Goal: Transaction & Acquisition: Purchase product/service

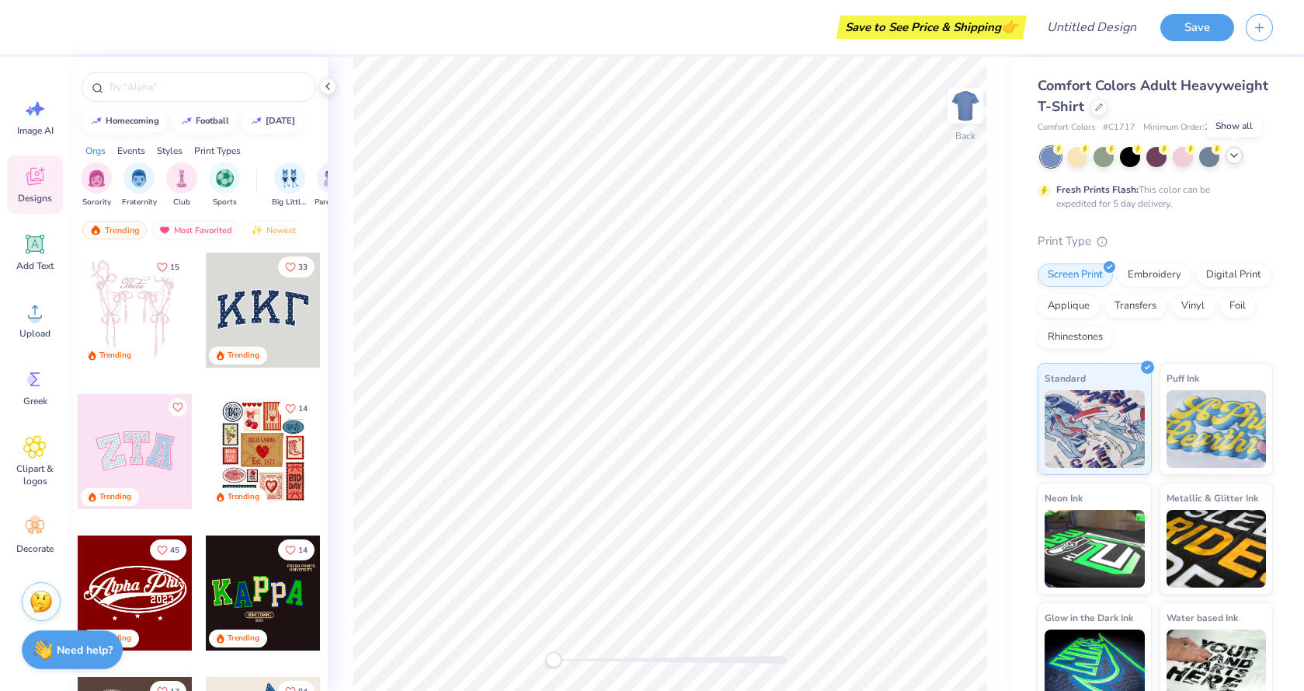
click at [1237, 158] on icon at bounding box center [1234, 155] width 12 height 12
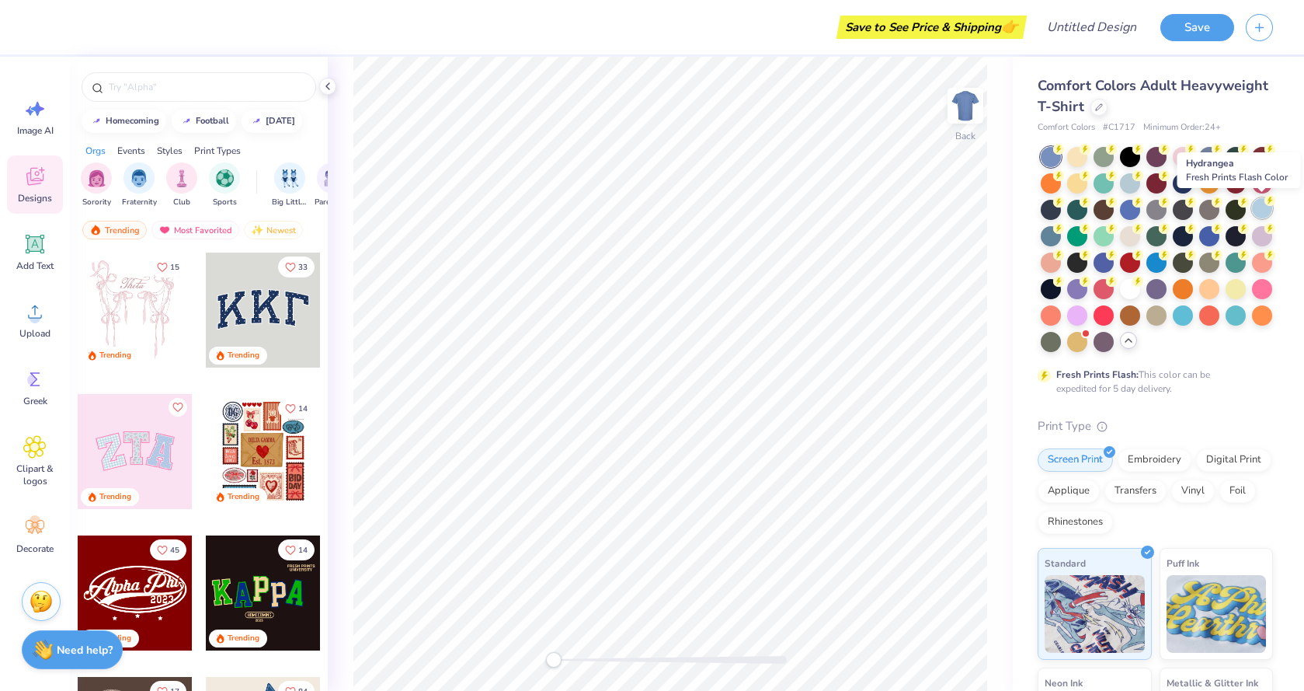
click at [1256, 207] on div at bounding box center [1262, 208] width 20 height 20
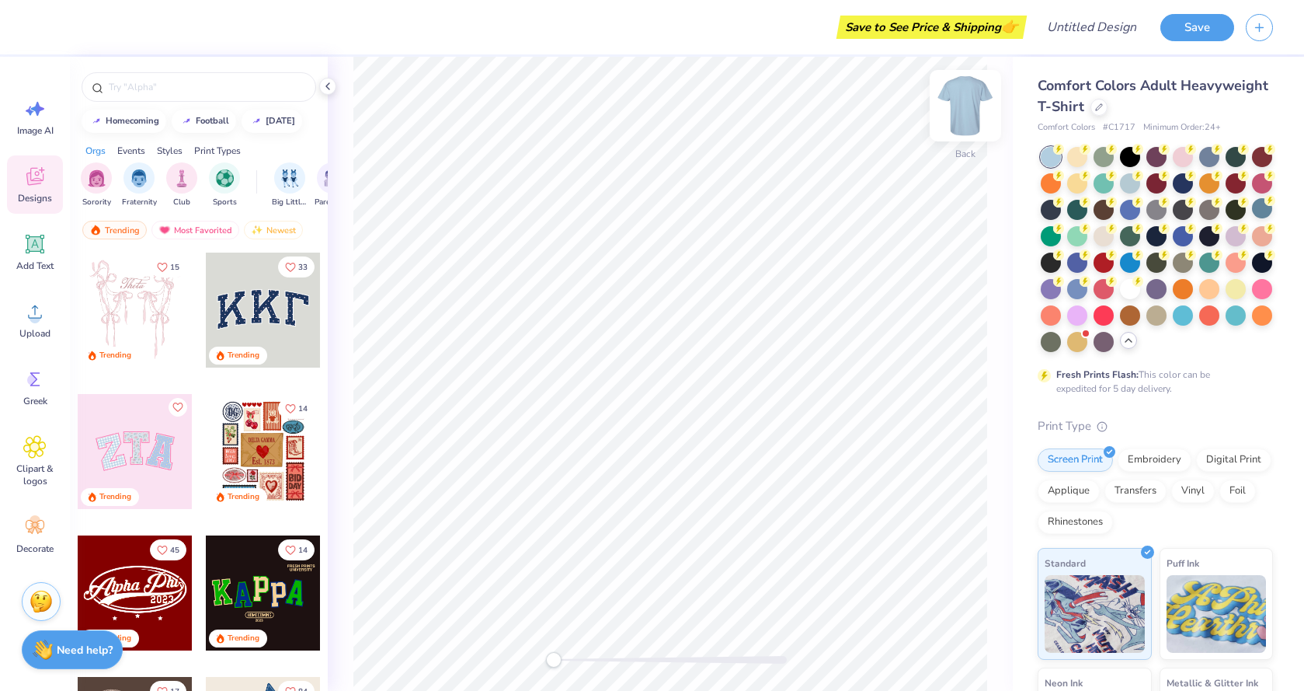
click at [961, 103] on img at bounding box center [966, 106] width 62 height 62
click at [961, 103] on img at bounding box center [965, 105] width 31 height 31
click at [1099, 108] on icon at bounding box center [1099, 106] width 8 height 8
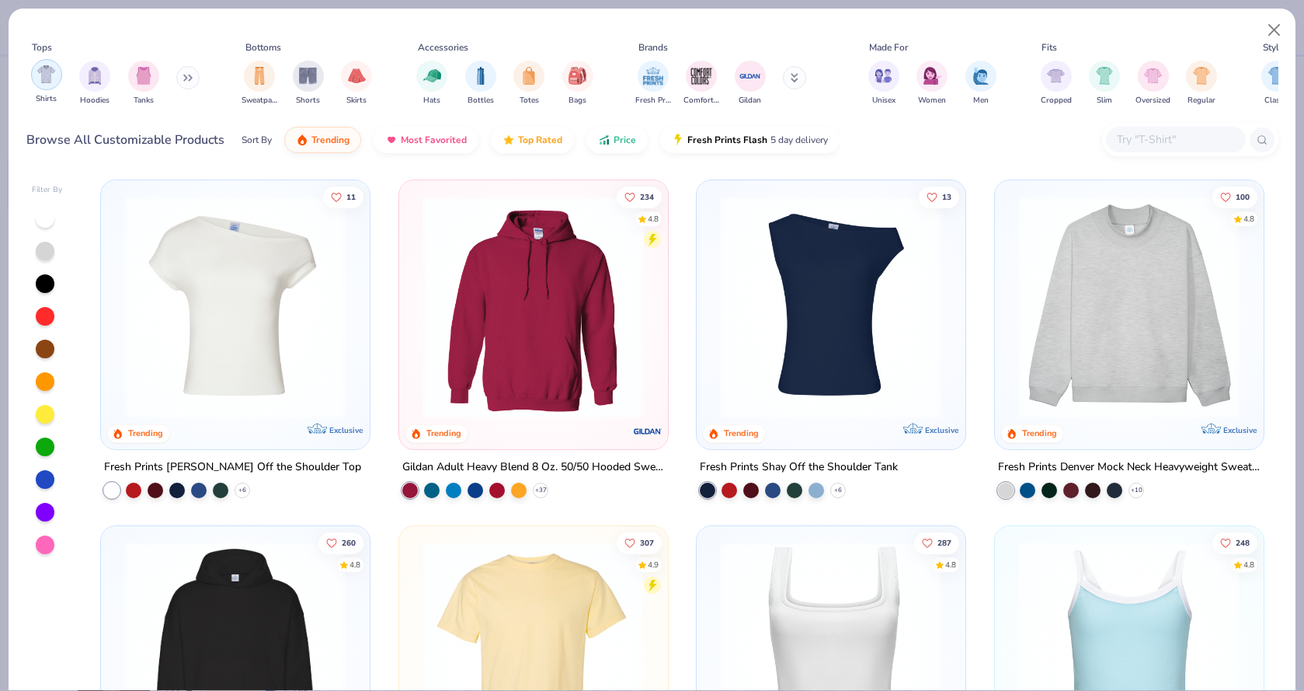
click at [50, 75] on img "filter for Shirts" at bounding box center [46, 74] width 18 height 18
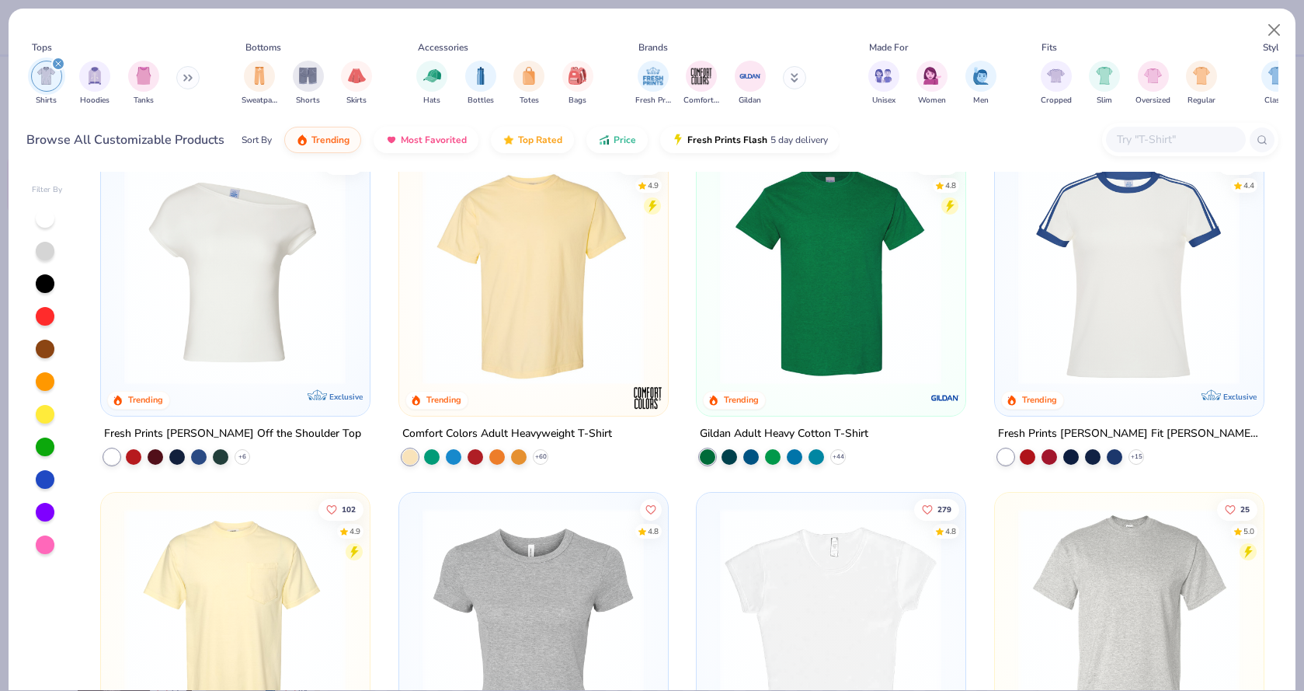
scroll to position [61, 0]
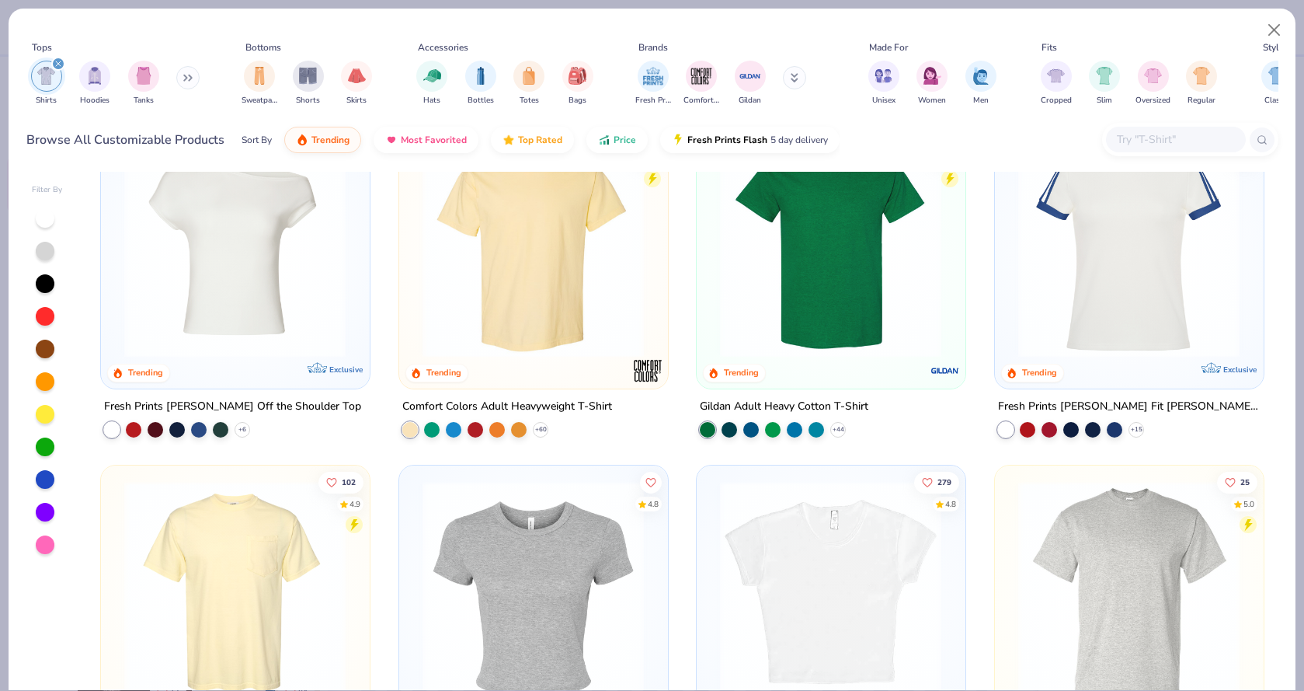
click at [1175, 135] on input "text" at bounding box center [1176, 140] width 120 height 18
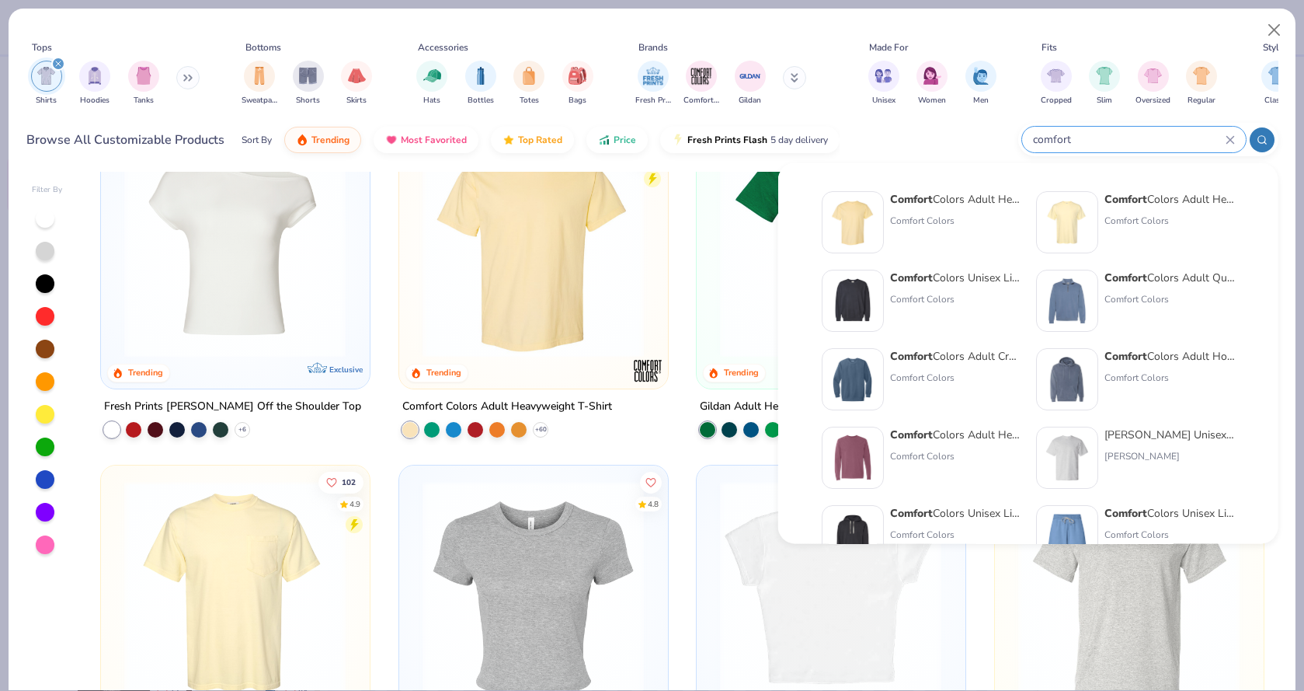
scroll to position [0, 0]
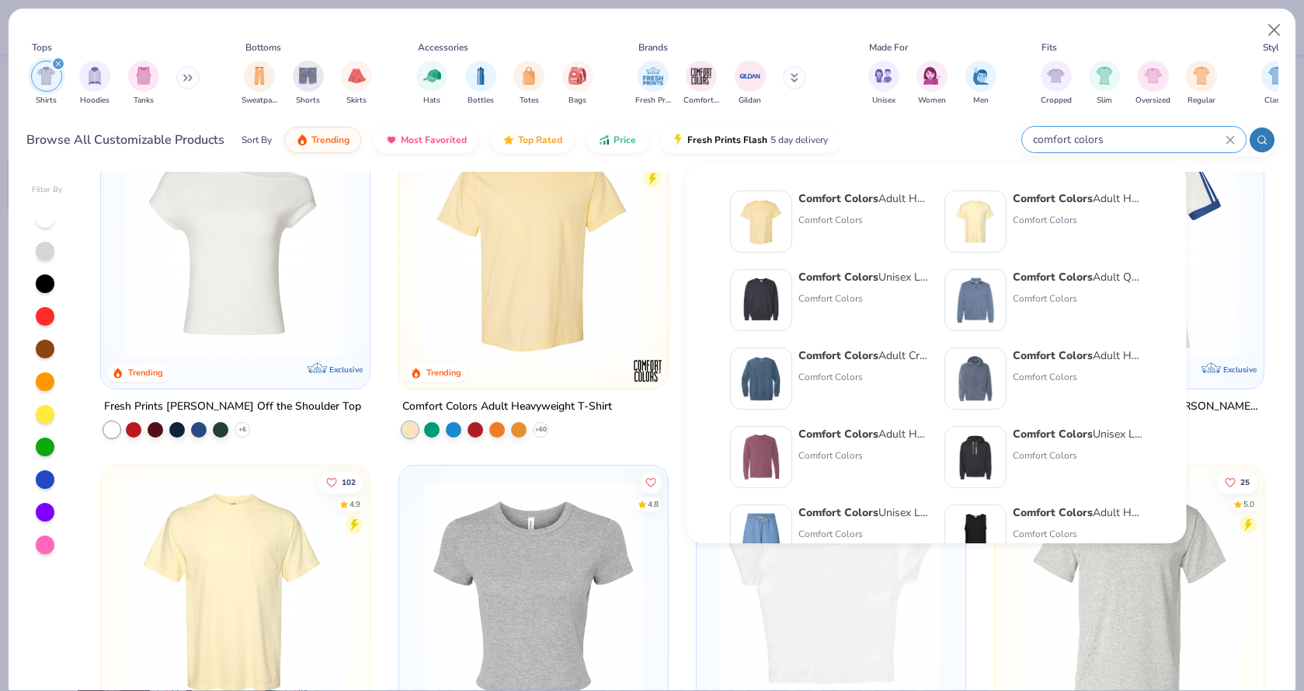
type input "comfort colors"
click at [1067, 198] on div "Comfort Colors Adult Heavyweight RS Pocket T-Shirt Comfort Colors" at bounding box center [1044, 221] width 199 height 62
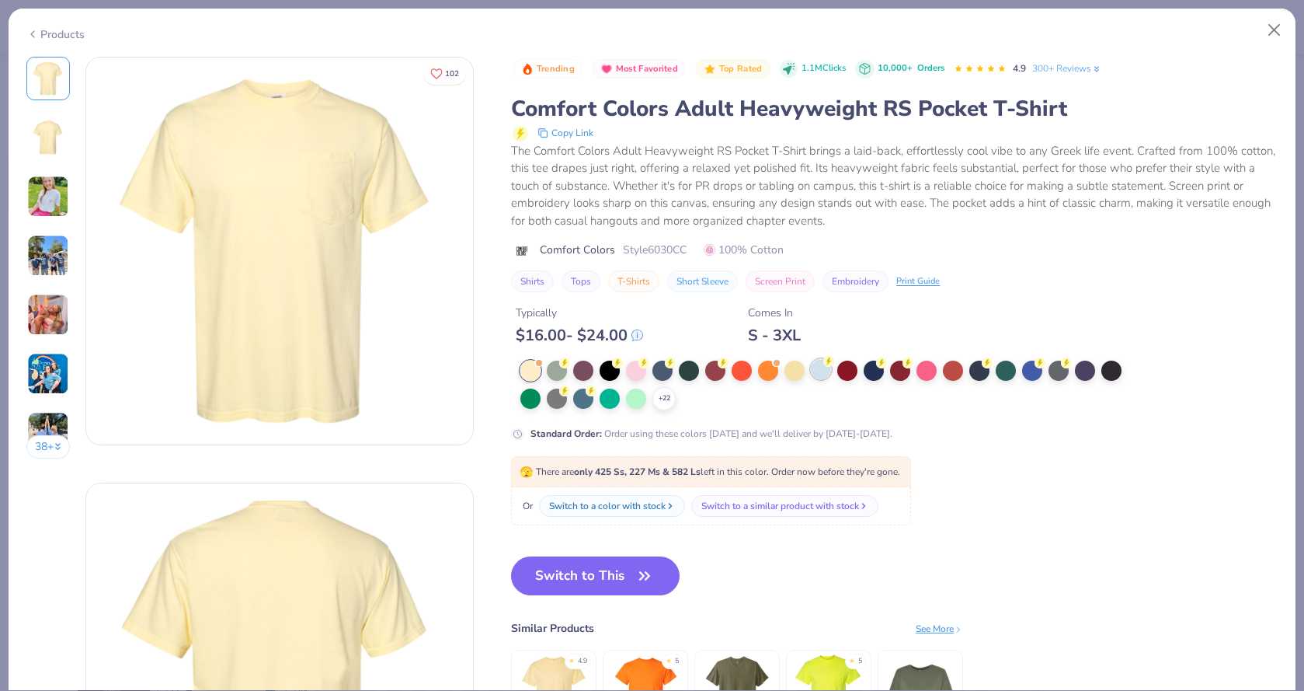
click at [820, 360] on div at bounding box center [821, 369] width 20 height 20
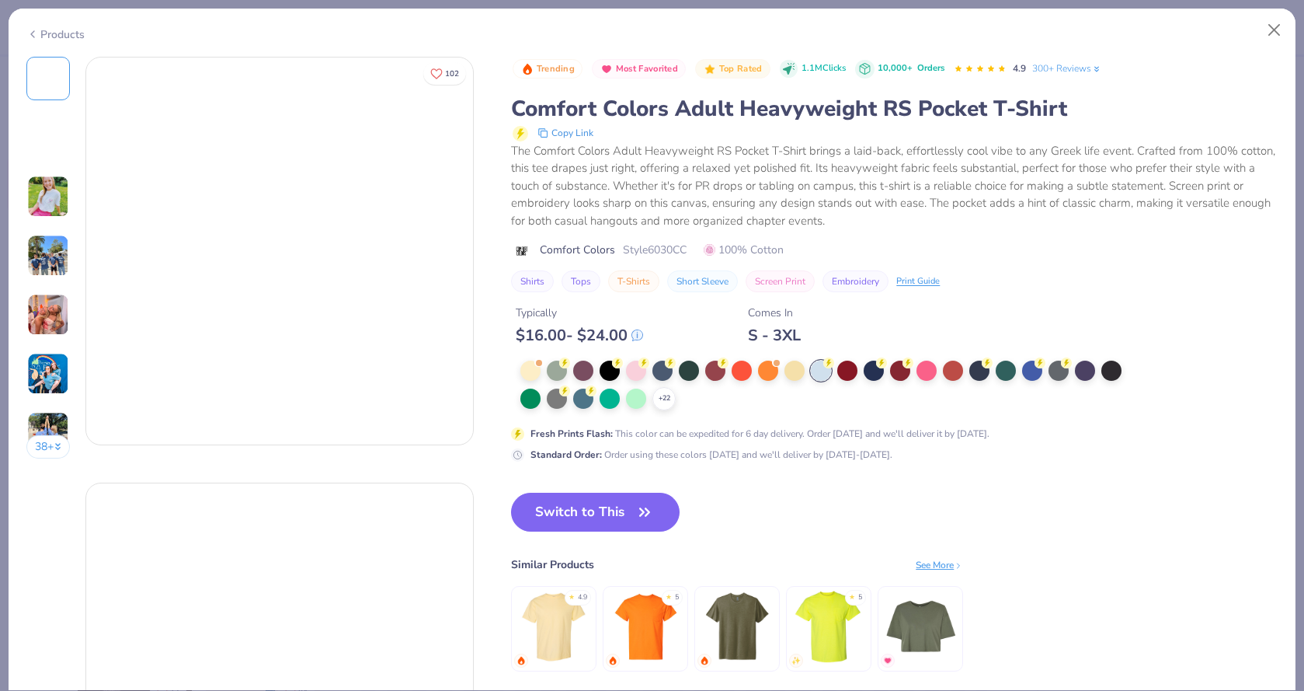
click at [822, 362] on div at bounding box center [821, 370] width 20 height 20
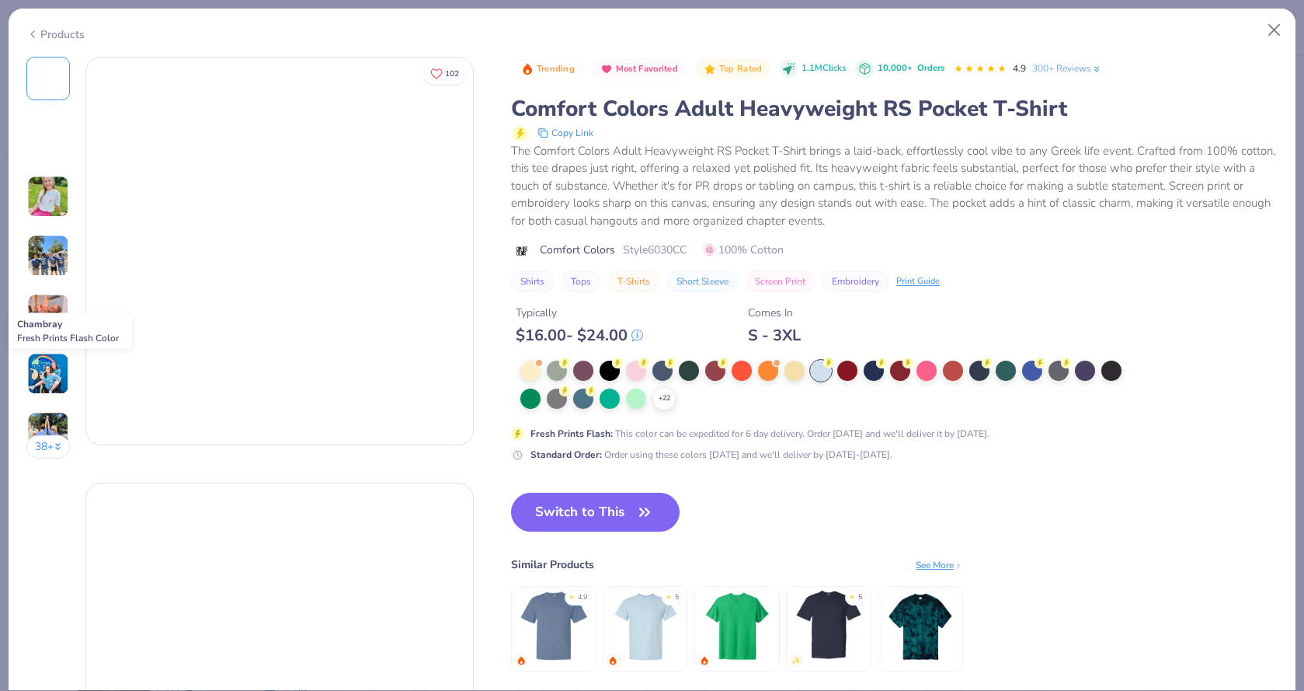
click at [821, 365] on div at bounding box center [821, 370] width 20 height 20
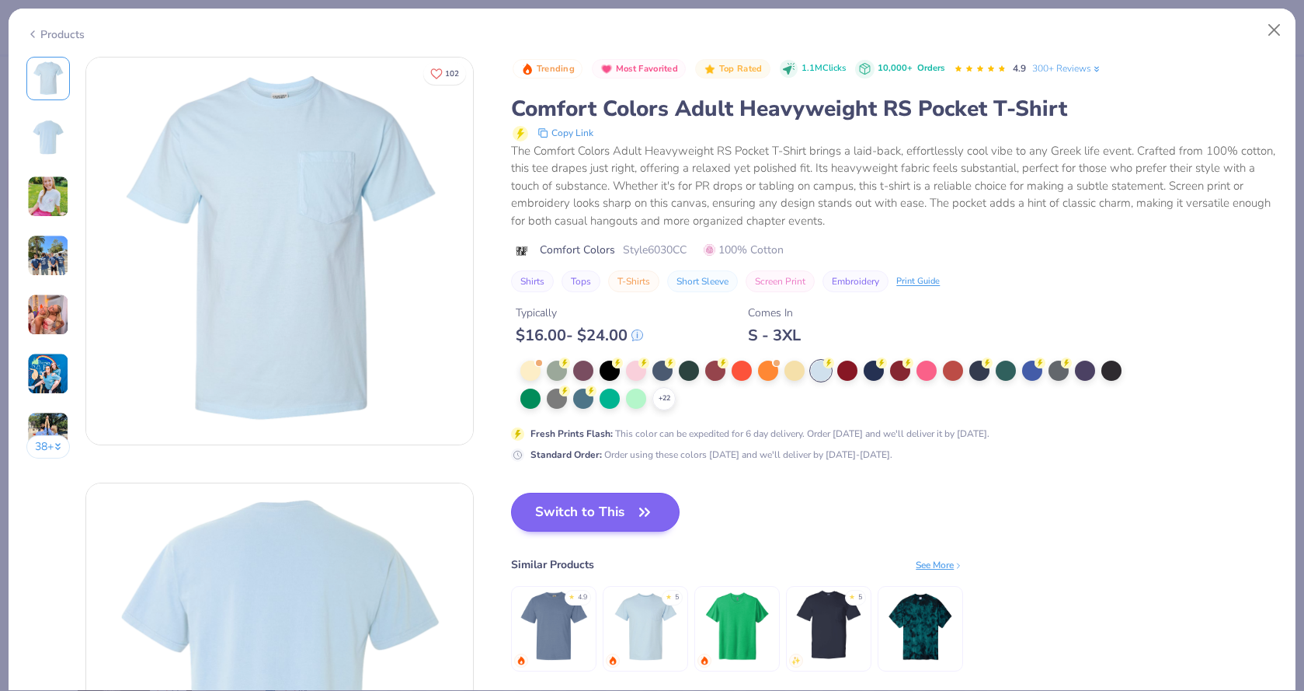
drag, startPoint x: 565, startPoint y: 488, endPoint x: 608, endPoint y: 491, distance: 42.8
click at [565, 488] on div "Trending Most Favorited Top Rated 1.1M Clicks 10,000+ Orders 4.9 300+ Reviews C…" at bounding box center [894, 380] width 767 height 646
click at [576, 496] on button "Switch to This" at bounding box center [595, 512] width 169 height 39
drag, startPoint x: 608, startPoint y: 491, endPoint x: 583, endPoint y: 482, distance: 25.8
click at [608, 493] on button "Switch to This" at bounding box center [595, 512] width 169 height 39
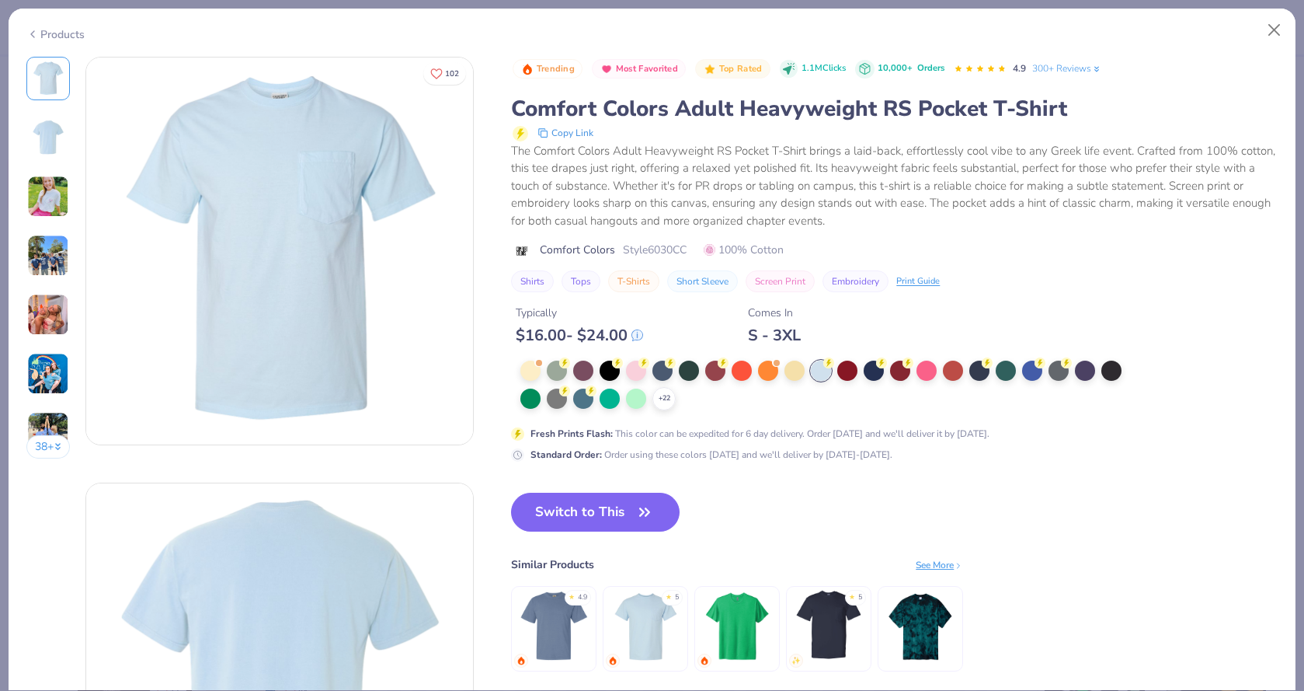
click at [583, 482] on div "Trending Most Favorited Top Rated 1.1M Clicks 10,000+ Orders 4.9 300+ Reviews C…" at bounding box center [894, 380] width 767 height 646
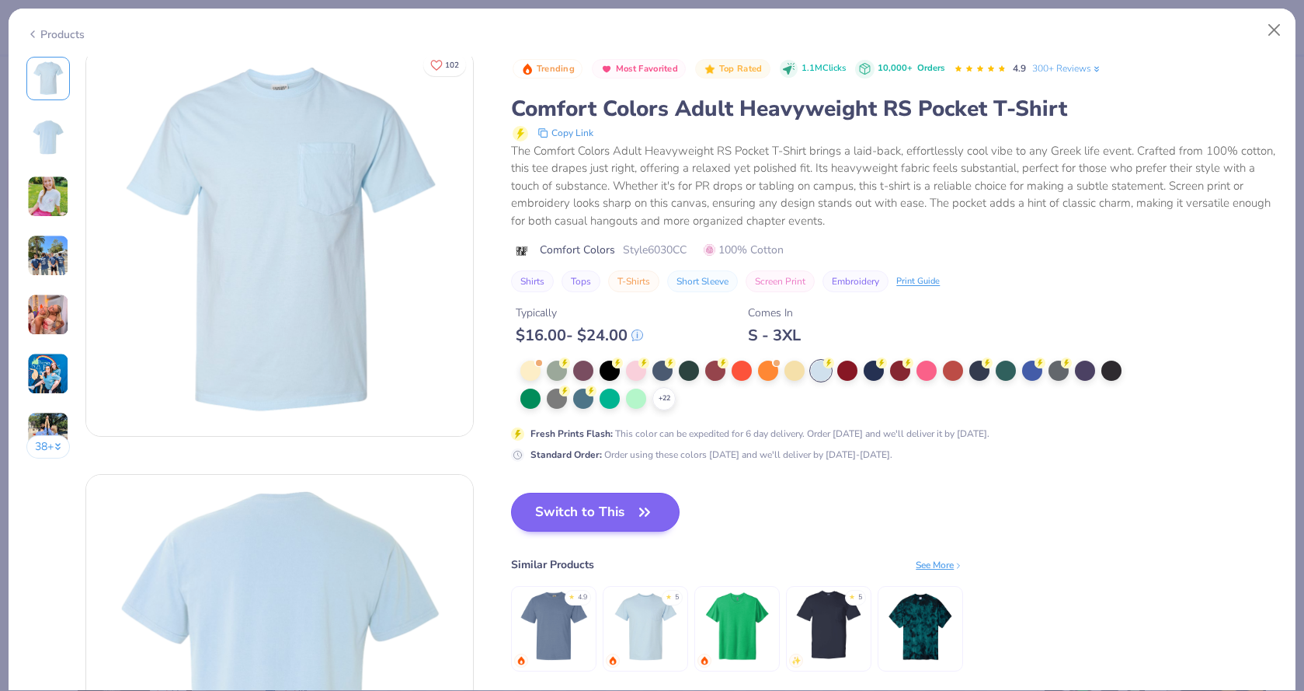
click at [576, 503] on button "Switch to This" at bounding box center [595, 512] width 169 height 39
click at [634, 508] on button "Switch to This" at bounding box center [595, 512] width 169 height 39
click at [635, 501] on icon "button" at bounding box center [645, 512] width 22 height 22
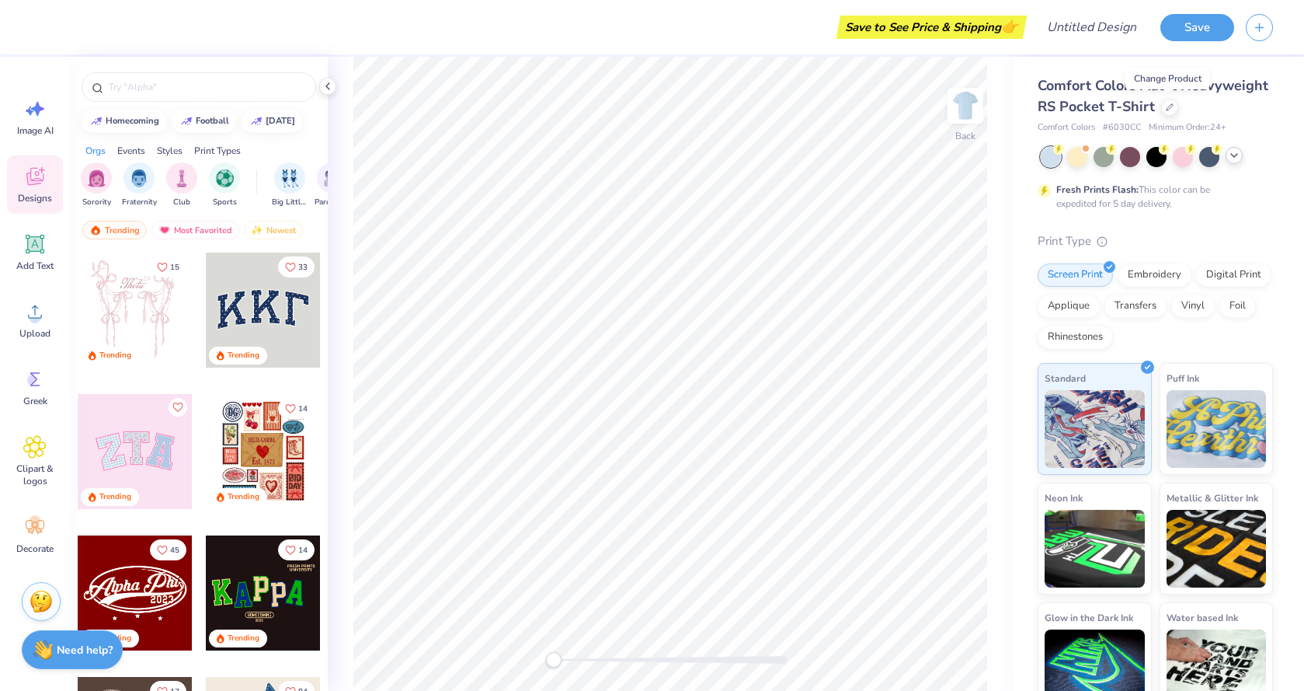
scroll to position [0, 0]
click at [266, 310] on div at bounding box center [263, 309] width 115 height 115
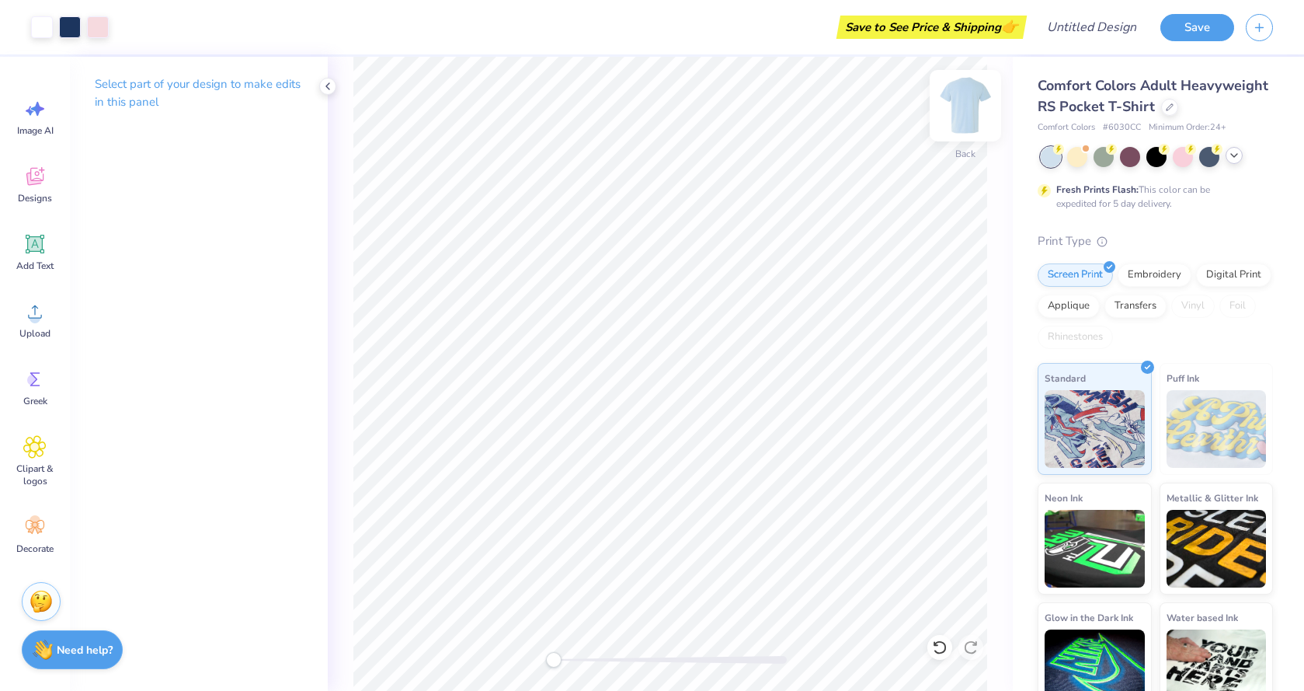
click at [981, 102] on img at bounding box center [966, 106] width 62 height 62
click at [207, 272] on div "Select part of your design to make edits in this panel" at bounding box center [199, 374] width 258 height 634
click at [31, 187] on icon at bounding box center [34, 176] width 23 height 23
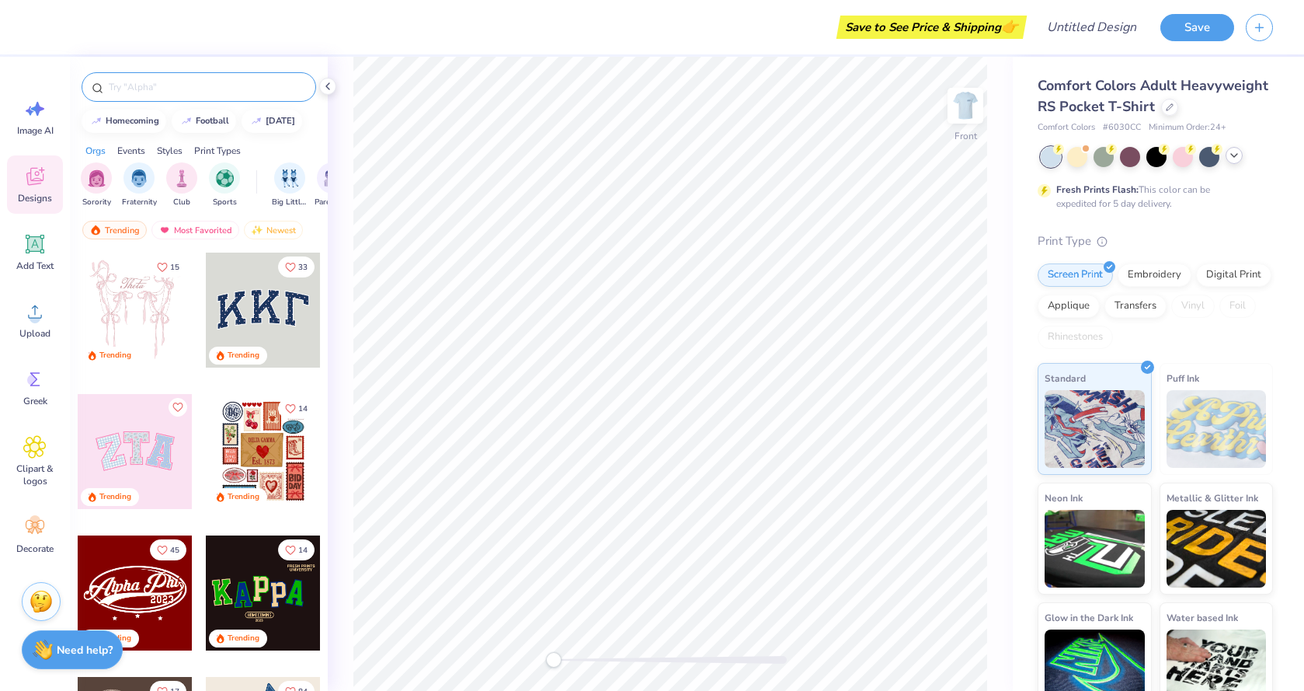
click at [189, 84] on input "text" at bounding box center [206, 87] width 199 height 16
type input "founders day"
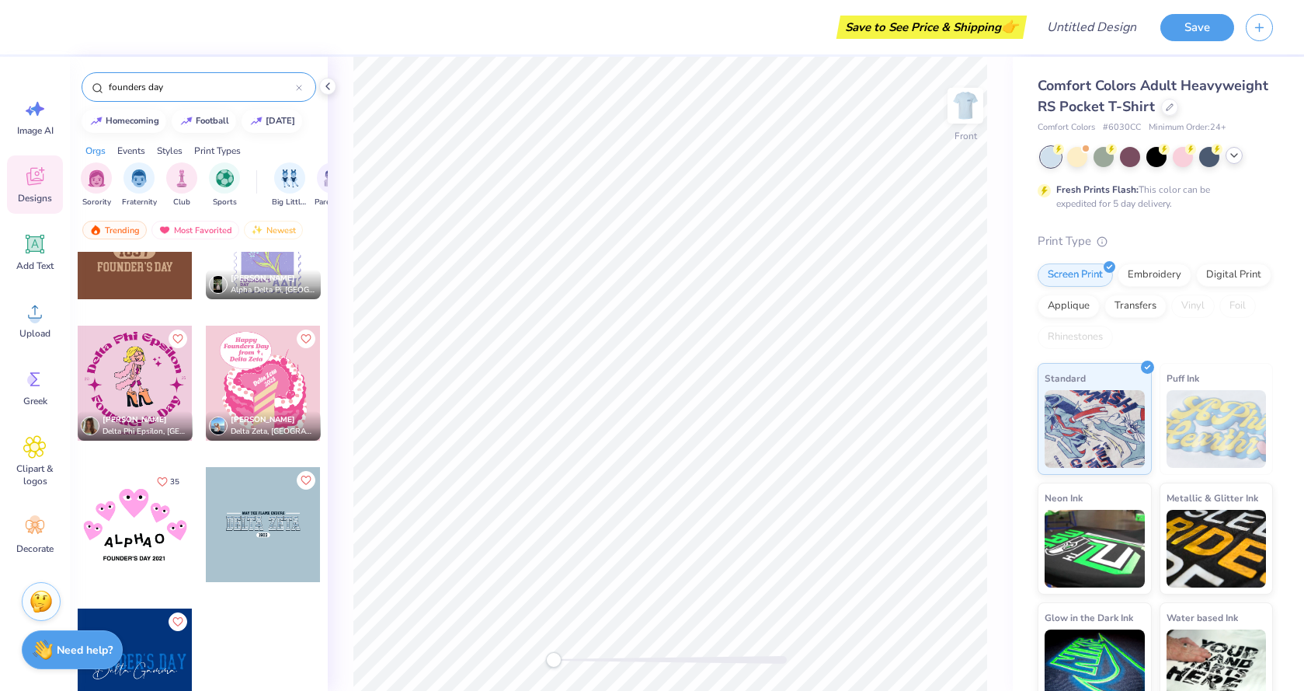
scroll to position [1482, 0]
click at [32, 315] on circle at bounding box center [35, 317] width 11 height 11
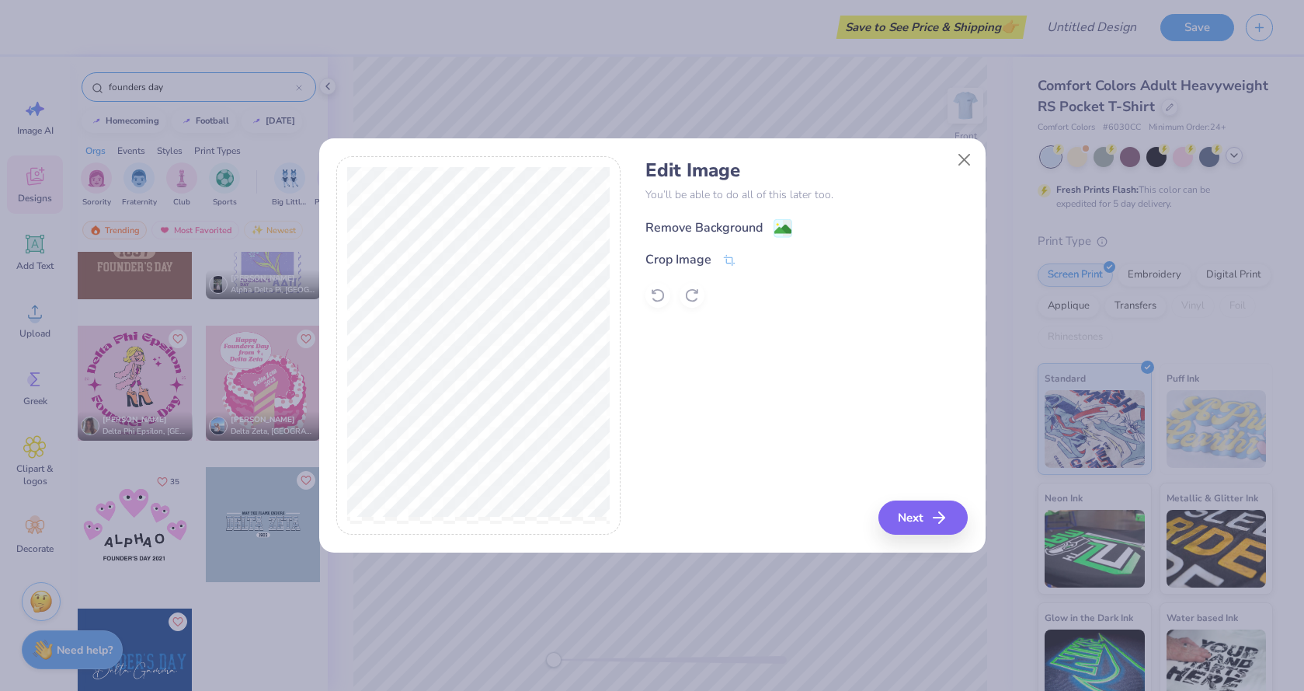
click at [698, 225] on div "Remove Background" at bounding box center [704, 227] width 117 height 19
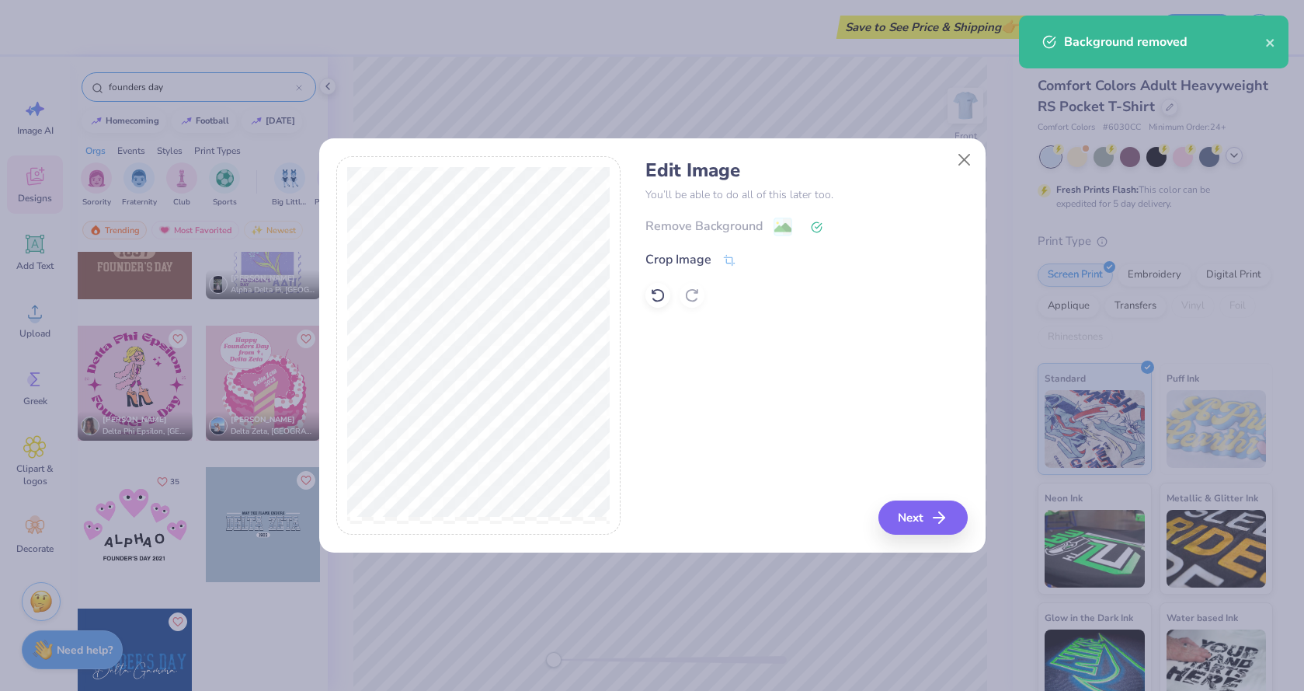
click at [918, 521] on button "Next" at bounding box center [923, 517] width 89 height 34
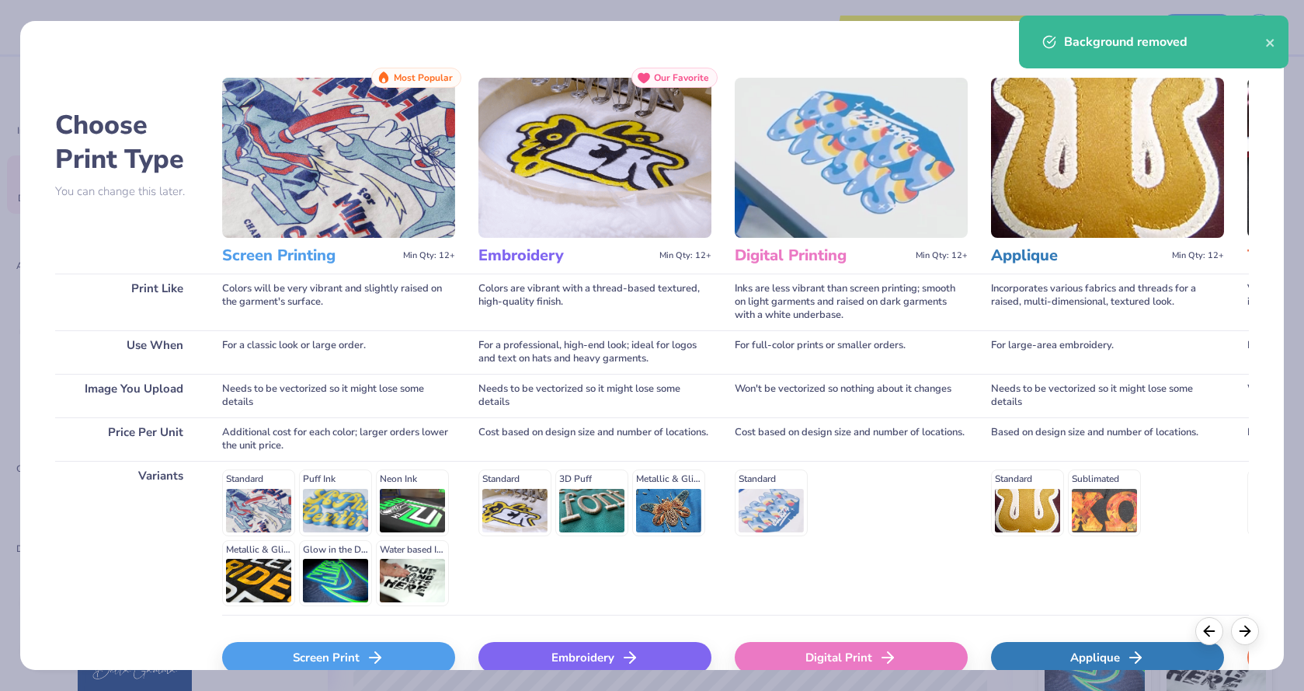
click at [350, 653] on div "Screen Print" at bounding box center [338, 657] width 233 height 31
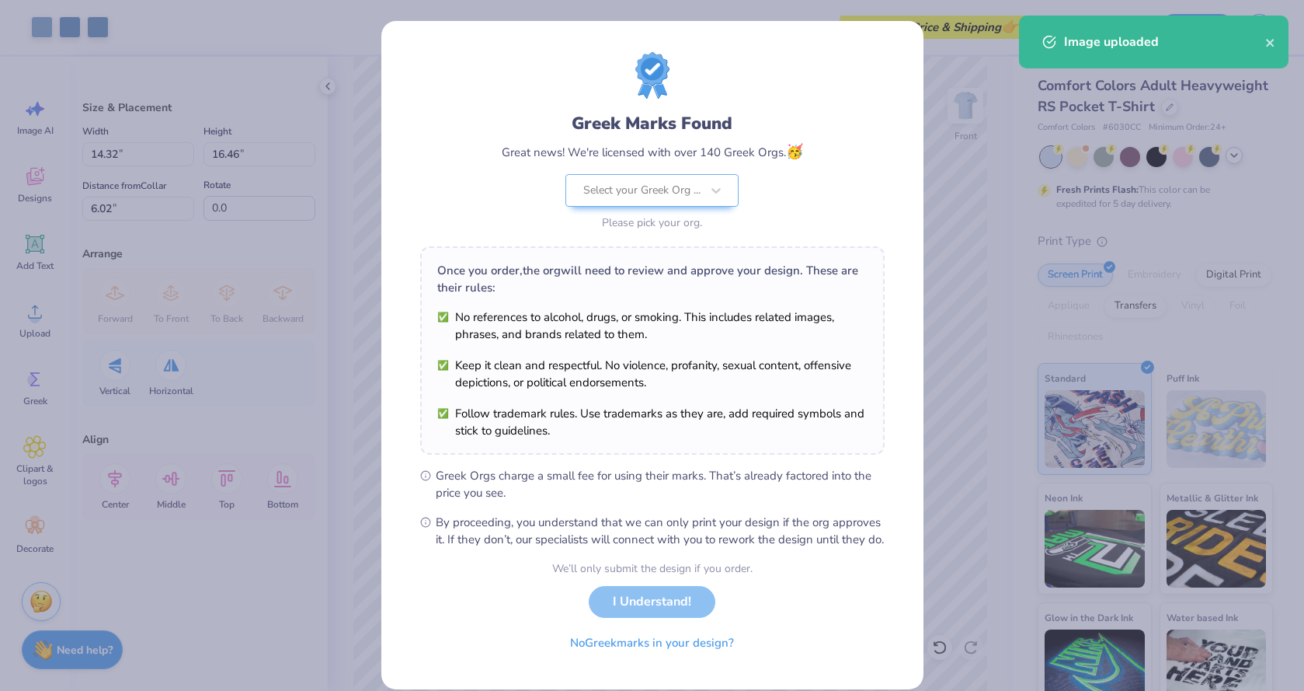
click at [724, 455] on body "Art colors Save to See Price & Shipping 👉 Design Title Save Image AI Designs Ad…" at bounding box center [652, 345] width 1304 height 691
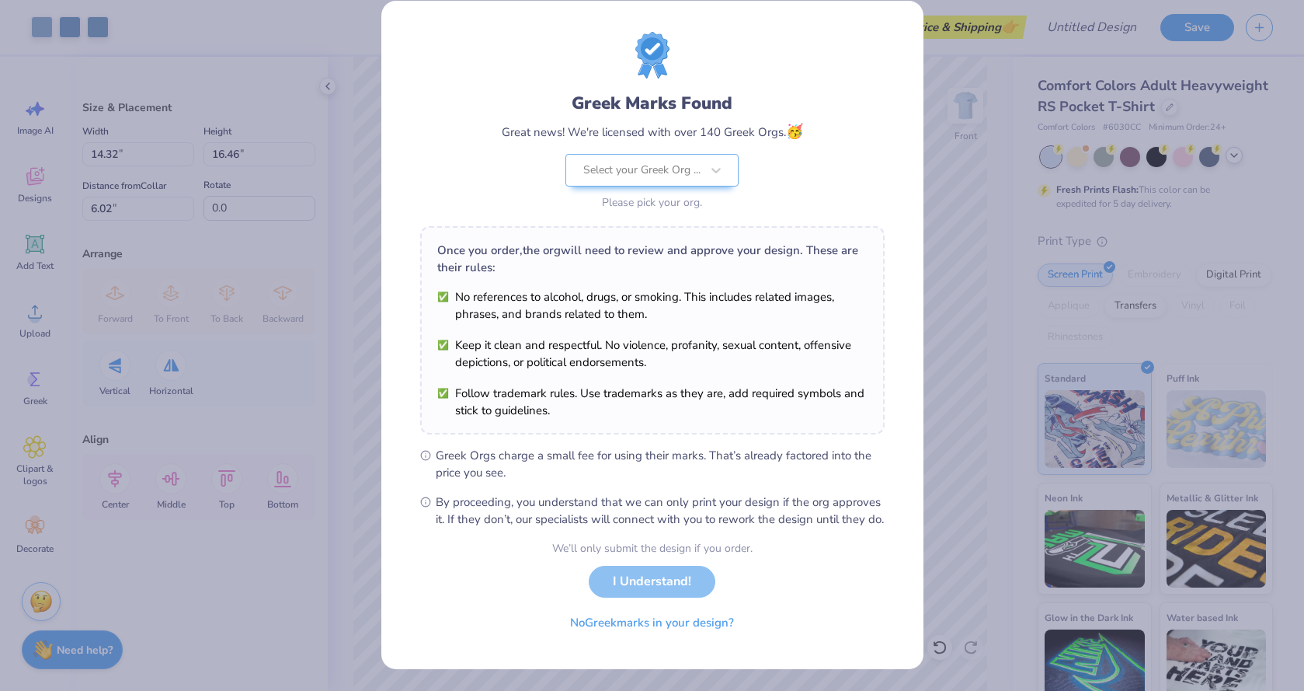
scroll to position [37, 0]
click at [683, 162] on div "Select your Greek Org ..." at bounding box center [641, 170] width 117 height 17
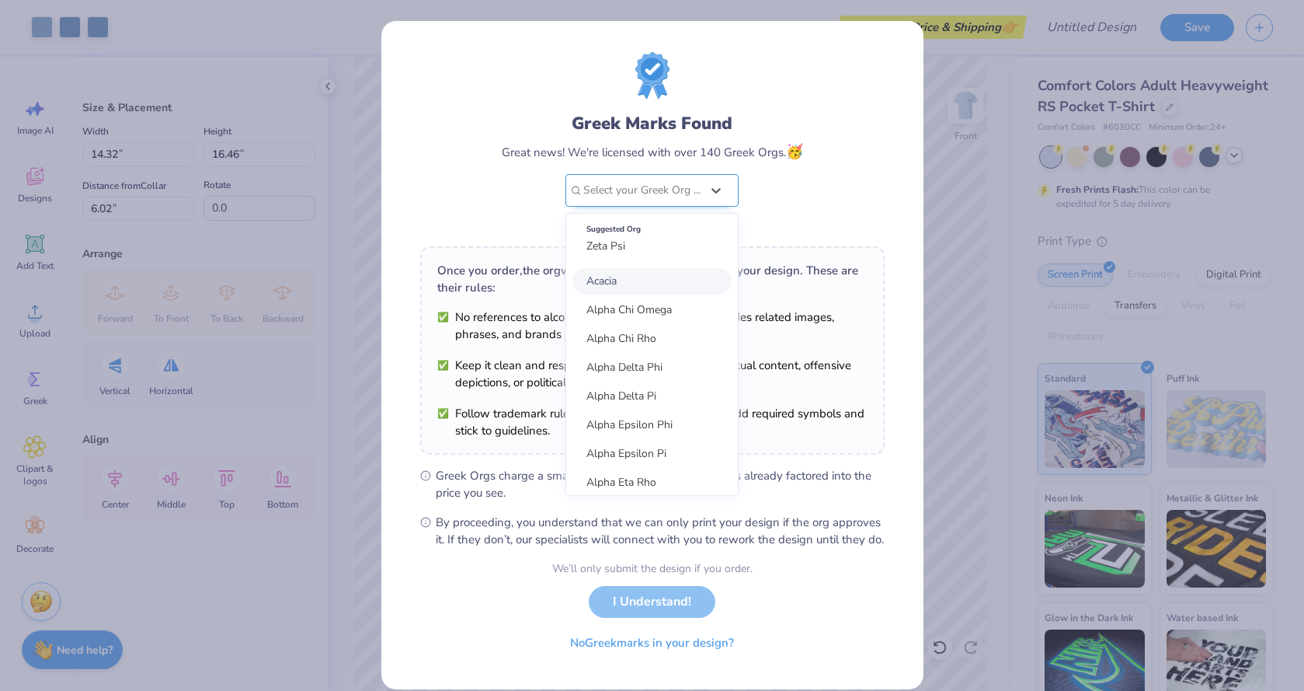
type input "e"
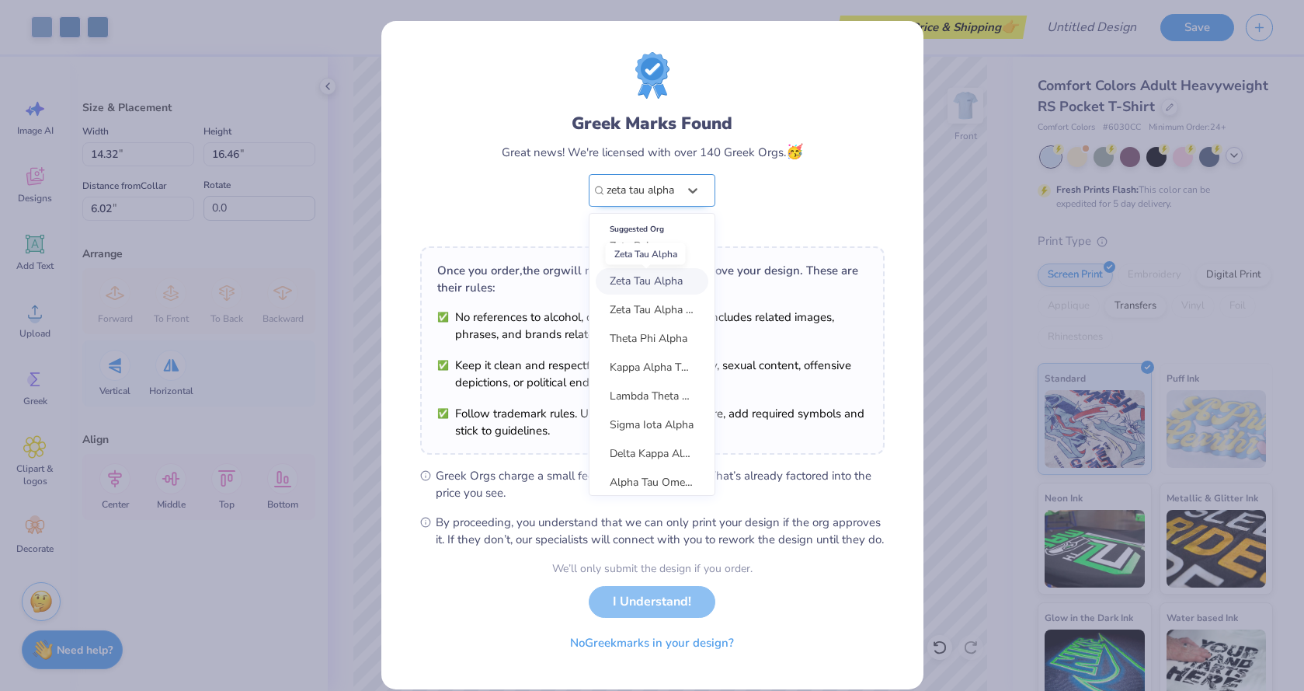
click at [670, 280] on span "Zeta Tau Alpha" at bounding box center [646, 280] width 73 height 15
type input "zeta tau alpha"
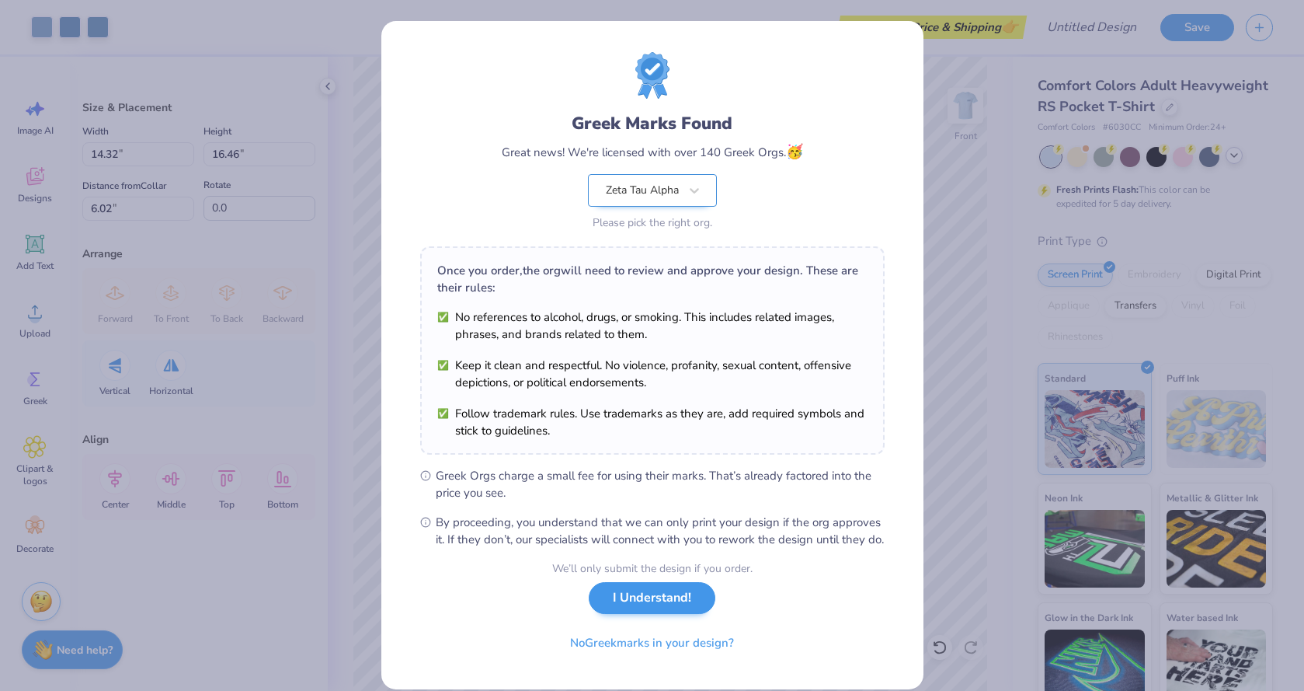
click at [650, 614] on button "I Understand!" at bounding box center [652, 598] width 127 height 32
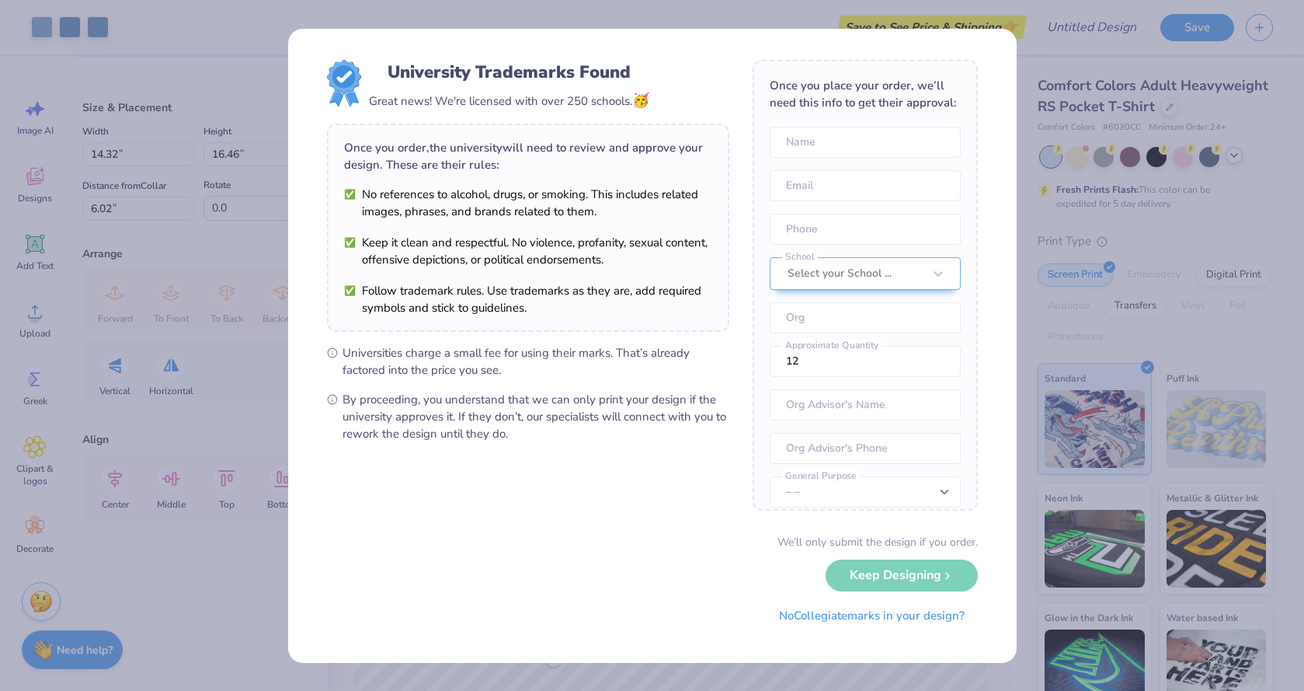
click at [848, 581] on div "We’ll only submit the design if you order. Keep Designing No Collegiate marks i…" at bounding box center [652, 583] width 651 height 98
click at [1022, 596] on div "University Trademarks Found Great news! We're licensed with over 250 schools. 🥳…" at bounding box center [652, 345] width 1304 height 691
click at [776, 615] on button "No Collegiate marks in your design?" at bounding box center [872, 612] width 212 height 32
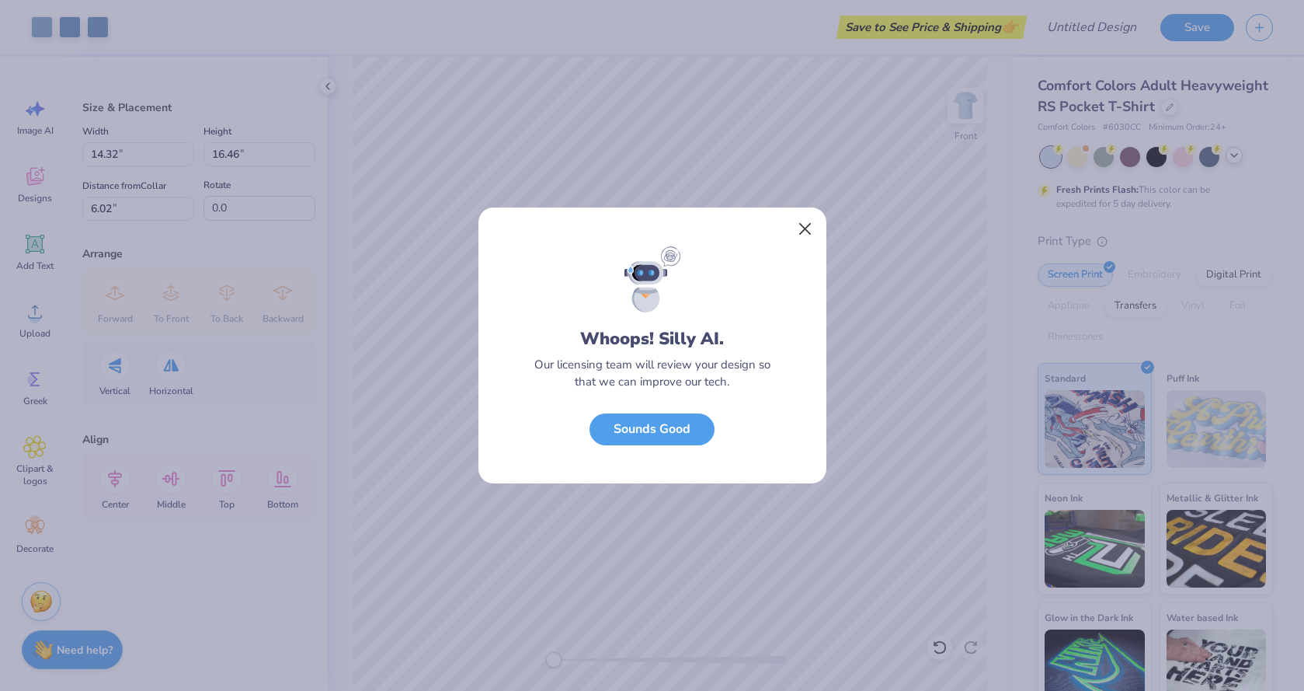
click at [809, 220] on button "Close" at bounding box center [805, 229] width 30 height 30
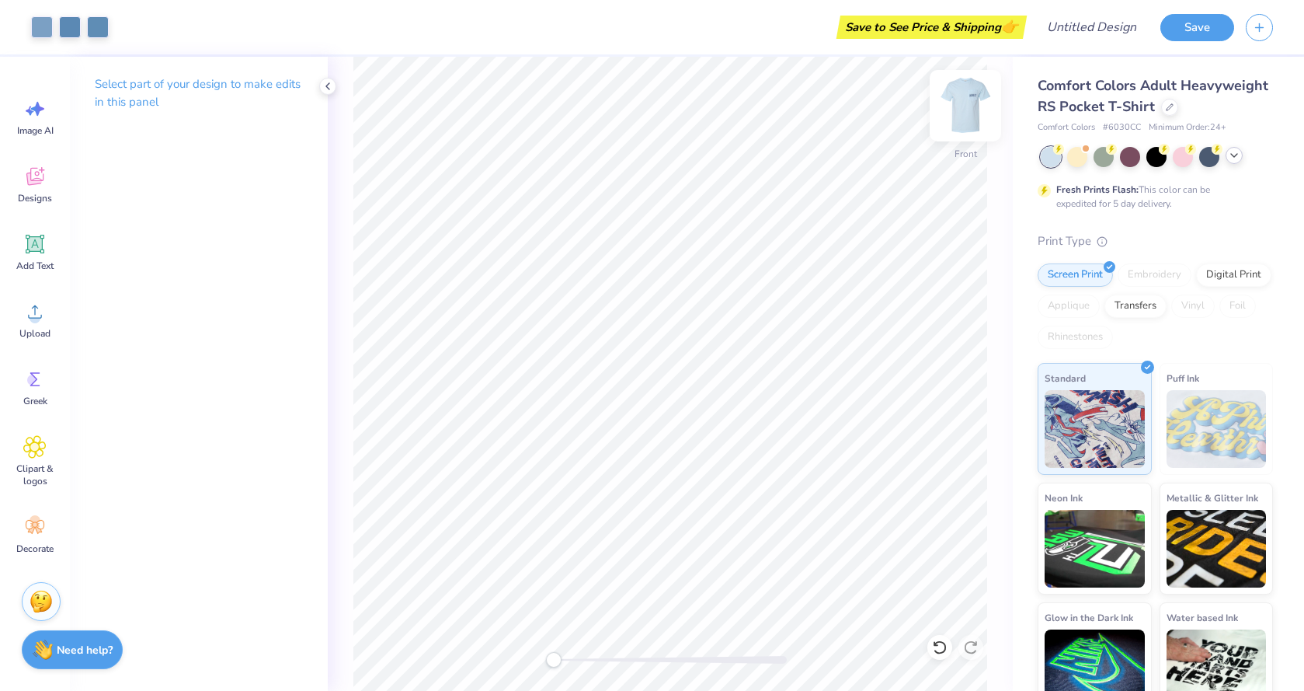
click at [978, 97] on img at bounding box center [966, 106] width 62 height 62
click at [968, 108] on img at bounding box center [966, 106] width 62 height 62
click at [39, 446] on icon at bounding box center [34, 446] width 9 height 9
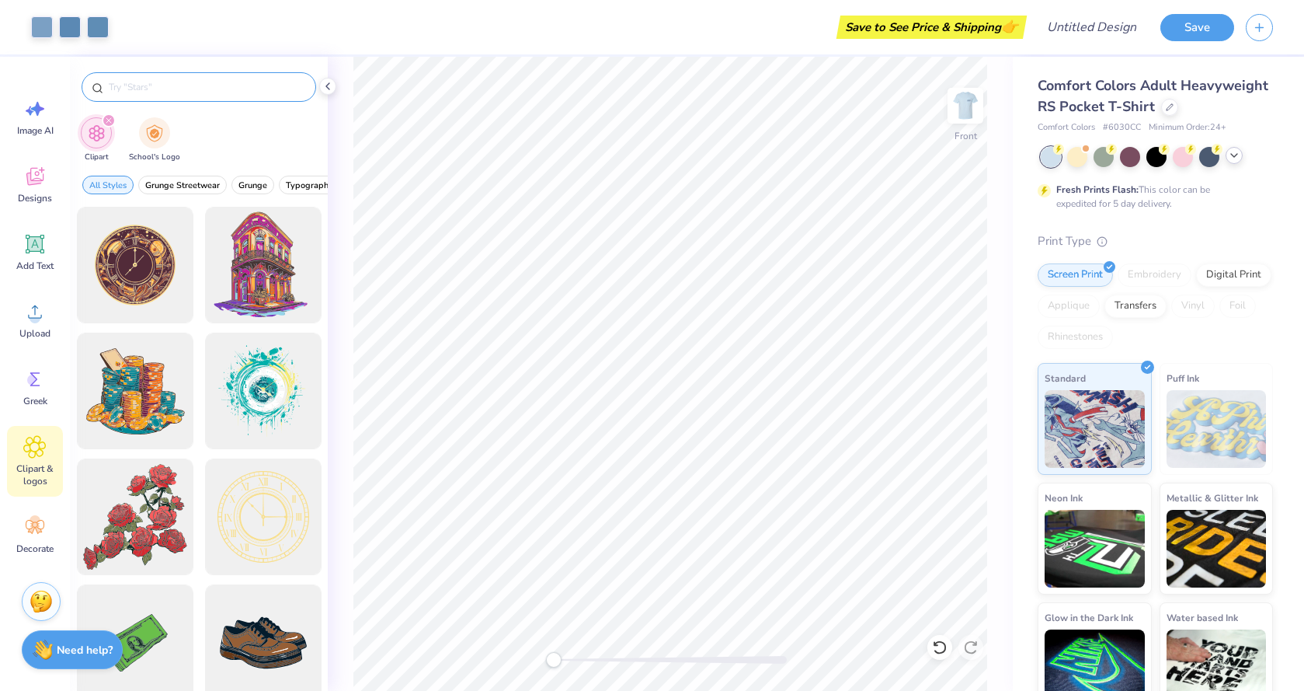
click at [153, 96] on div at bounding box center [199, 87] width 235 height 30
click at [158, 85] on input "text" at bounding box center [206, 87] width 199 height 16
type input "flowers"
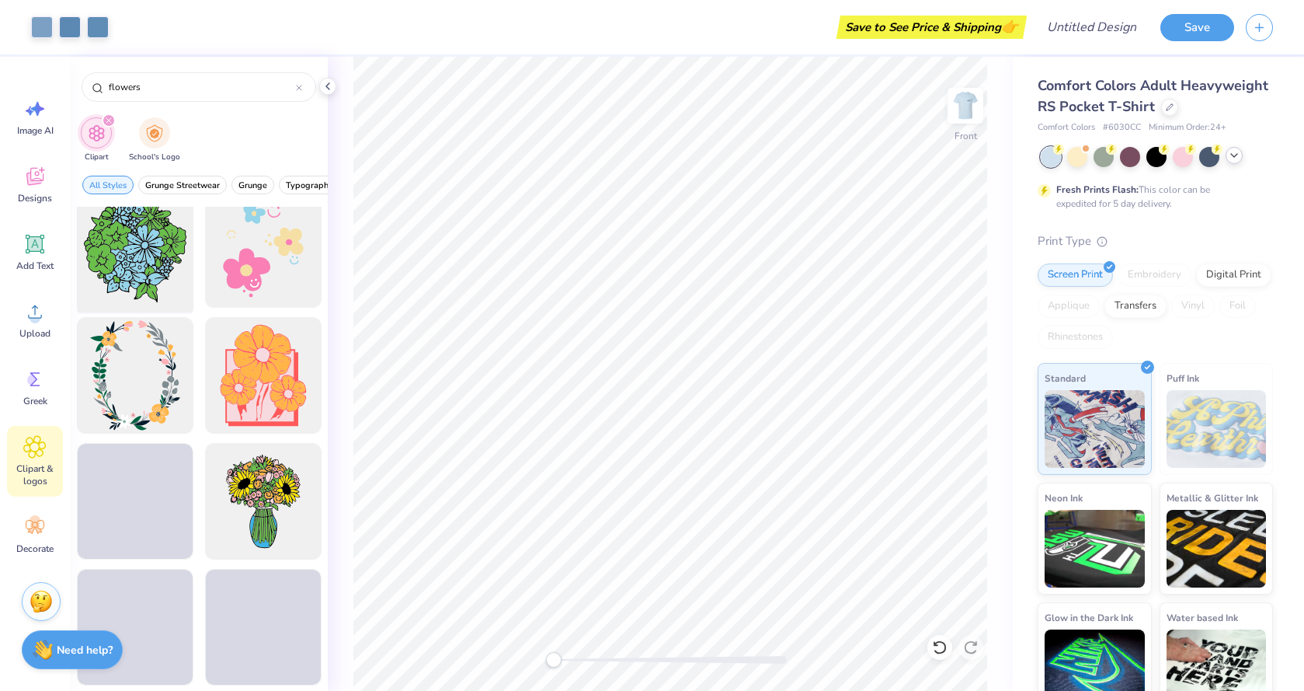
scroll to position [778, 0]
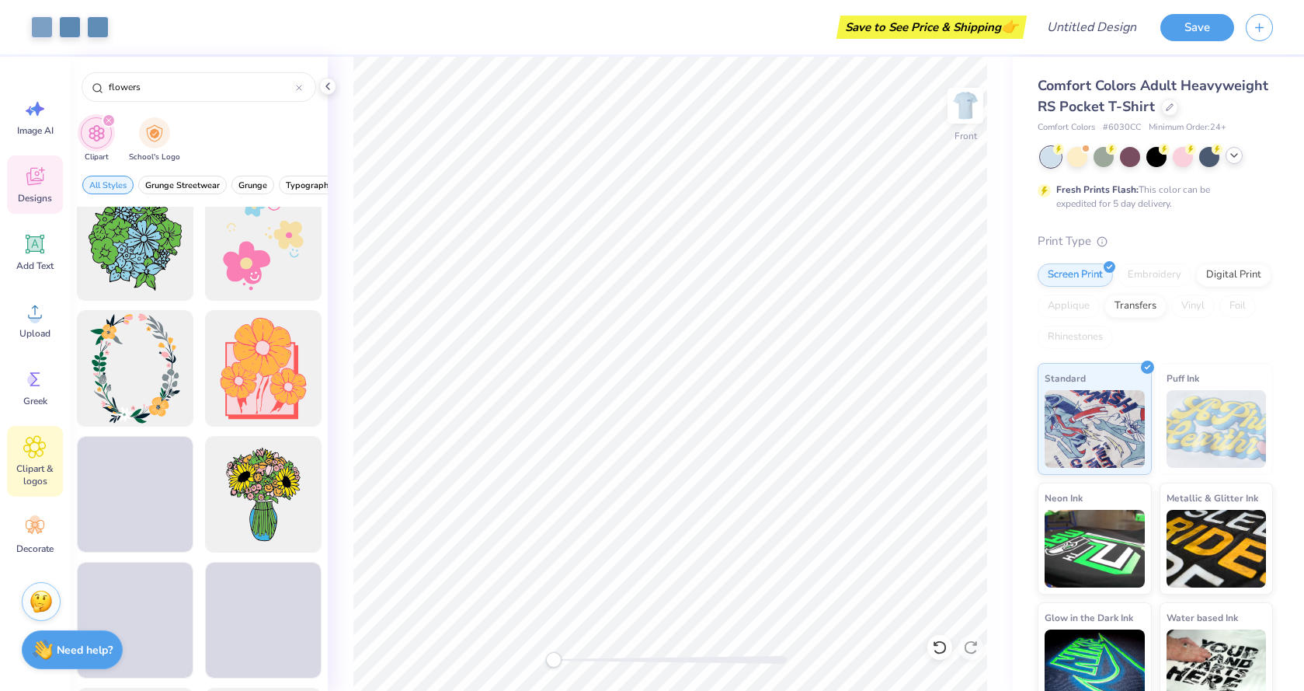
click at [37, 174] on icon at bounding box center [34, 176] width 23 height 23
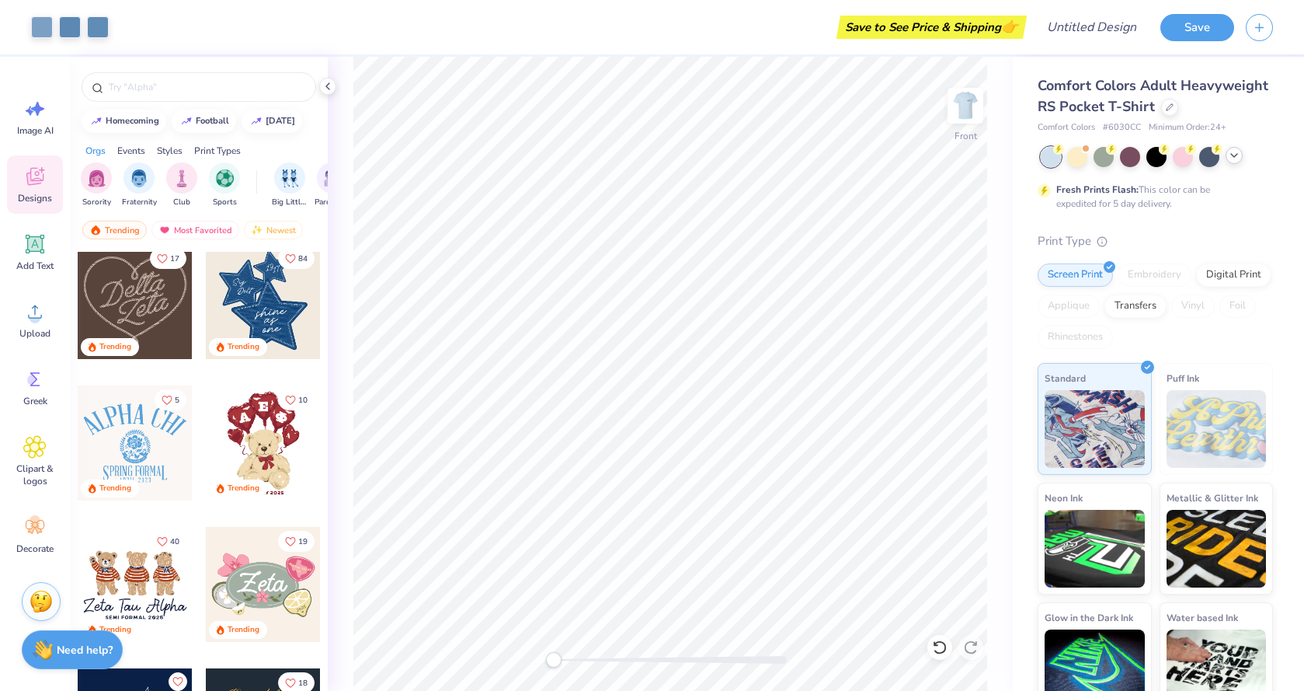
scroll to position [445, 0]
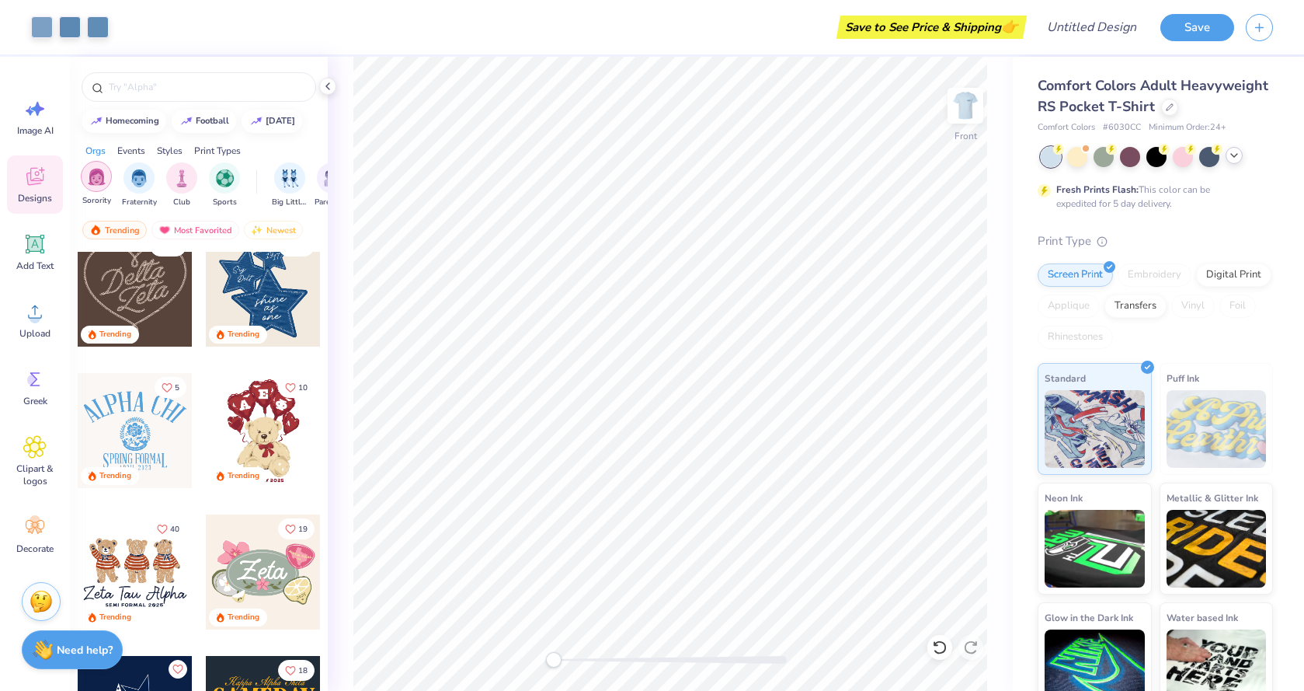
click at [95, 182] on img "filter for Sorority" at bounding box center [97, 177] width 18 height 18
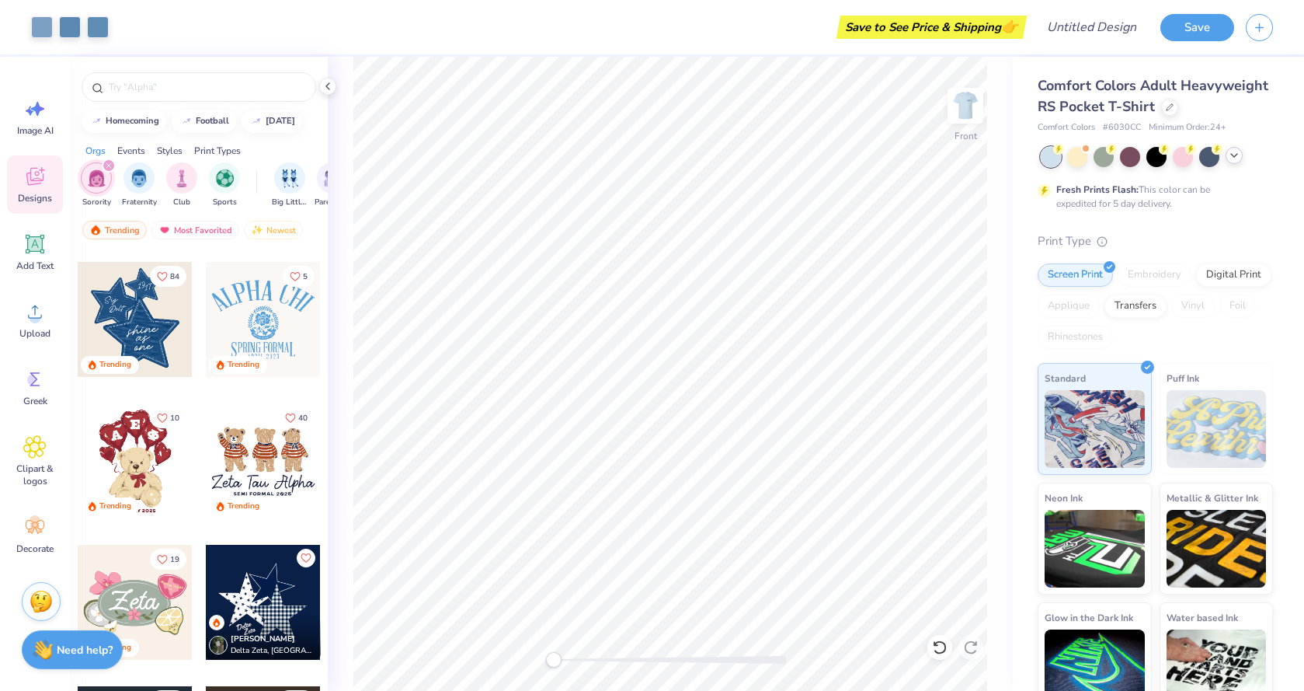
scroll to position [416, 0]
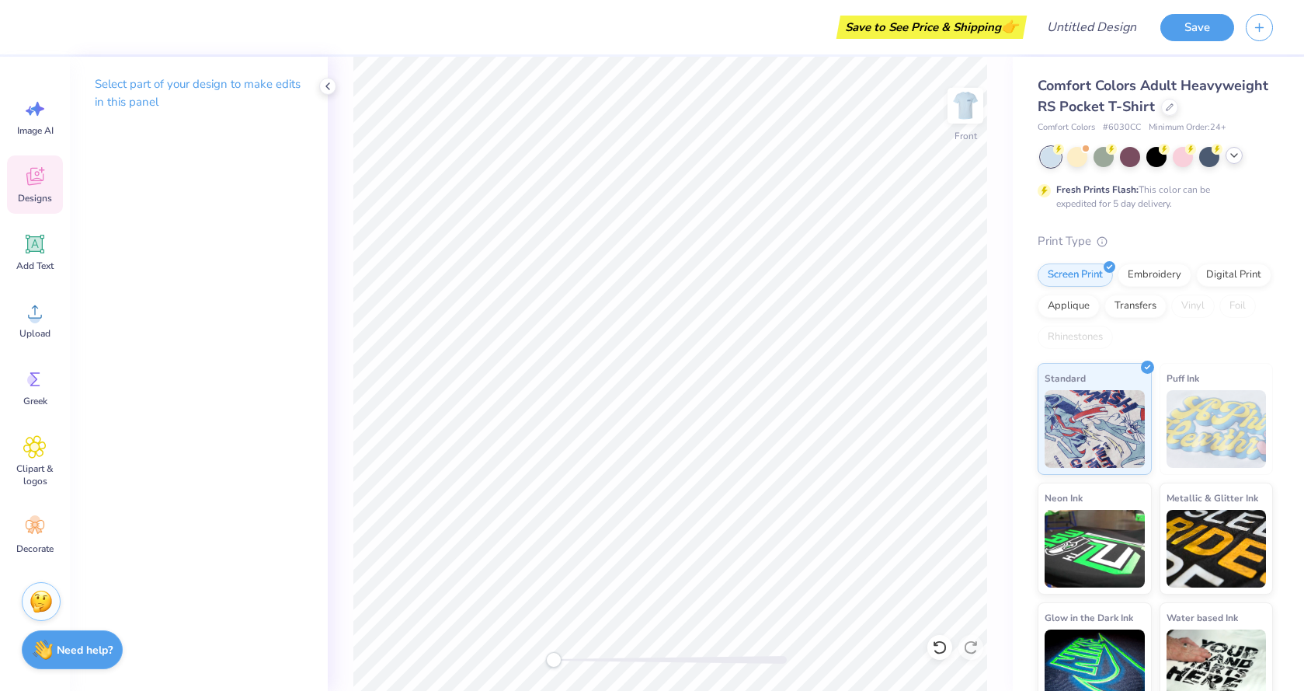
click at [24, 172] on icon at bounding box center [34, 176] width 23 height 23
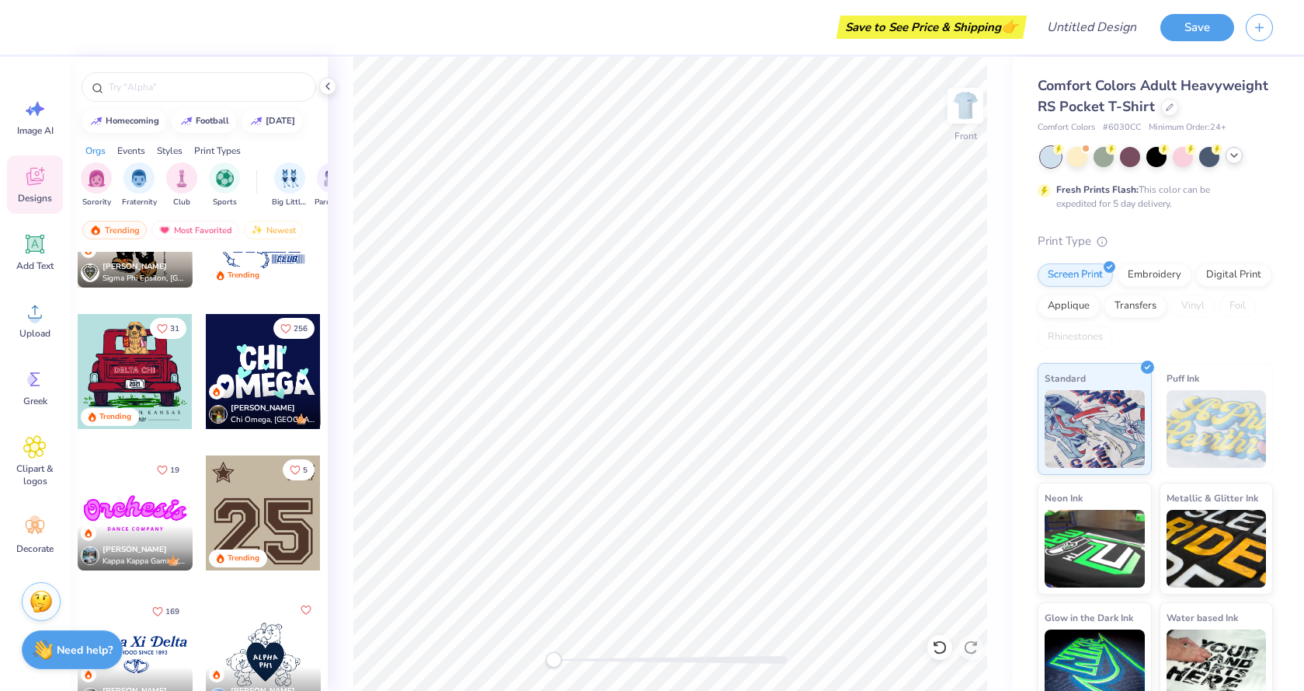
scroll to position [2061, 0]
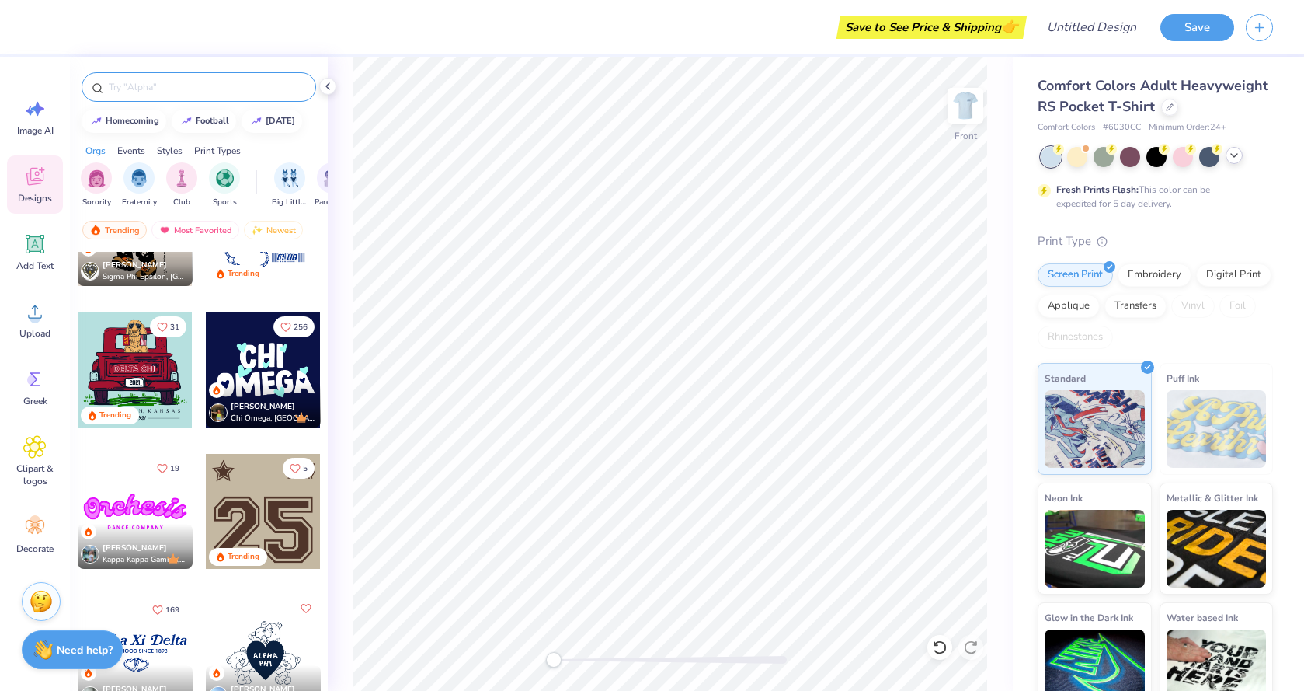
click at [179, 76] on div at bounding box center [199, 87] width 235 height 30
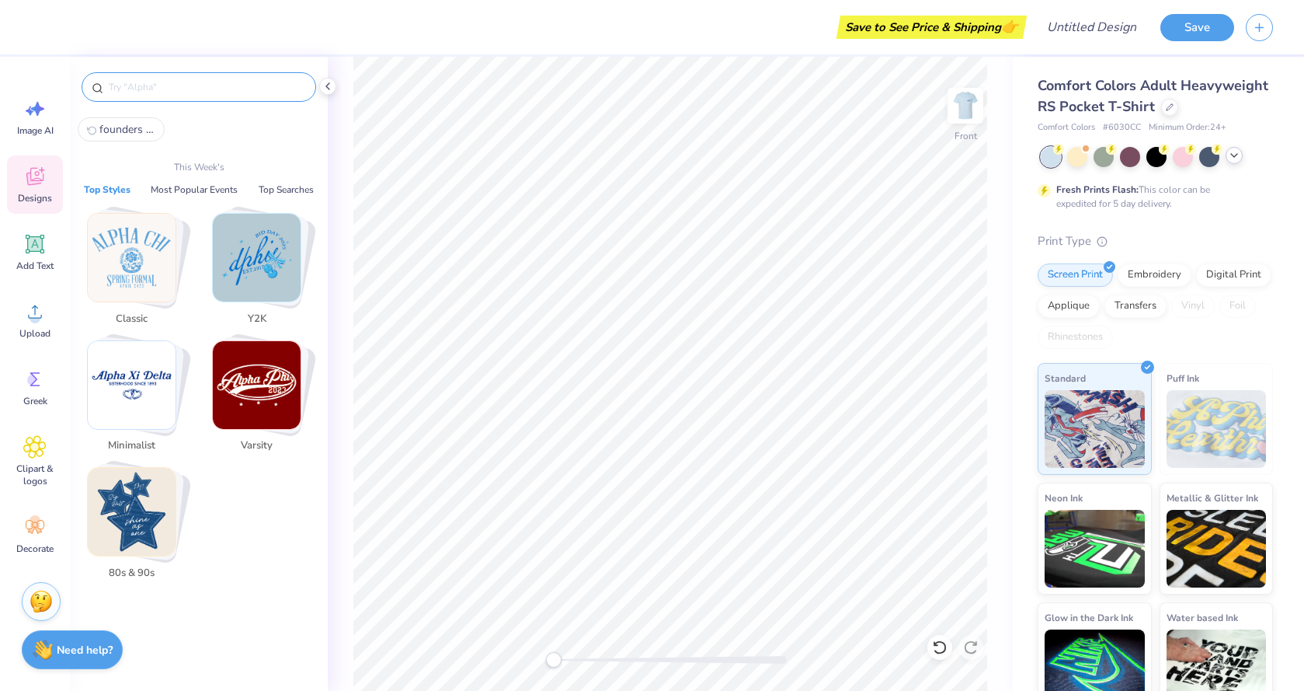
click at [175, 93] on input "text" at bounding box center [206, 87] width 199 height 16
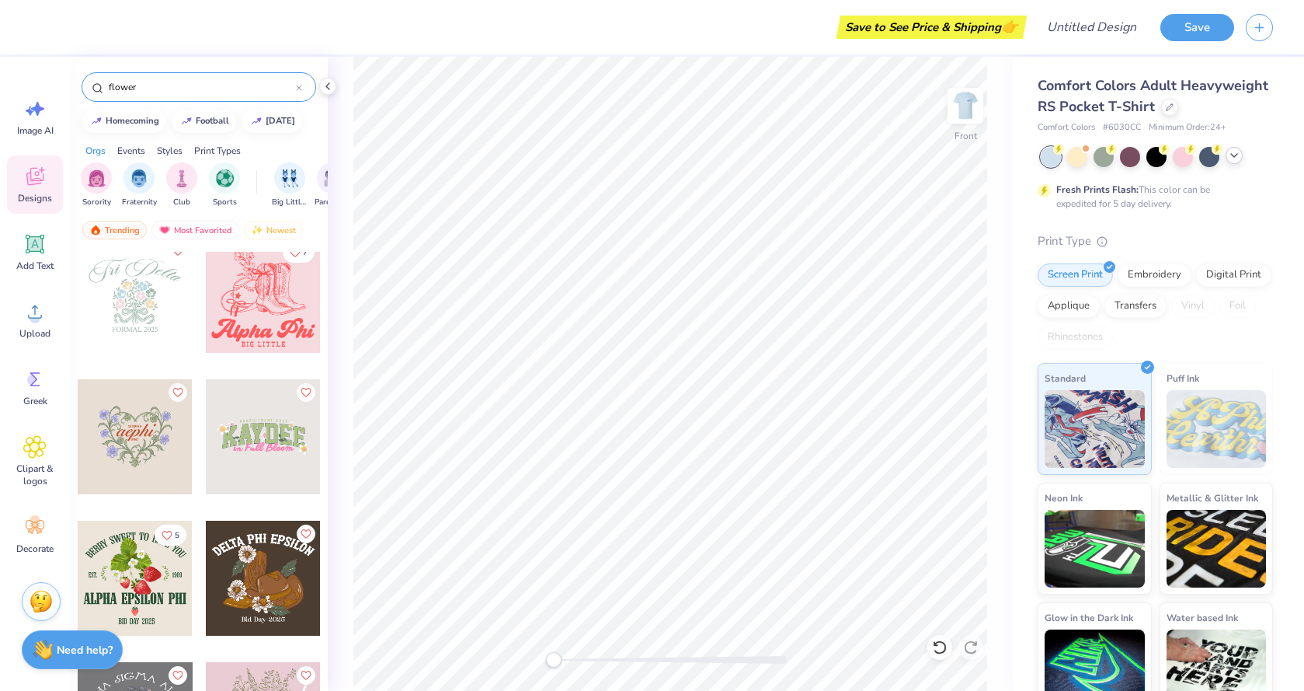
scroll to position [863, 0]
type input "flower"
click at [151, 434] on div at bounding box center [135, 436] width 115 height 115
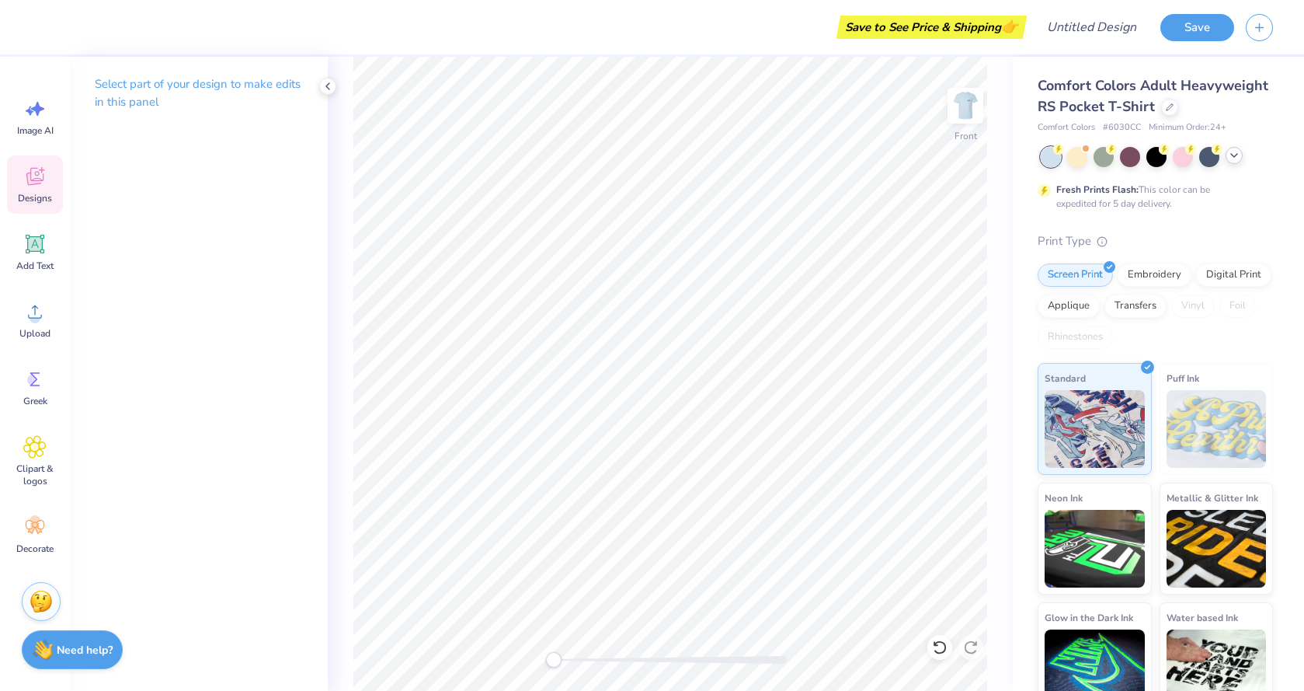
click at [31, 195] on span "Designs" at bounding box center [35, 198] width 34 height 12
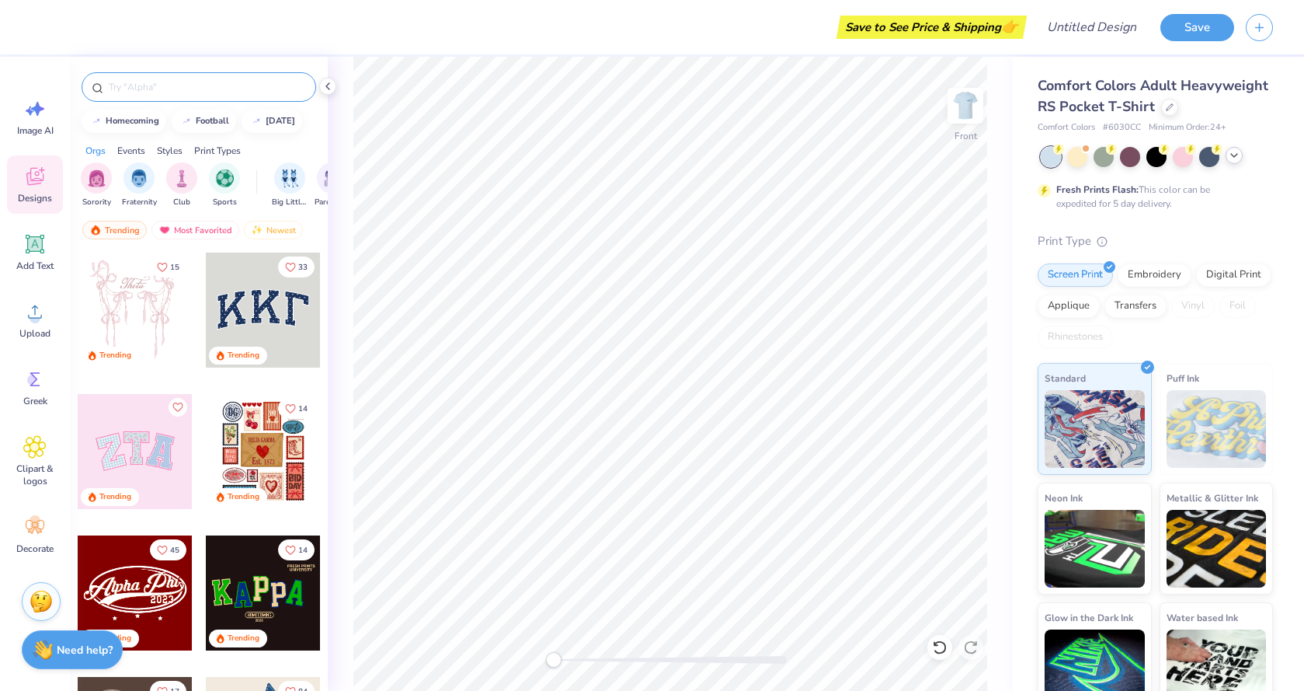
click at [188, 88] on input "text" at bounding box center [206, 87] width 199 height 16
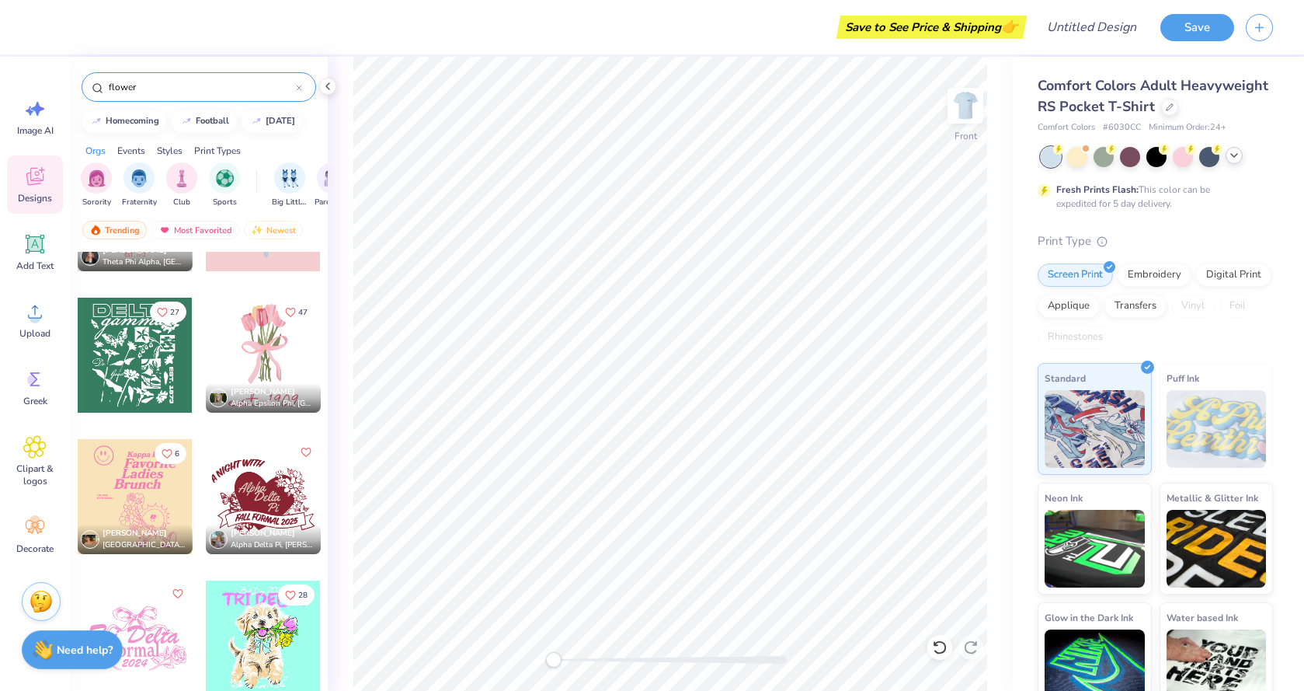
scroll to position [2002, 0]
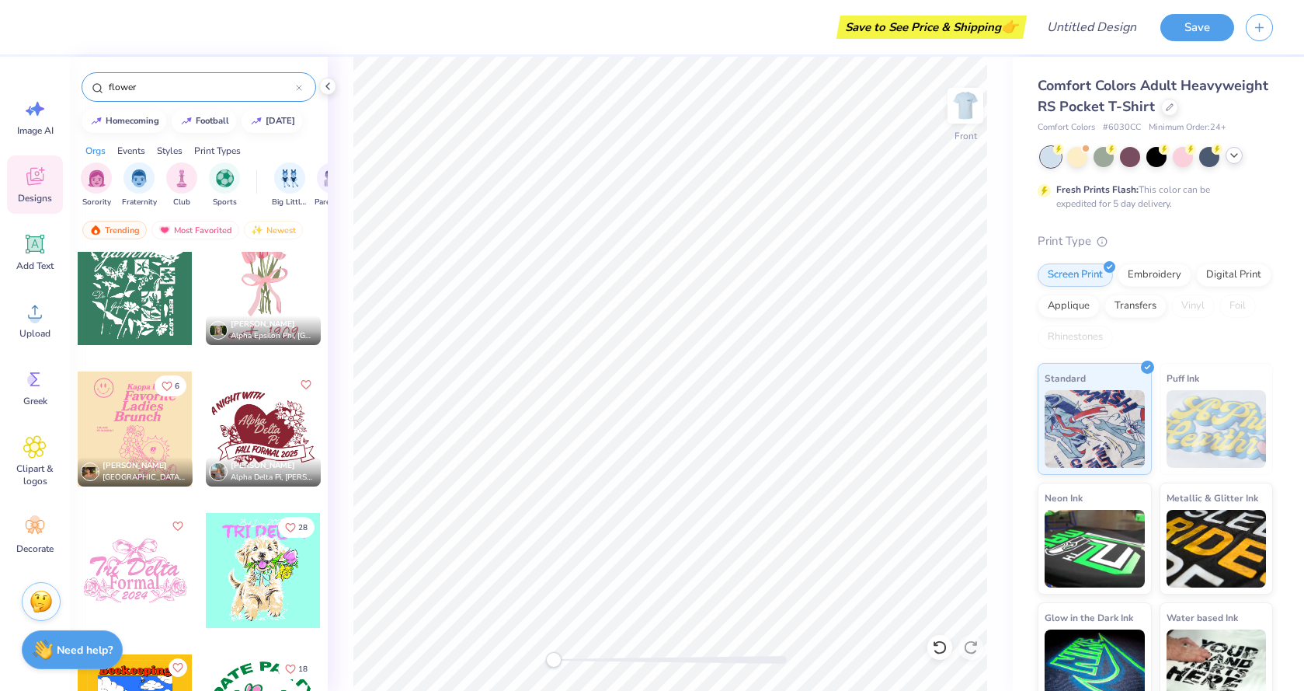
type input "flower"
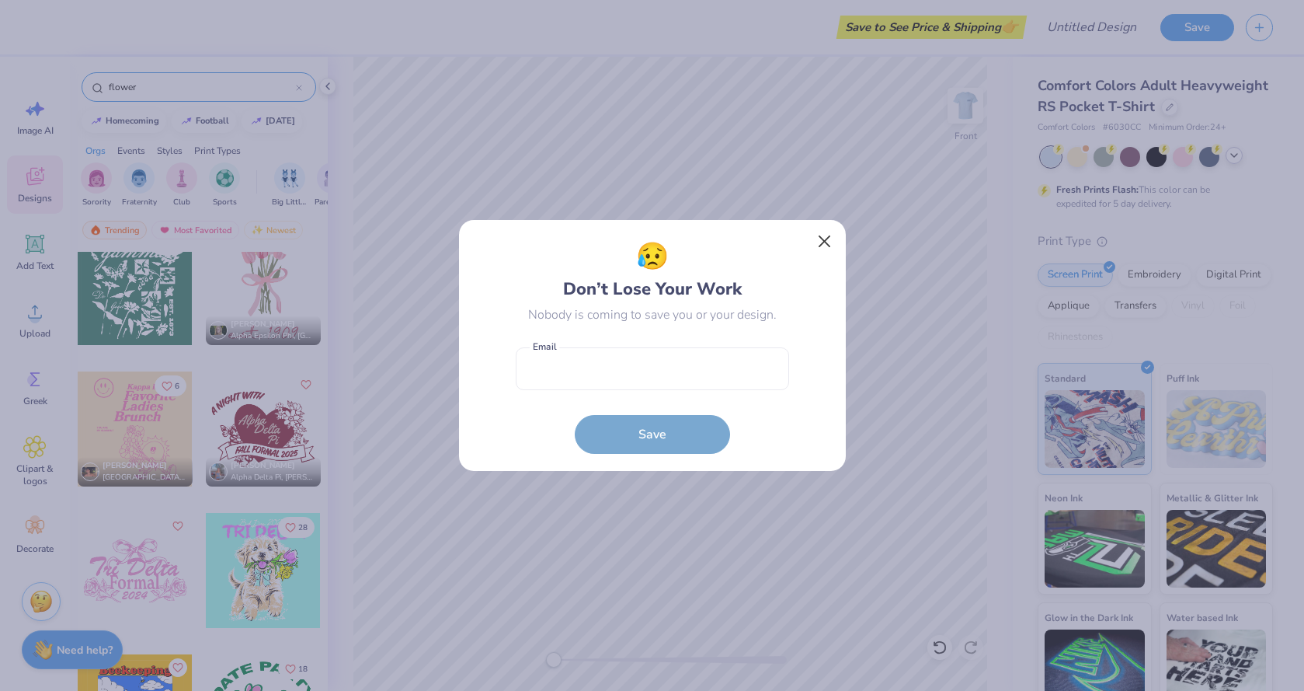
click at [819, 238] on button "Close" at bounding box center [825, 242] width 30 height 30
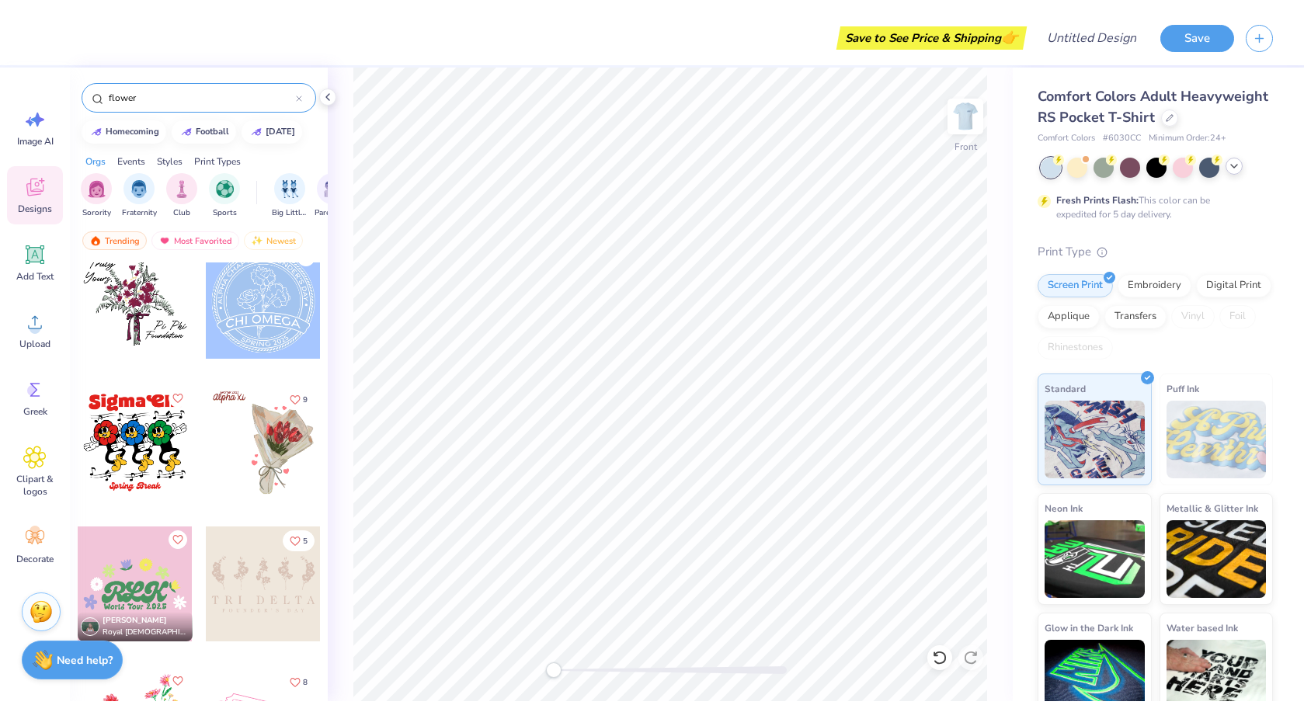
scroll to position [10478, 0]
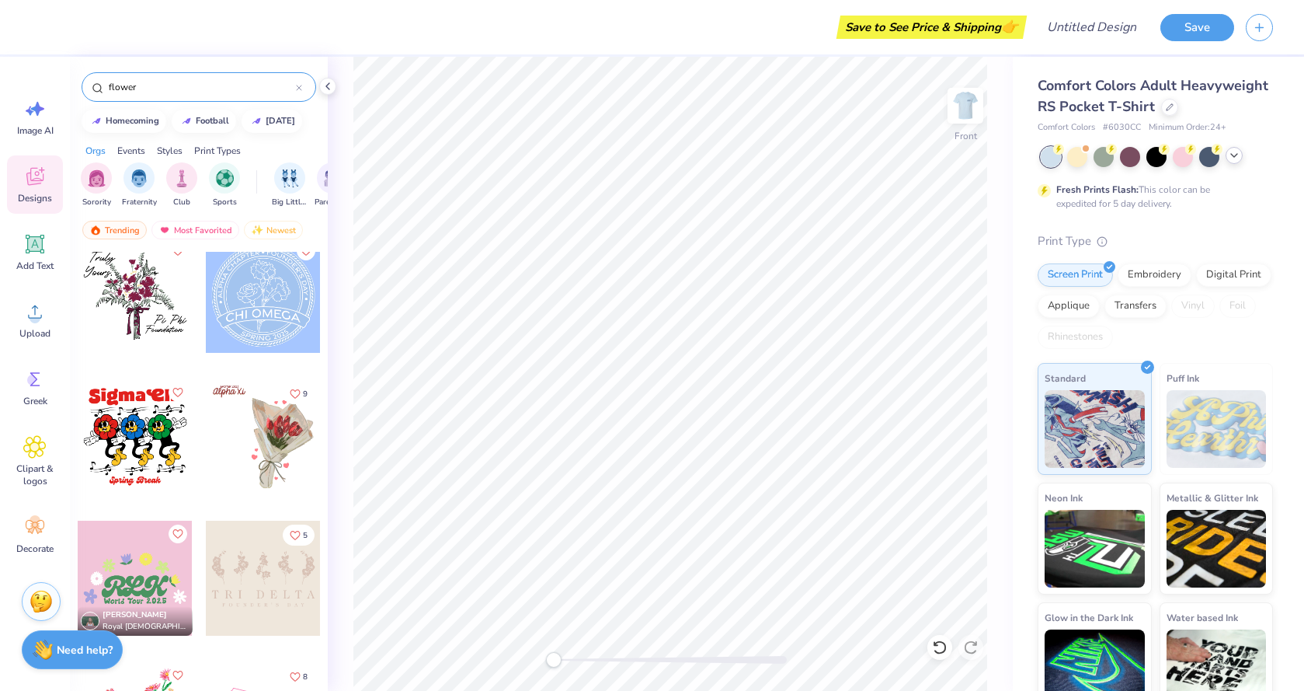
click at [268, 300] on div at bounding box center [263, 295] width 115 height 115
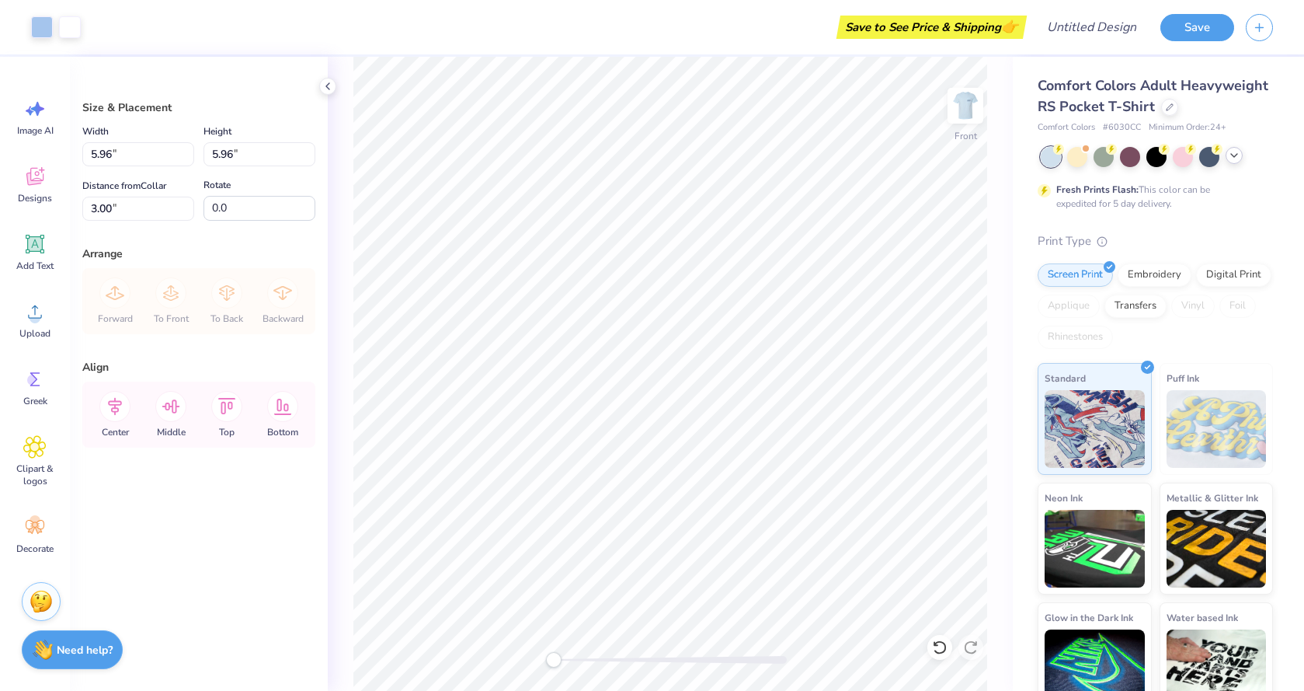
type input "8.96"
type input "8.88"
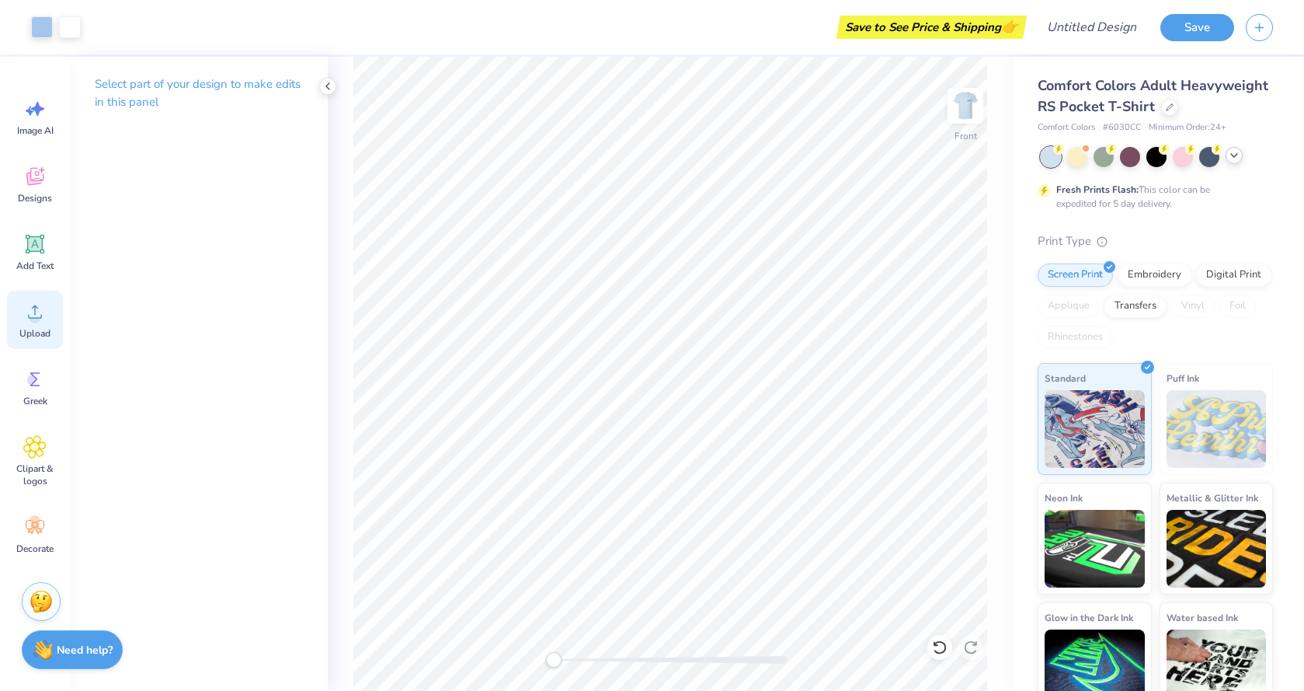
click at [38, 304] on icon at bounding box center [34, 311] width 23 height 23
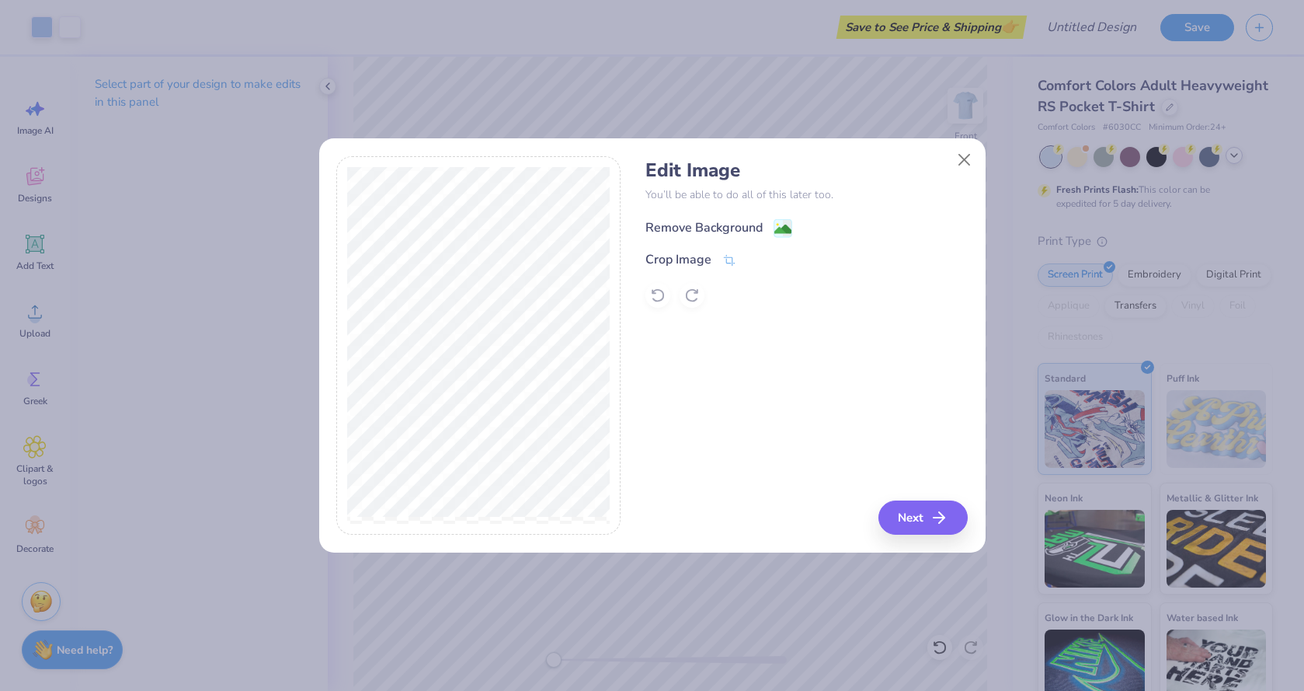
click at [736, 220] on div "Remove Background" at bounding box center [704, 227] width 117 height 19
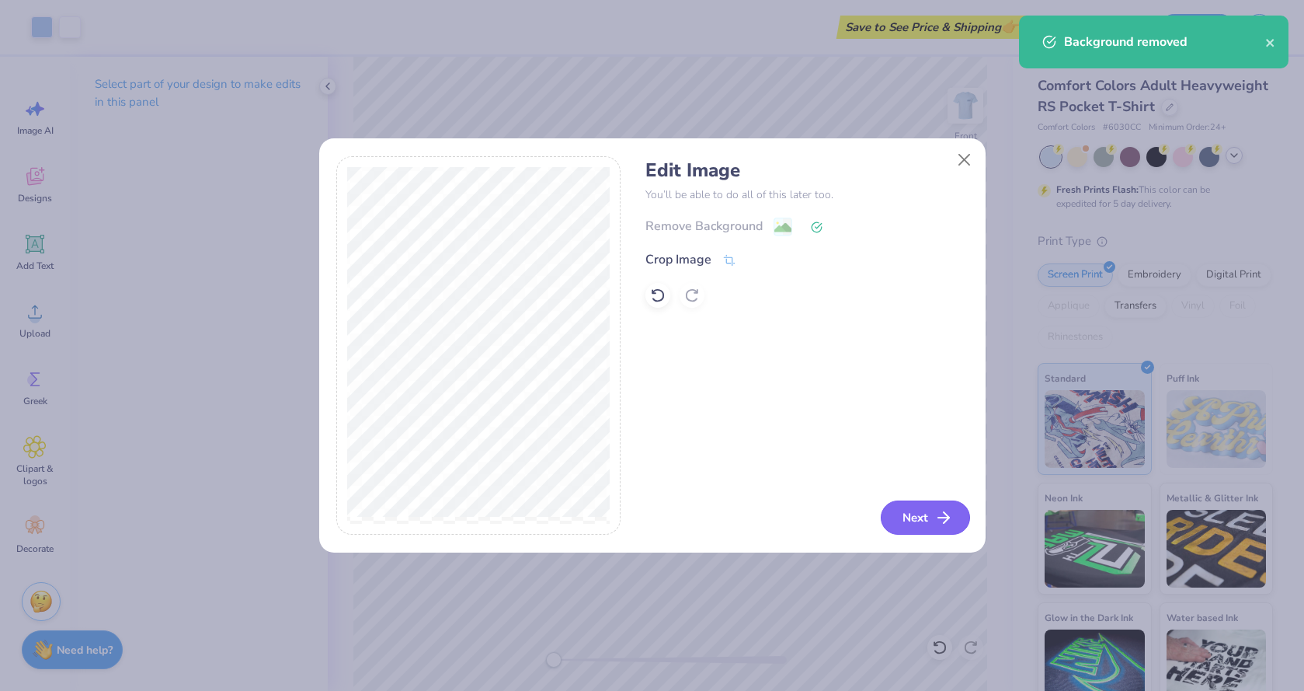
click at [919, 528] on button "Next" at bounding box center [925, 517] width 89 height 34
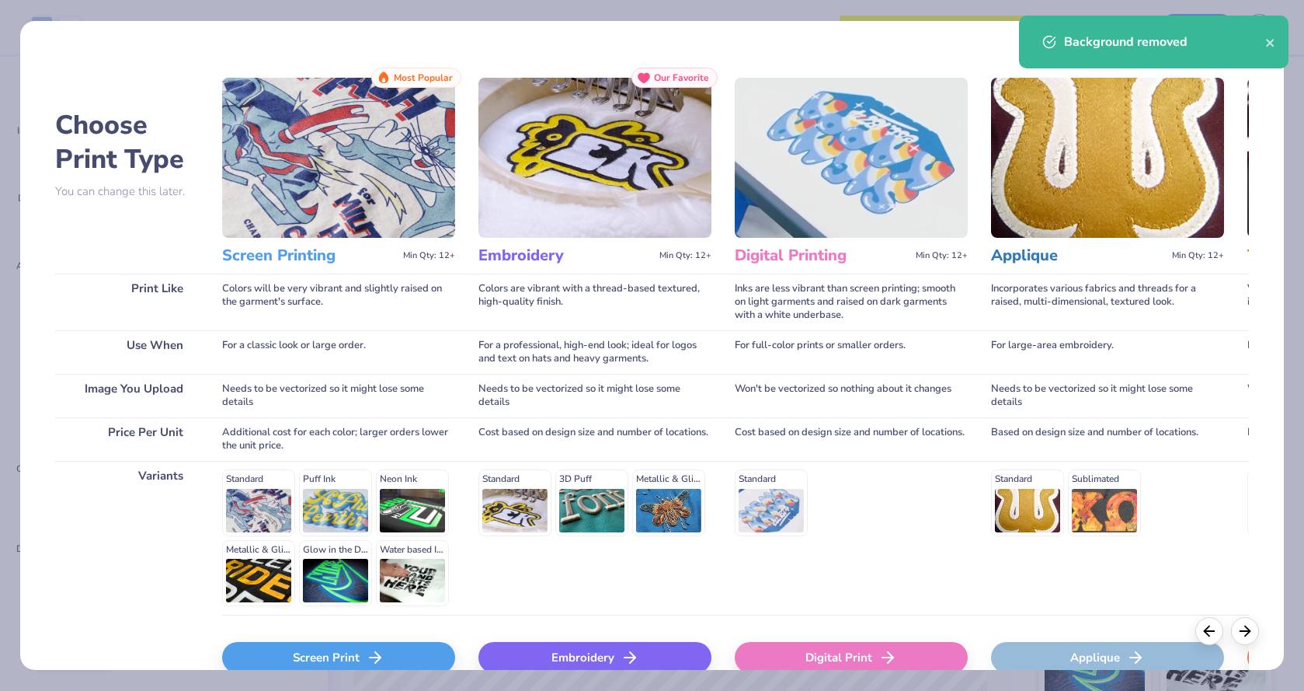
click at [363, 645] on div "Screen Print" at bounding box center [338, 657] width 233 height 31
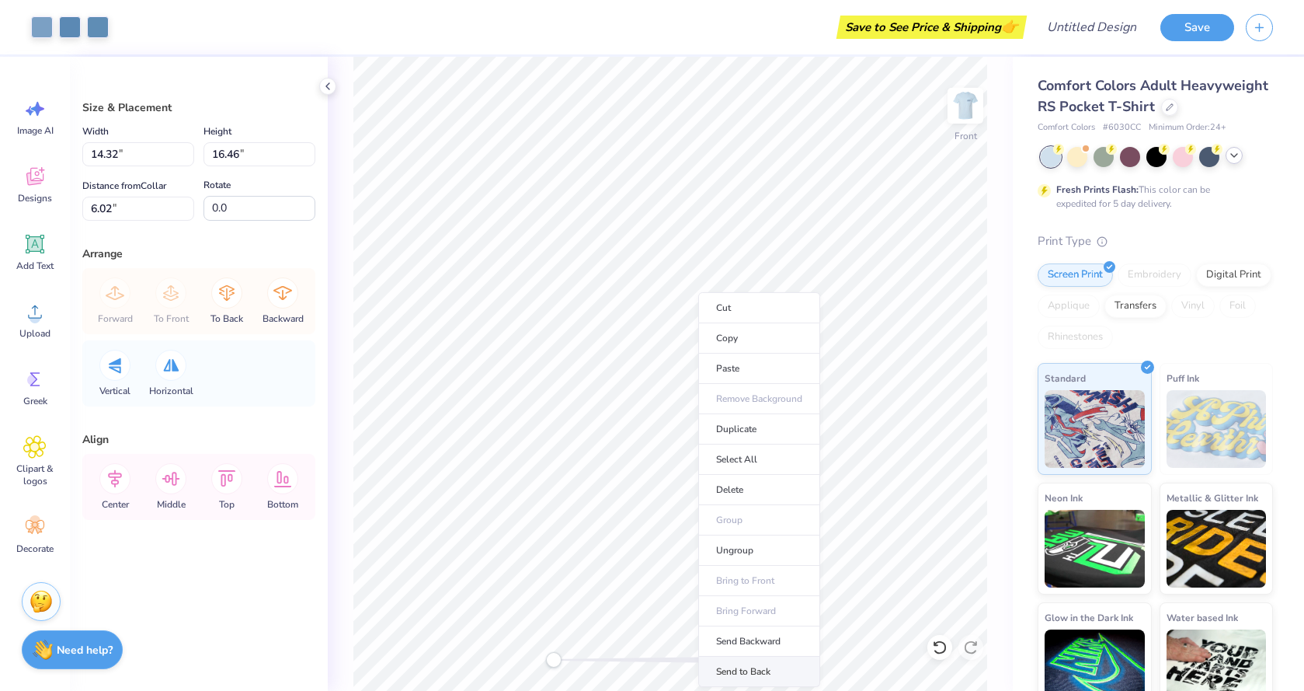
click at [770, 671] on li "Send to Back" at bounding box center [759, 671] width 122 height 30
type input "6.78"
type input "8.96"
type input "9.48"
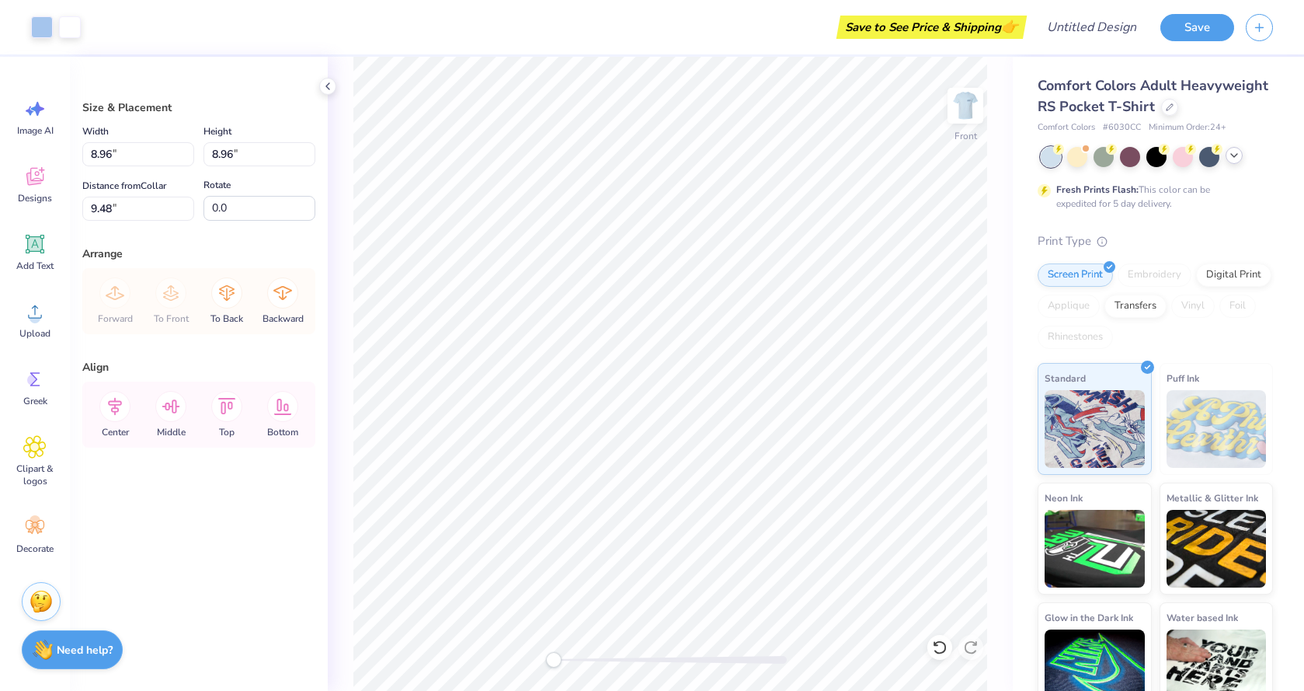
type input "7.30"
type input "12.20"
type input "14.32"
type input "16.46"
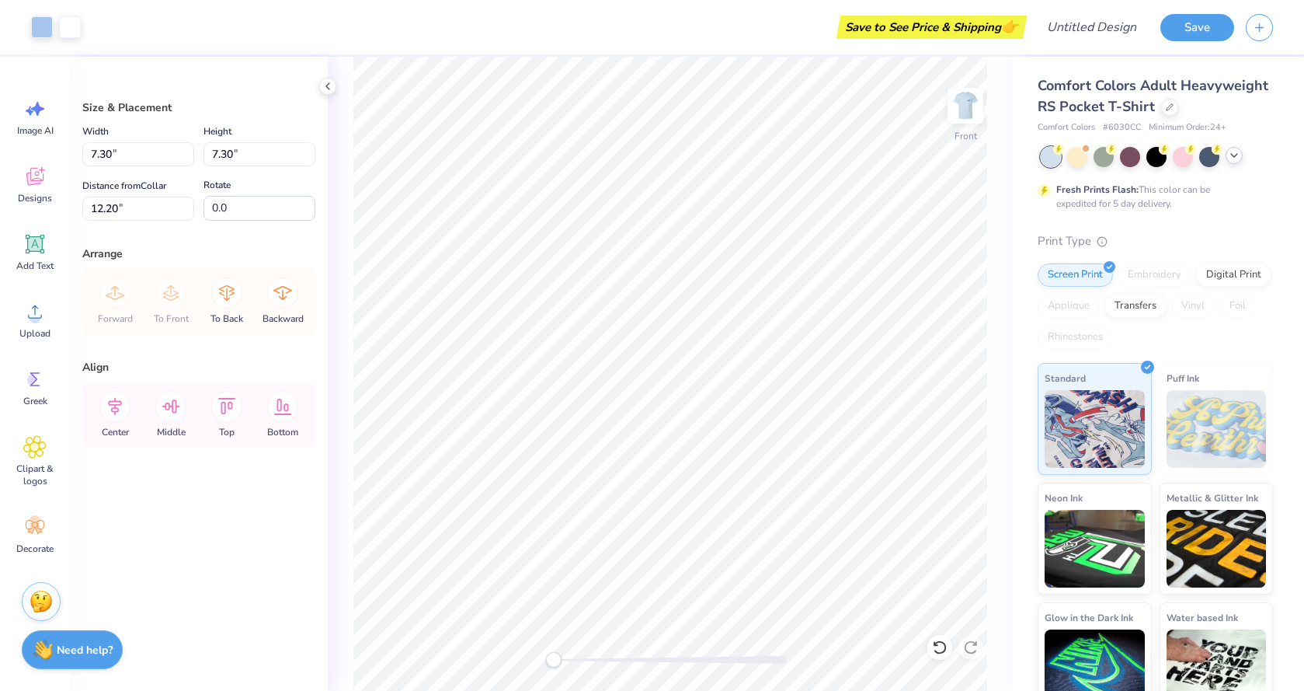
type input "6.78"
type input "7.30"
type input "11.36"
type input "14.32"
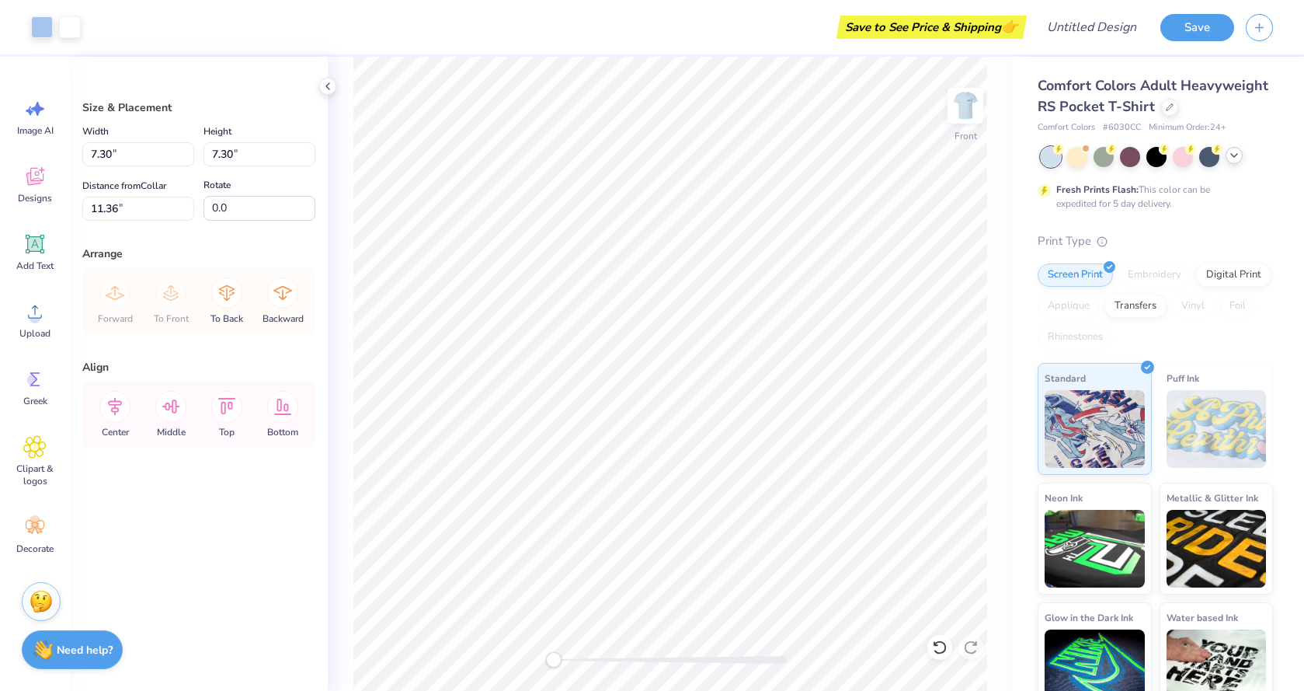
type input "16.46"
type input "6.78"
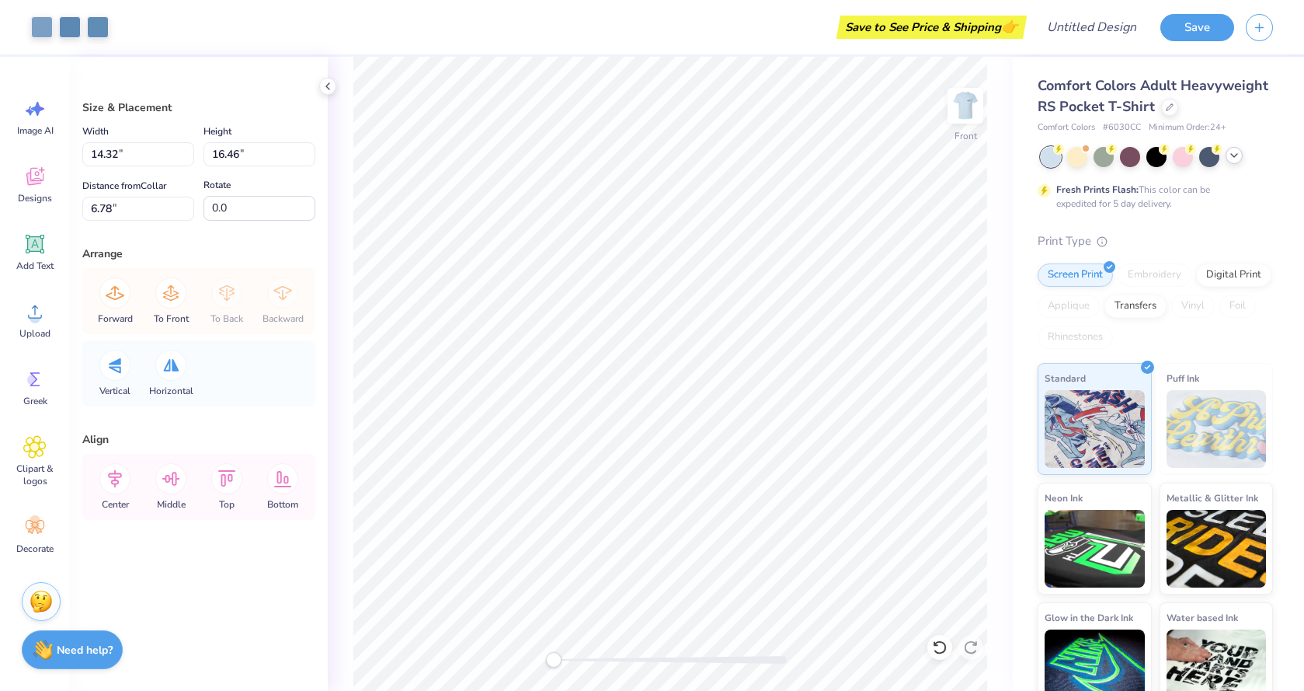
type input "7.30"
type input "11.36"
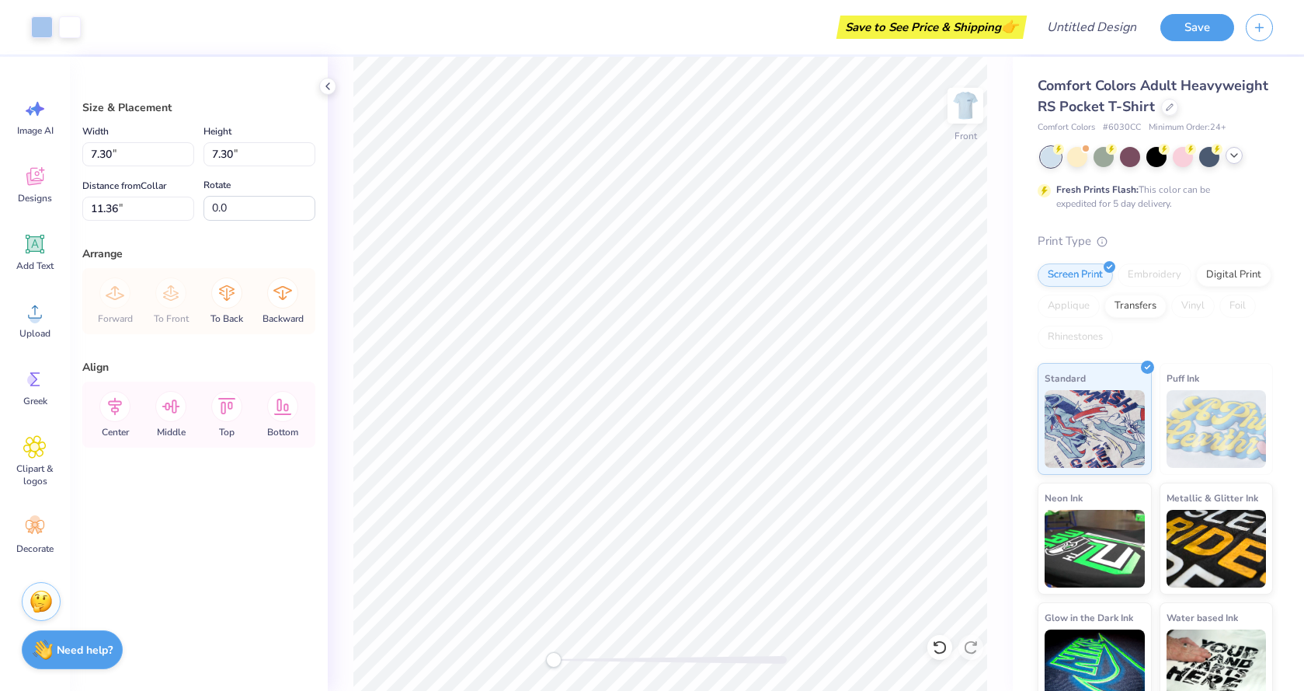
type input "6.24"
type input "11.35"
type input "6.49"
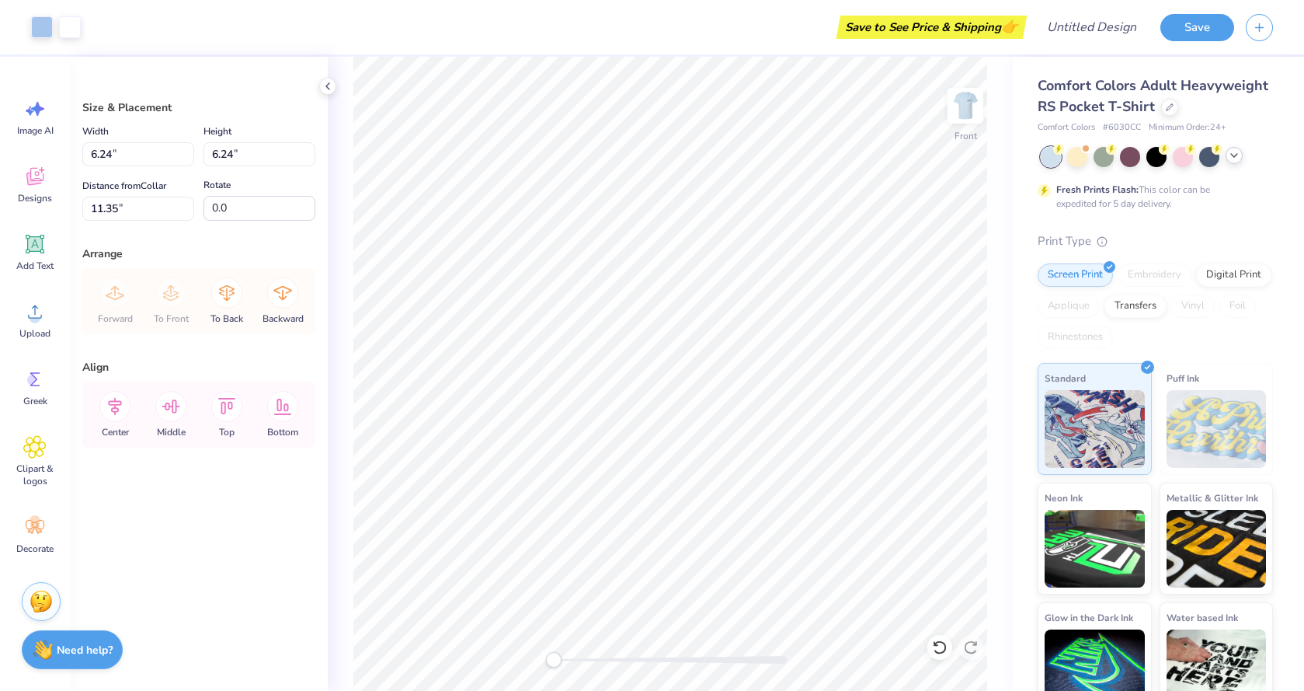
type input "11.64"
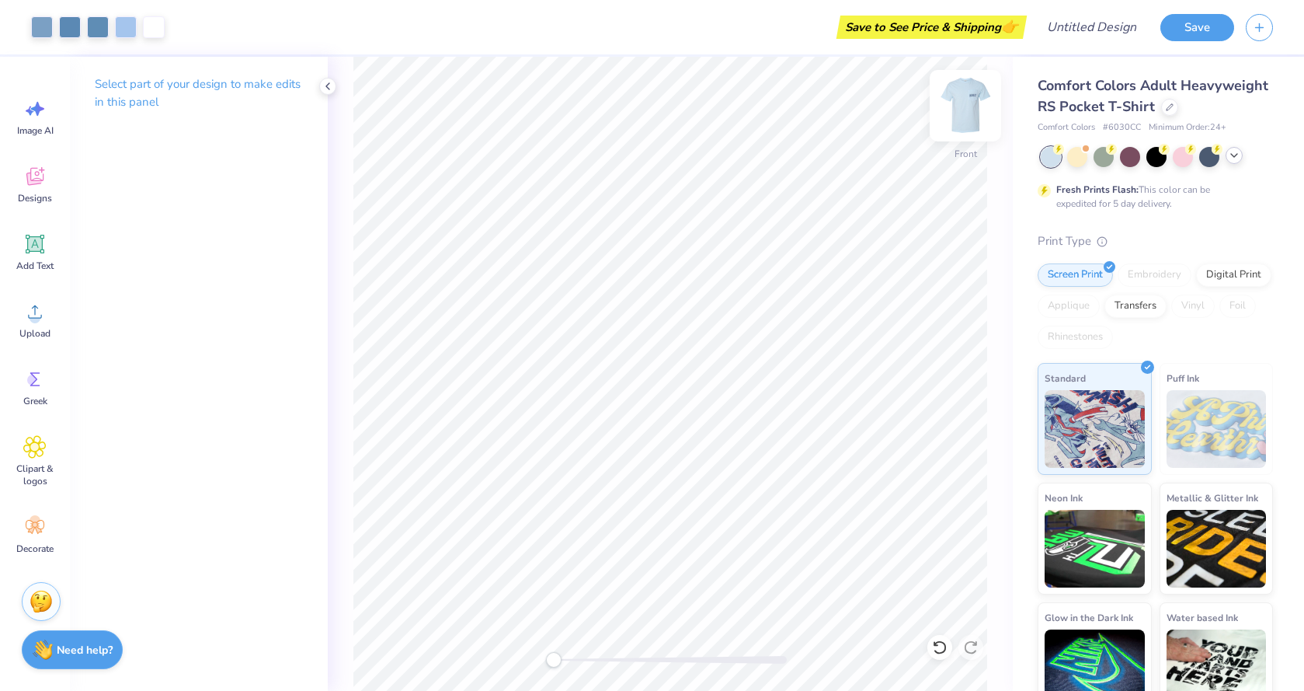
click at [964, 110] on img at bounding box center [966, 106] width 62 height 62
click at [964, 106] on img at bounding box center [966, 106] width 62 height 62
click at [977, 103] on img at bounding box center [966, 106] width 62 height 62
click at [957, 102] on img at bounding box center [966, 106] width 62 height 62
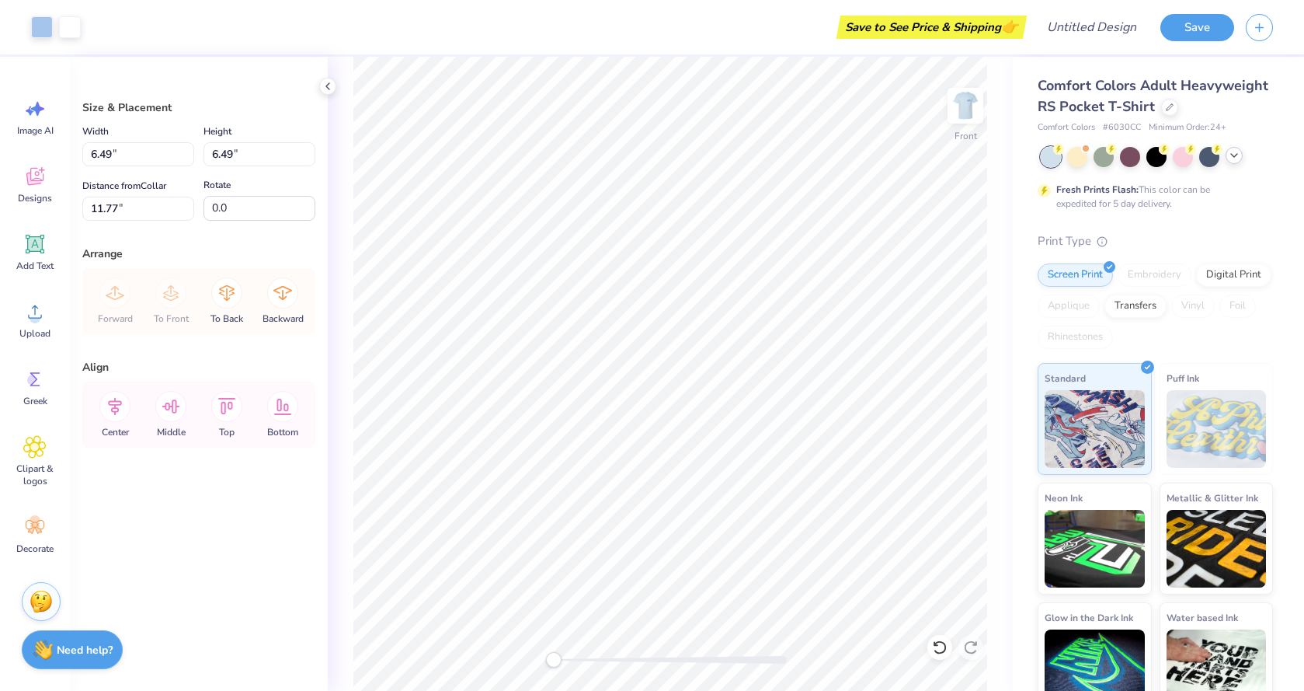
type input "14.32"
type input "16.46"
type input "6.78"
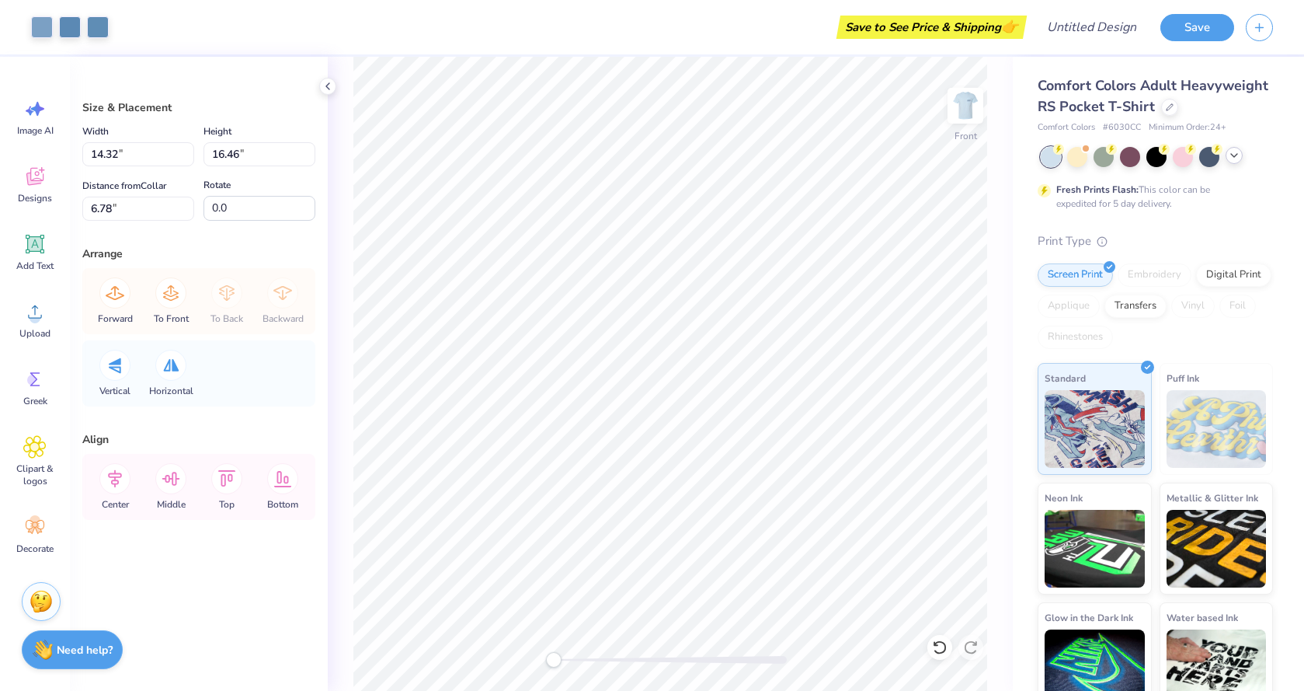
type input "6.49"
type input "12.09"
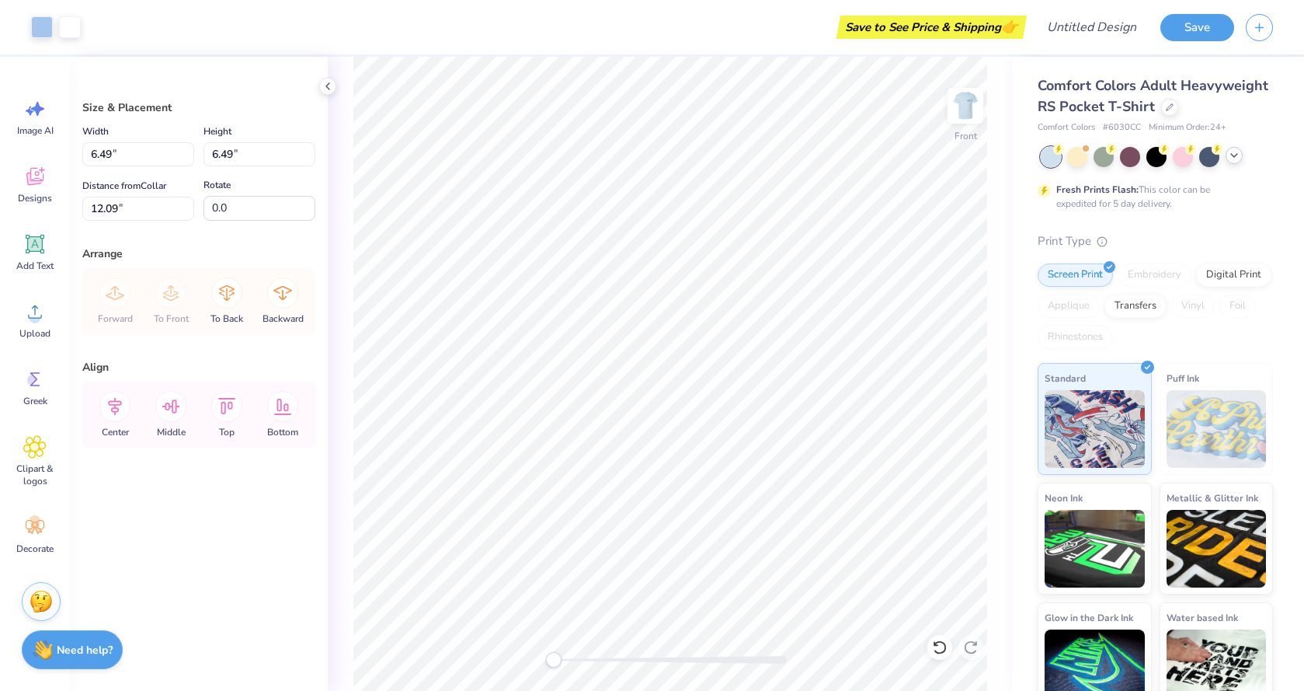
type input "14.32"
type input "16.46"
type input "6.78"
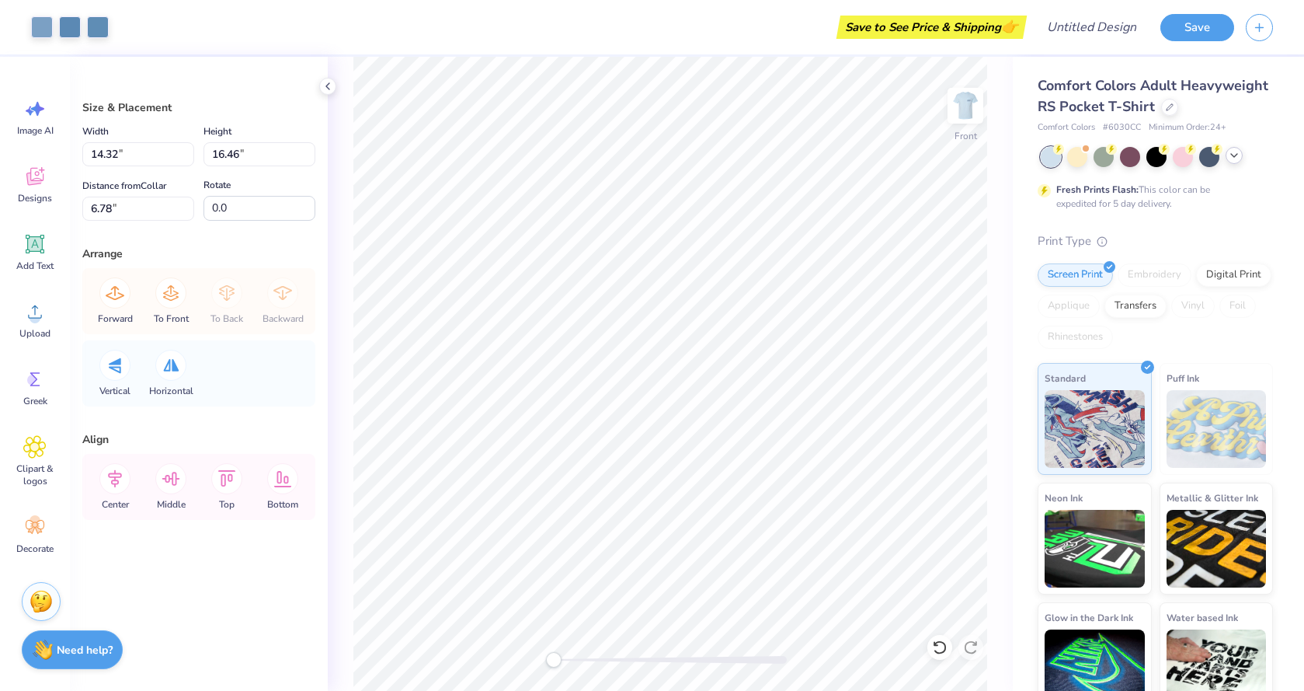
type input "6.49"
type input "12.09"
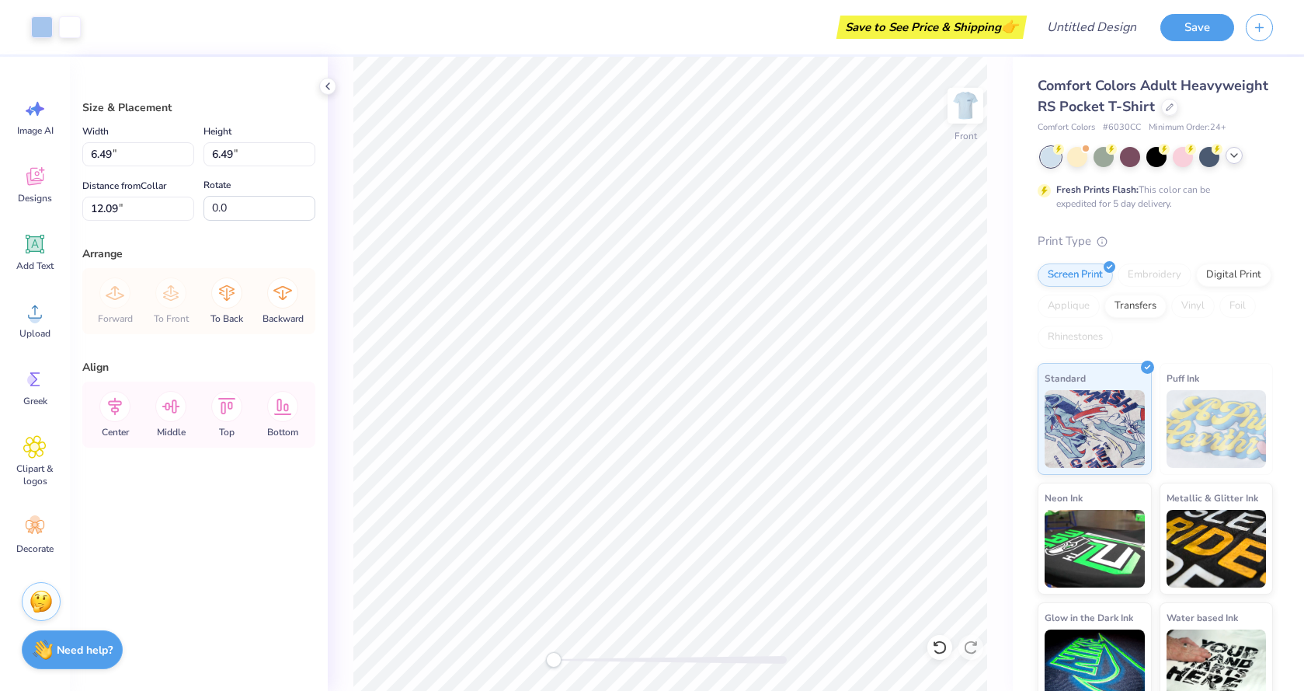
type input "10.08"
type input "13.16"
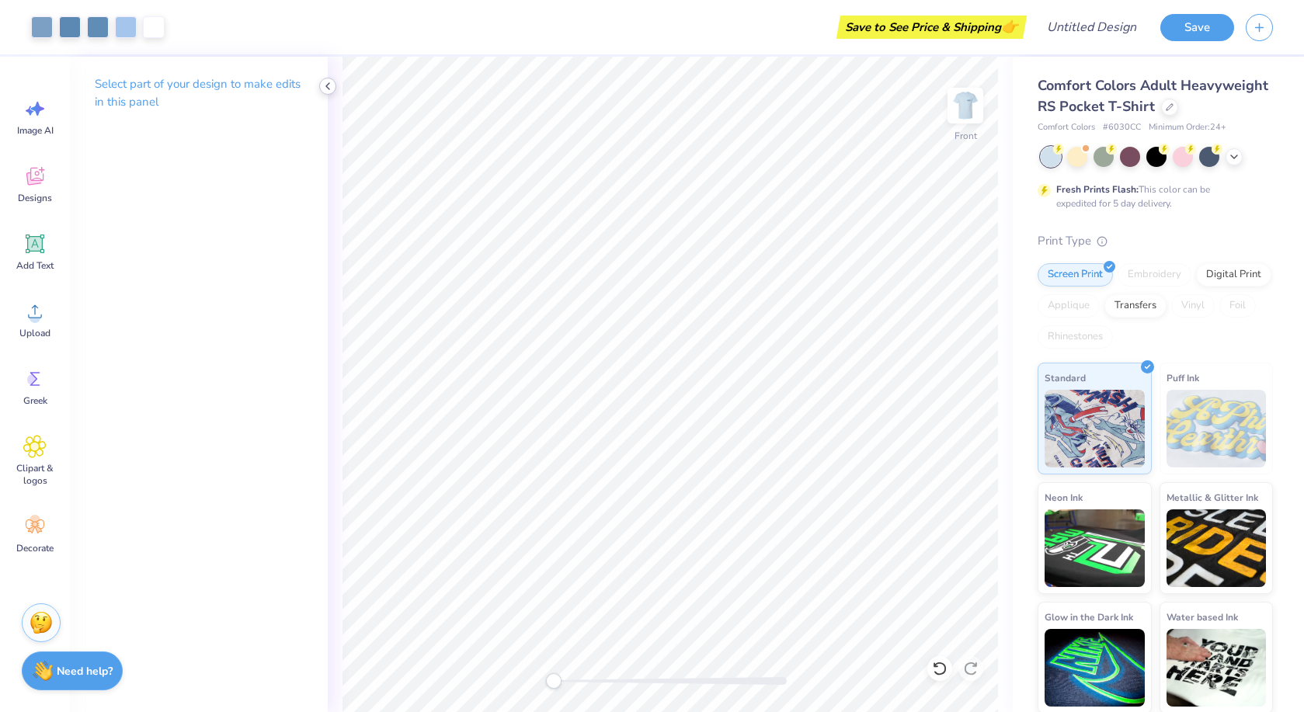
click at [325, 79] on div at bounding box center [327, 86] width 17 height 17
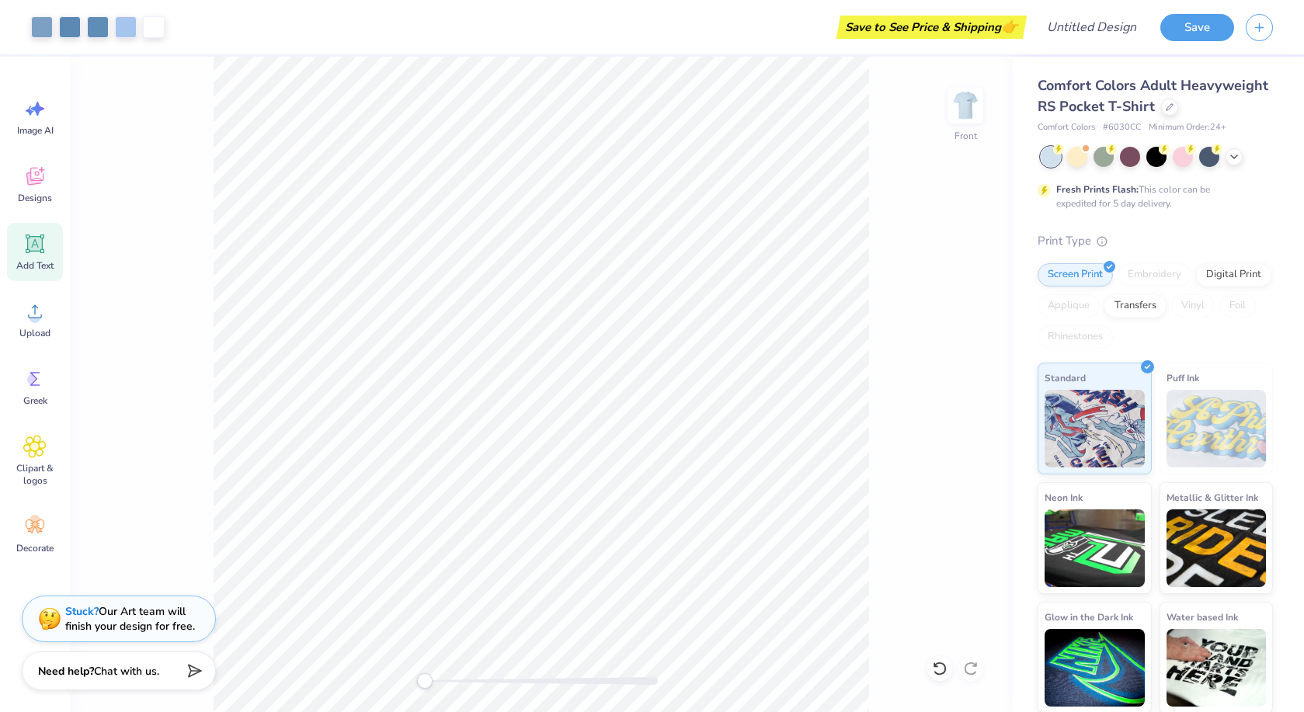
click at [33, 245] on icon at bounding box center [35, 244] width 15 height 15
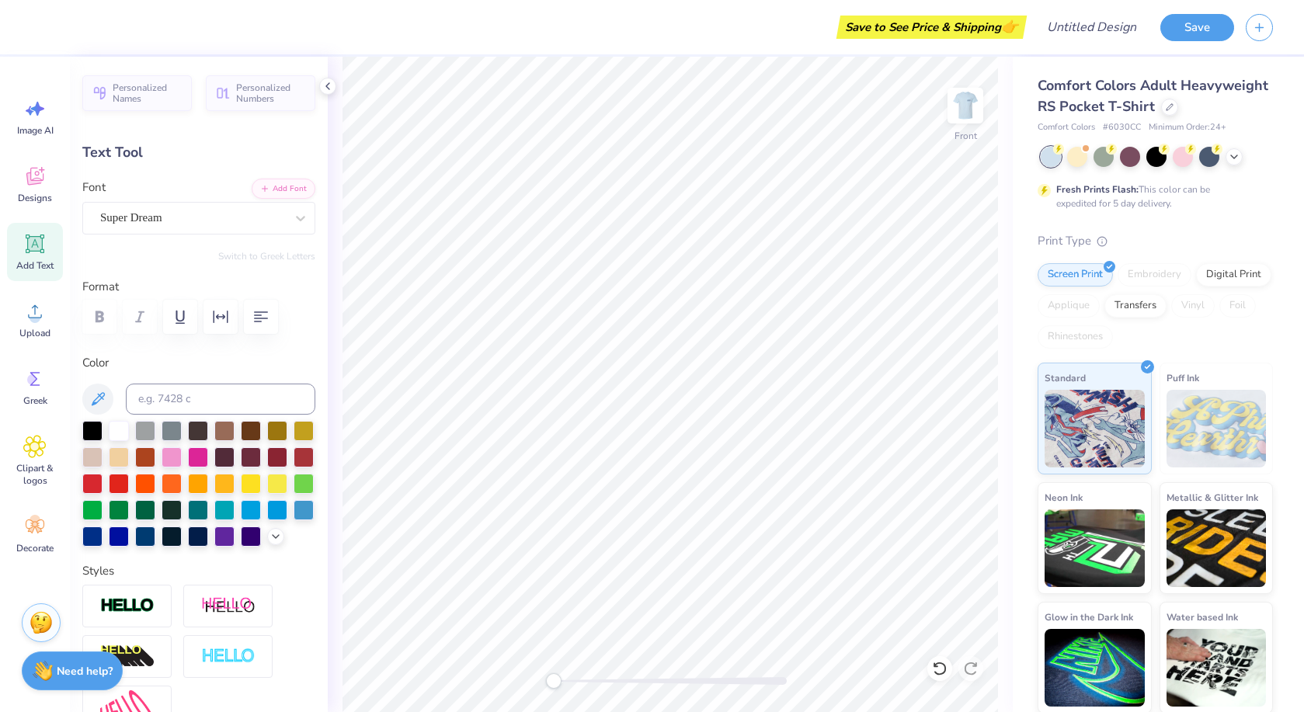
scroll to position [0, 2]
type textarea "zeta tau"
click at [276, 208] on div at bounding box center [192, 217] width 185 height 21
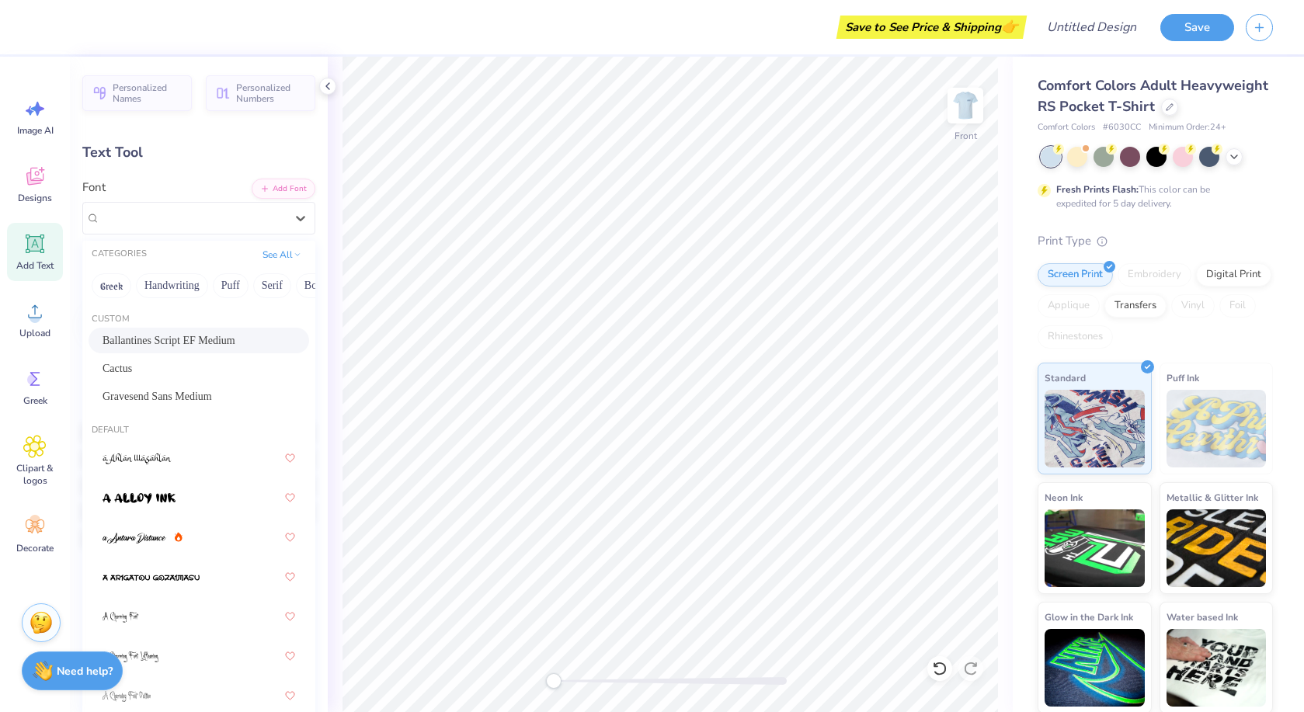
click at [219, 340] on span "Ballantines Script EF Medium" at bounding box center [169, 341] width 133 height 16
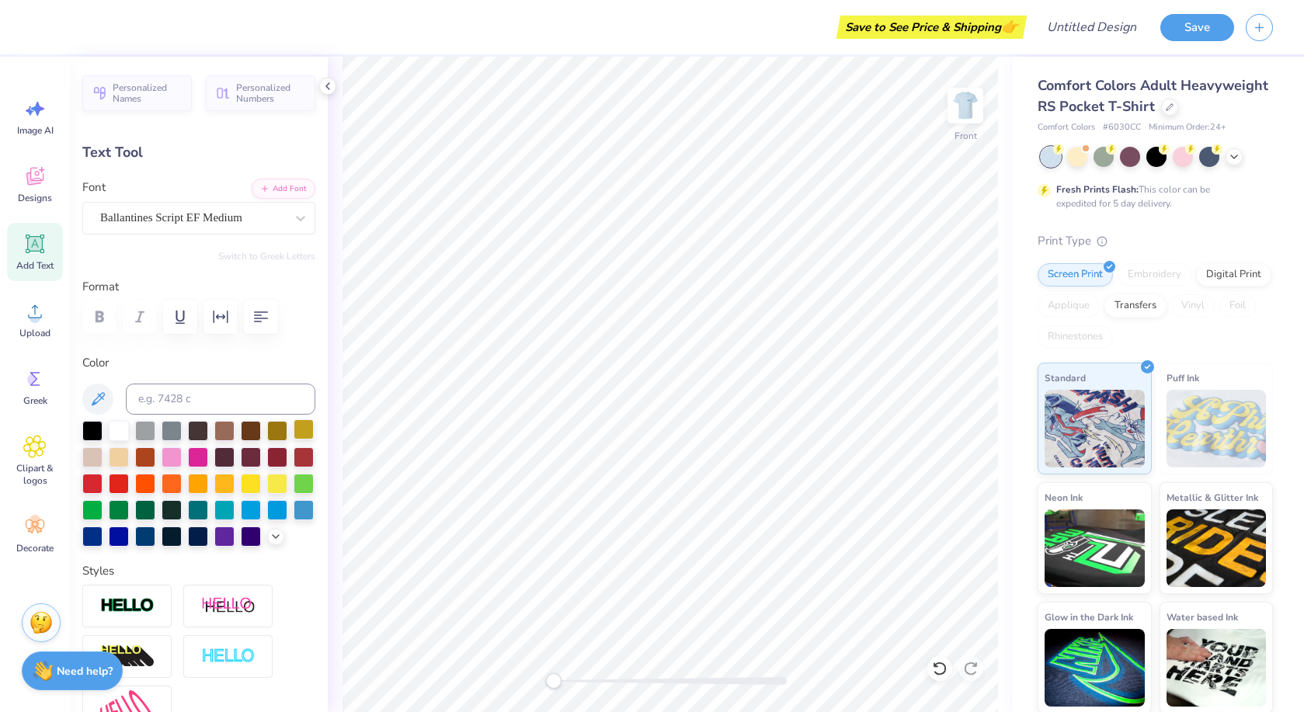
type input "6.88"
type input "1.23"
type input "9.33"
click at [32, 245] on icon at bounding box center [35, 244] width 15 height 15
type input "6.03"
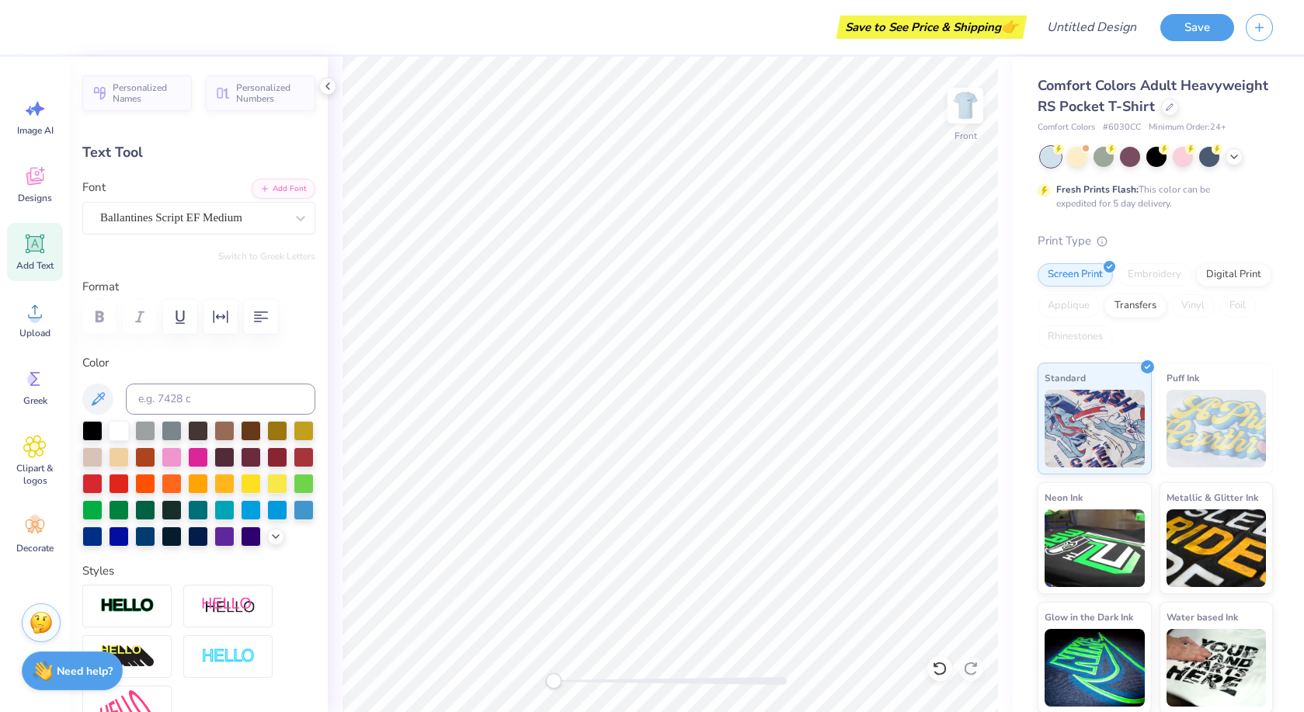
type input "1.75"
type input "13.38"
type textarea "alpha"
click at [218, 228] on div "Super Dream" at bounding box center [193, 218] width 188 height 24
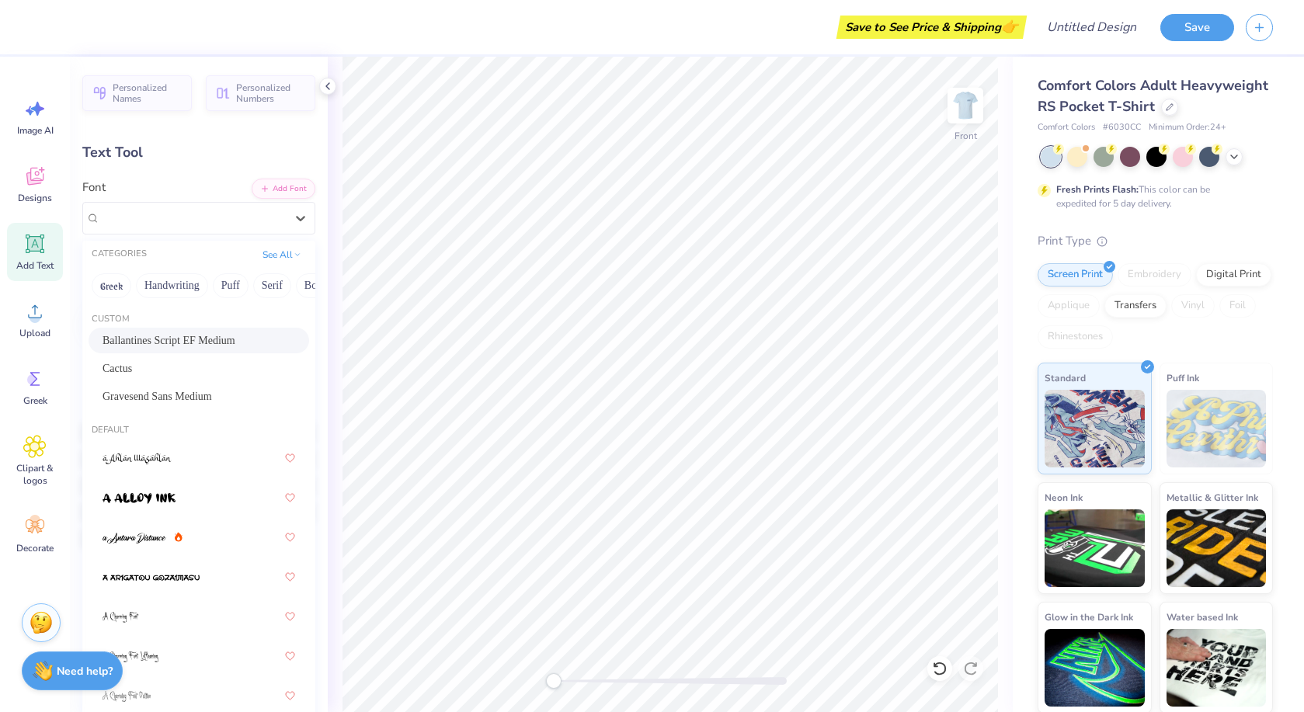
click at [164, 343] on span "Ballantines Script EF Medium" at bounding box center [169, 341] width 133 height 16
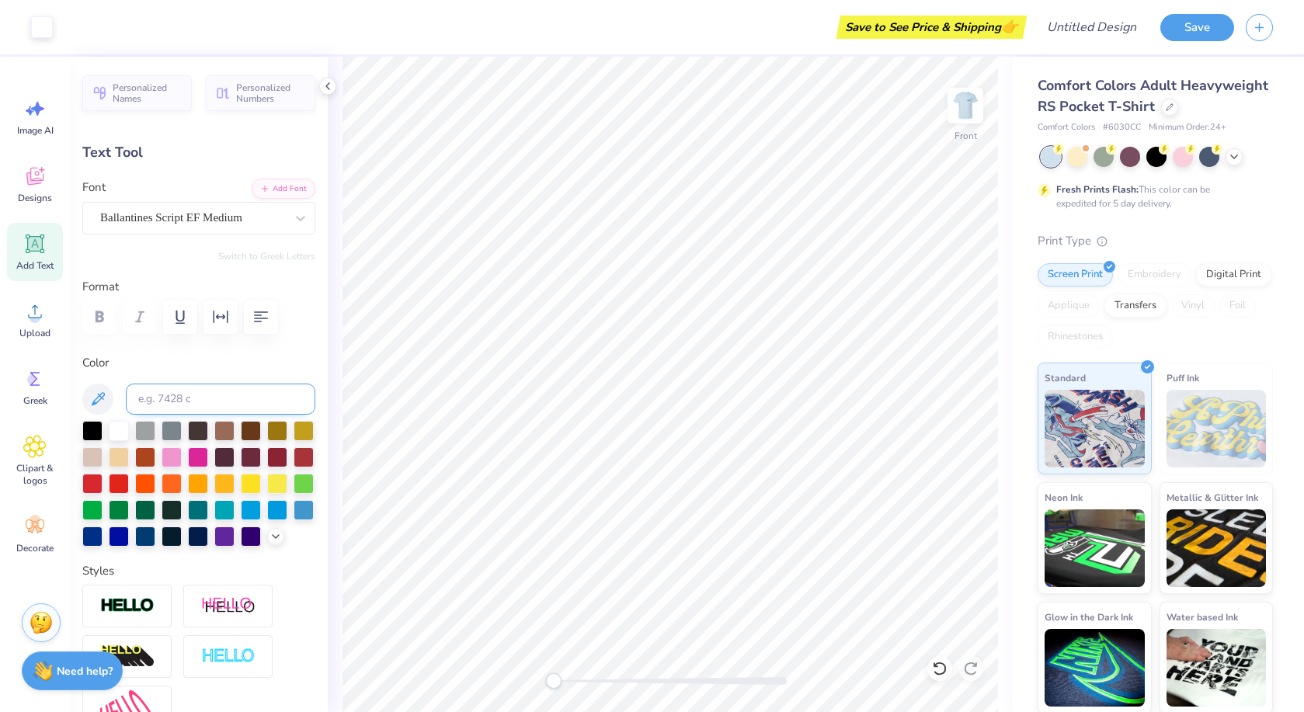
type input "5.03"
type input "2.05"
type input "13.22"
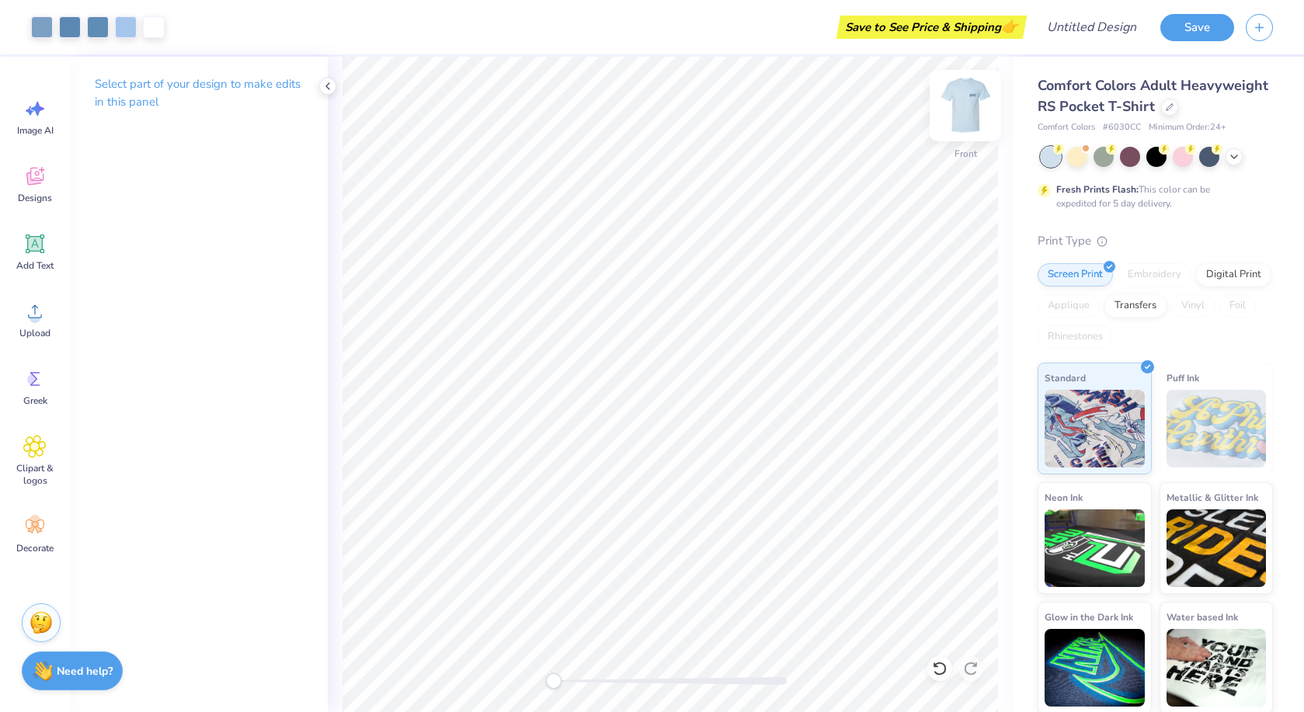
click at [956, 115] on img at bounding box center [966, 106] width 62 height 62
click at [966, 124] on img at bounding box center [966, 106] width 62 height 62
click at [964, 123] on img at bounding box center [966, 106] width 62 height 62
click at [972, 103] on img at bounding box center [966, 106] width 62 height 62
click at [959, 100] on img at bounding box center [966, 106] width 62 height 62
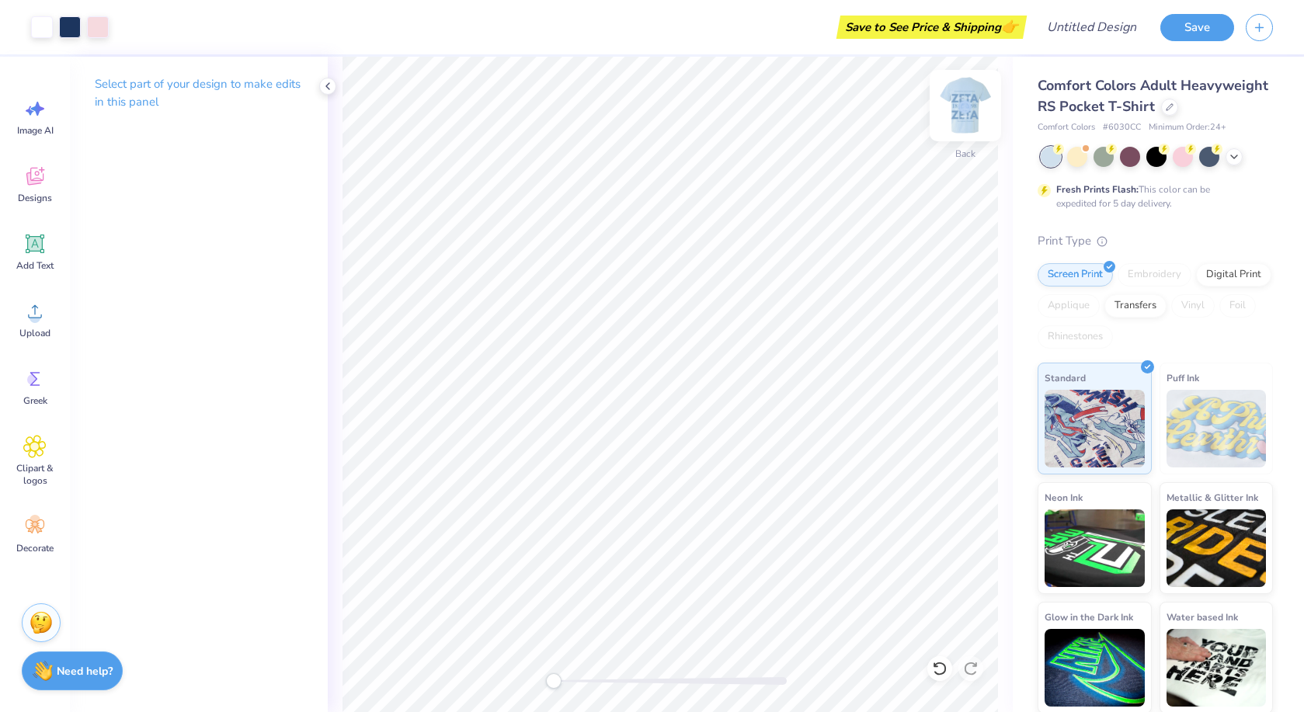
click at [973, 102] on img at bounding box center [966, 106] width 62 height 62
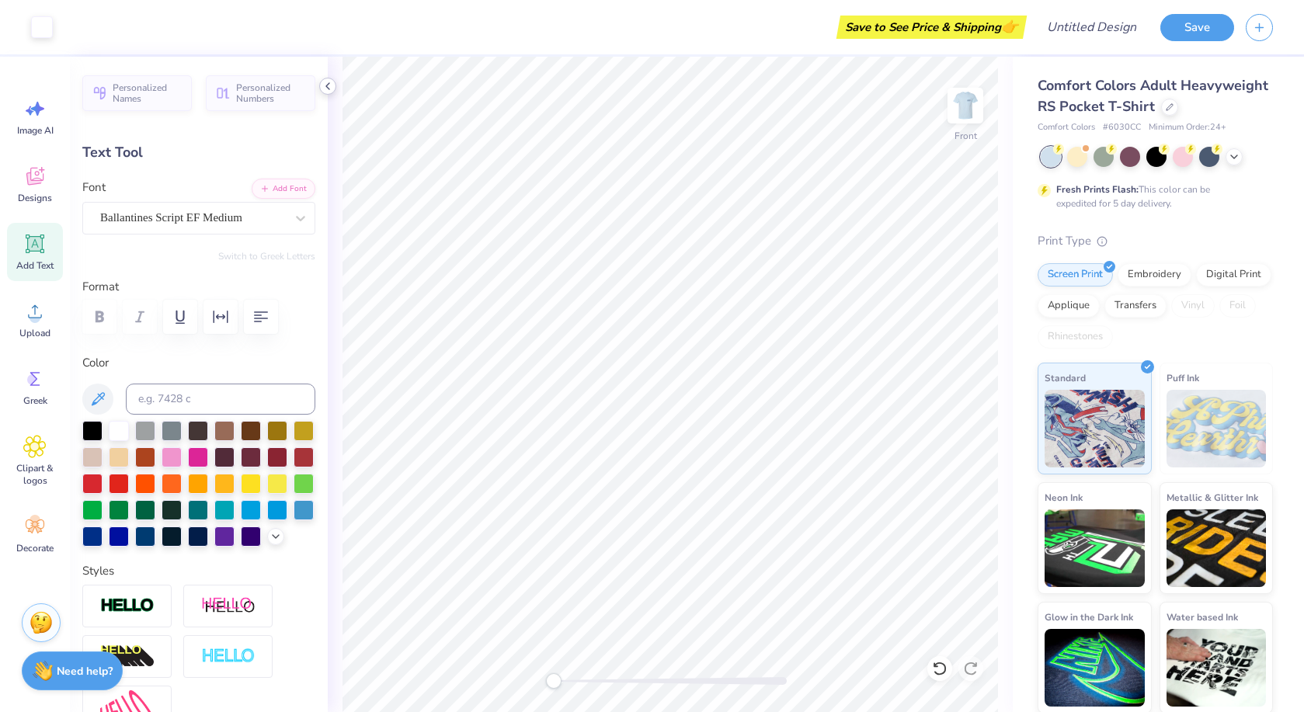
type input "5.03"
type input "2.05"
type input "18.97"
click at [30, 321] on icon at bounding box center [34, 311] width 23 height 23
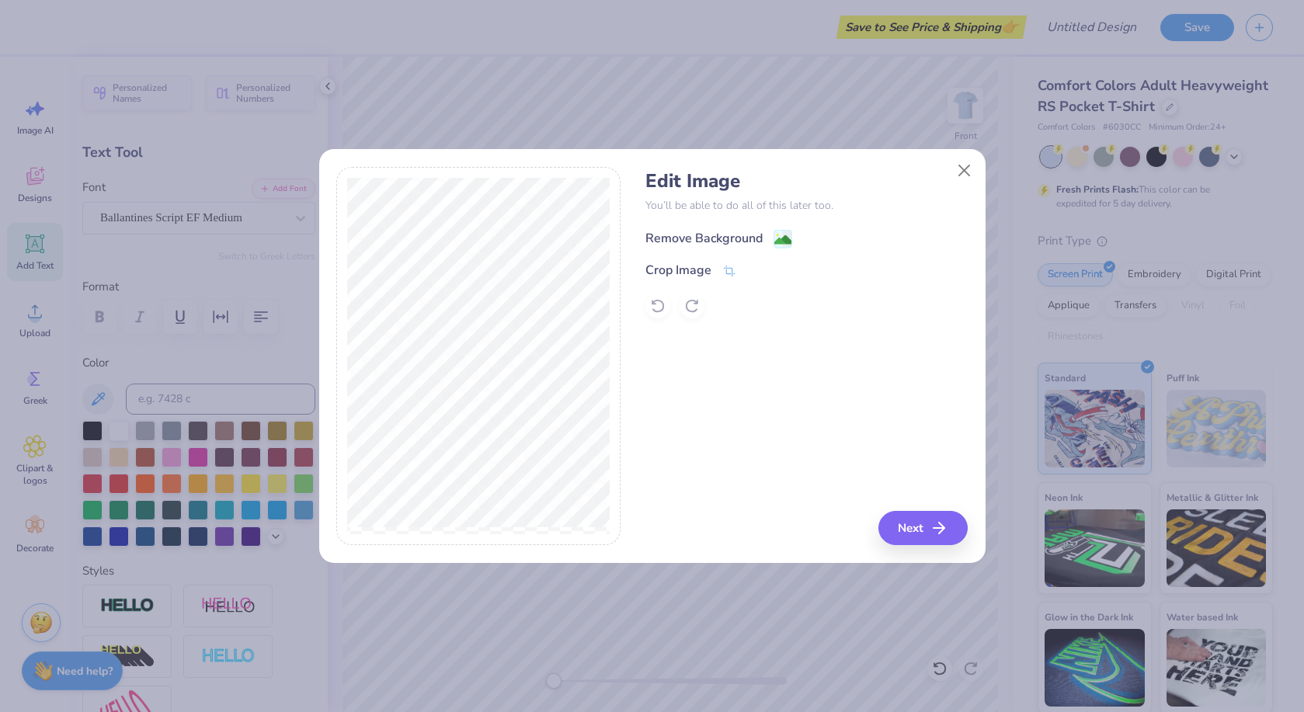
click at [705, 232] on div "Remove Background" at bounding box center [704, 238] width 117 height 19
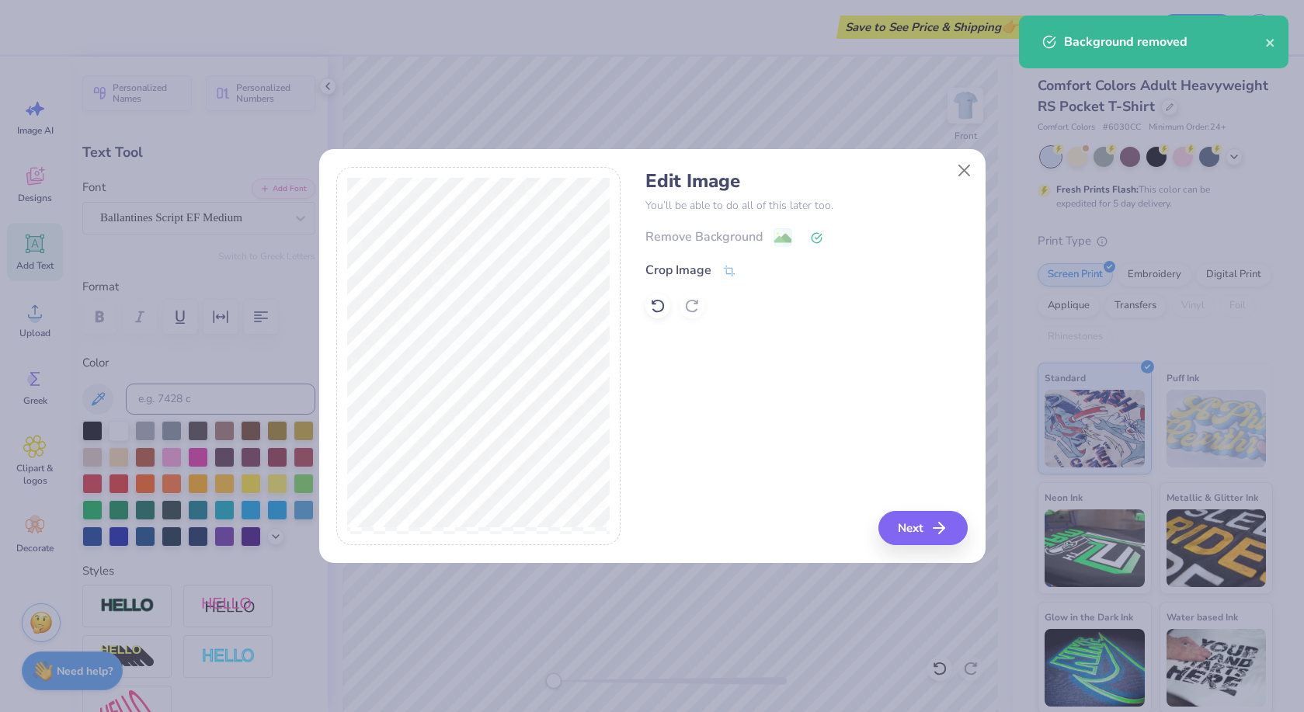
click at [912, 530] on button "Next" at bounding box center [923, 528] width 89 height 34
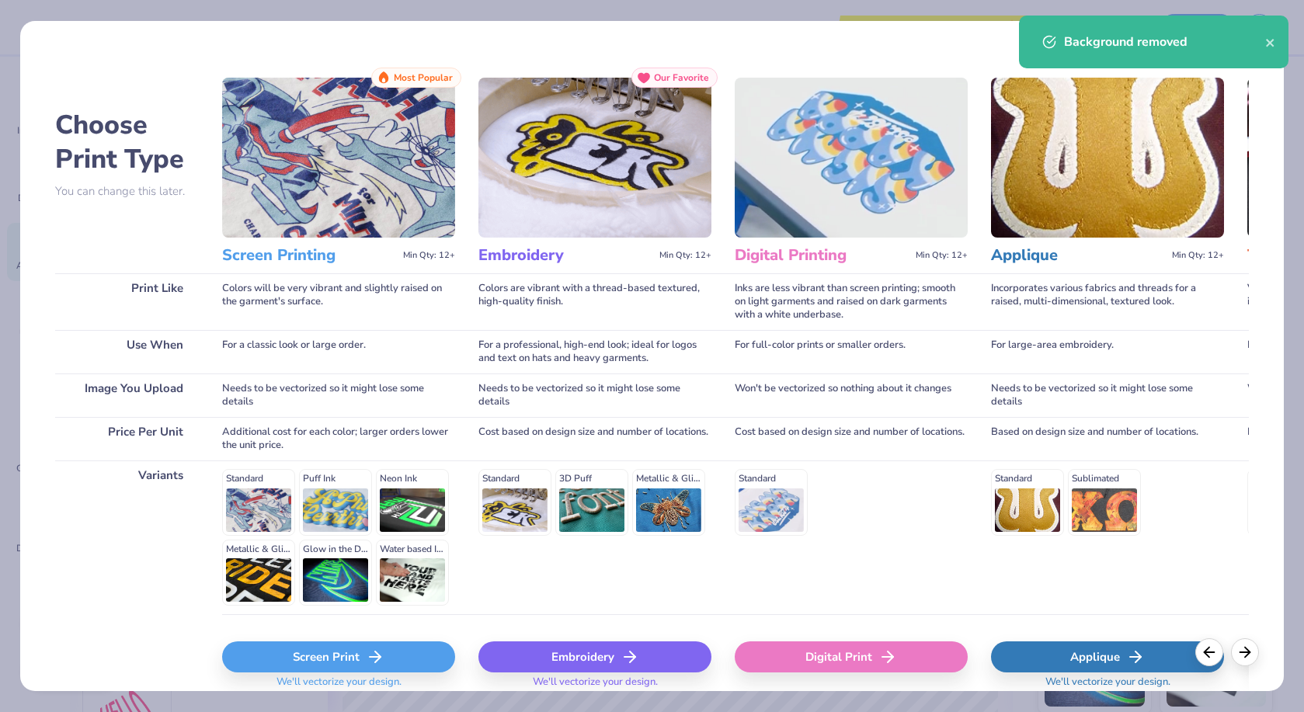
click at [383, 648] on icon at bounding box center [375, 657] width 19 height 19
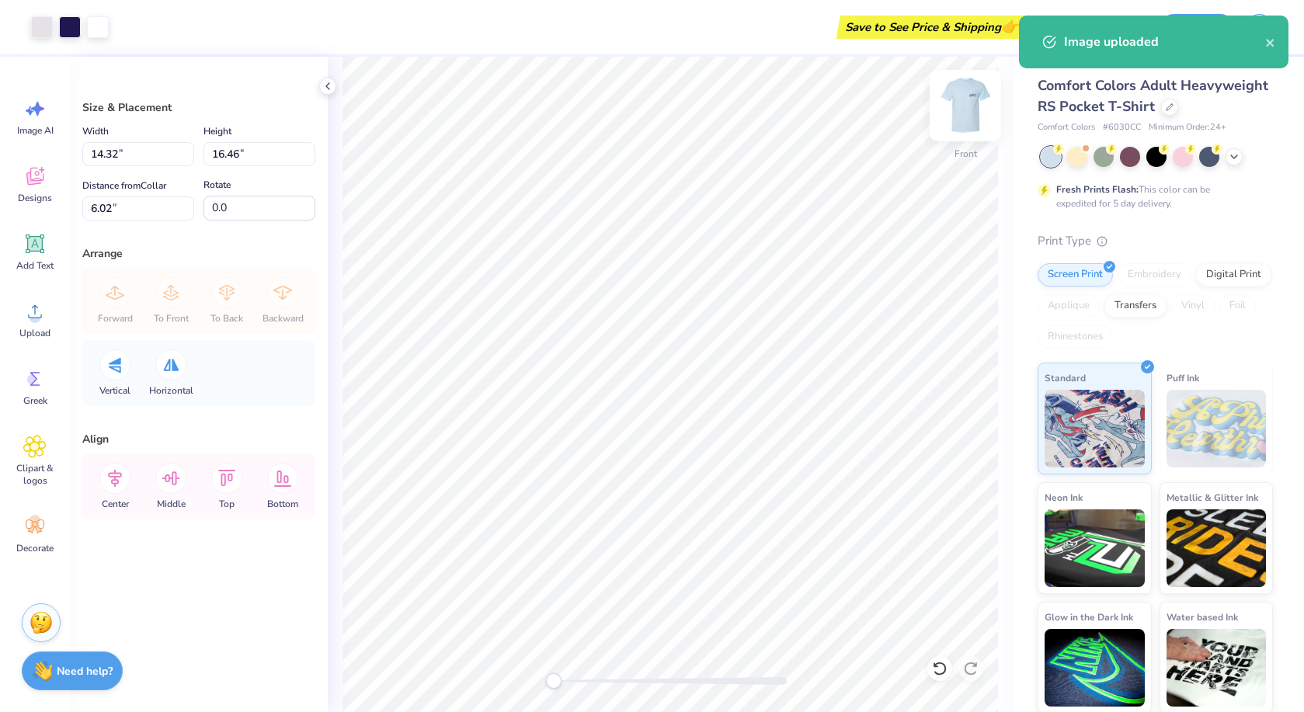
type input "13.39"
type input "15.39"
type input "7.09"
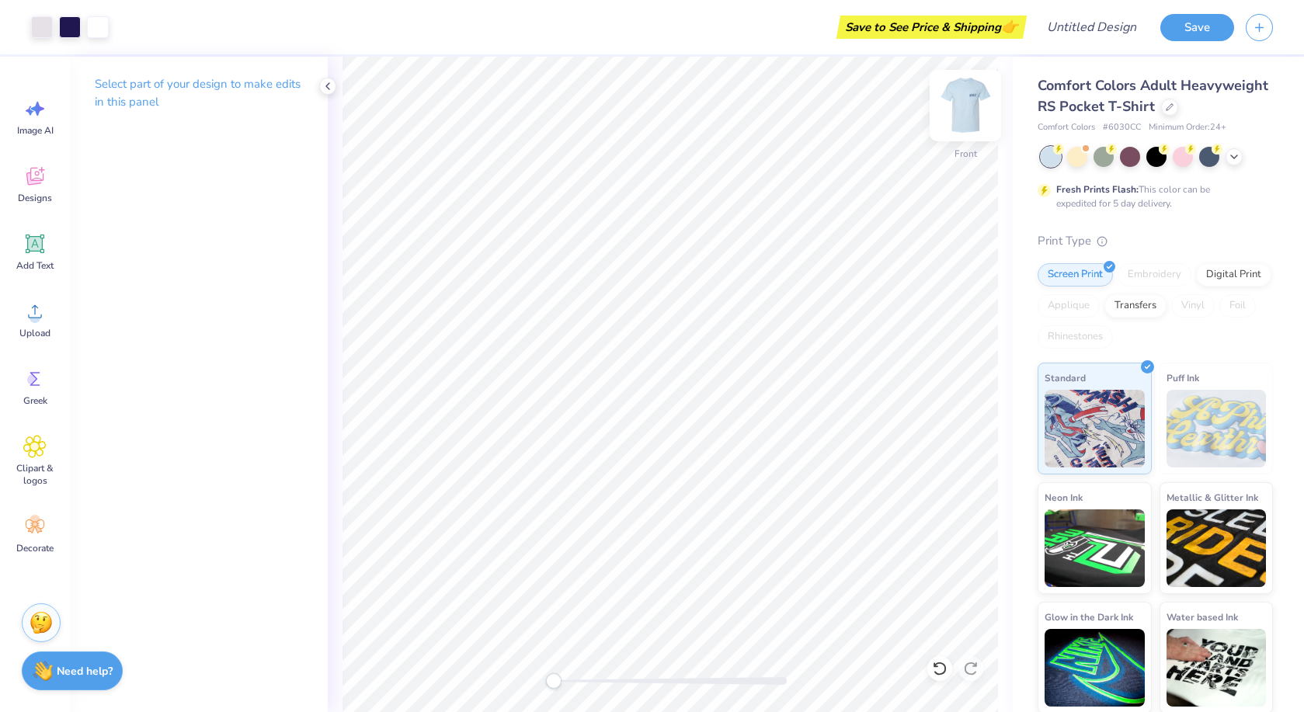
click at [967, 100] on img at bounding box center [966, 106] width 62 height 62
click at [970, 108] on img at bounding box center [965, 105] width 31 height 31
click at [968, 97] on img at bounding box center [966, 106] width 62 height 62
click at [966, 105] on img at bounding box center [966, 106] width 62 height 62
click at [967, 100] on img at bounding box center [966, 106] width 62 height 62
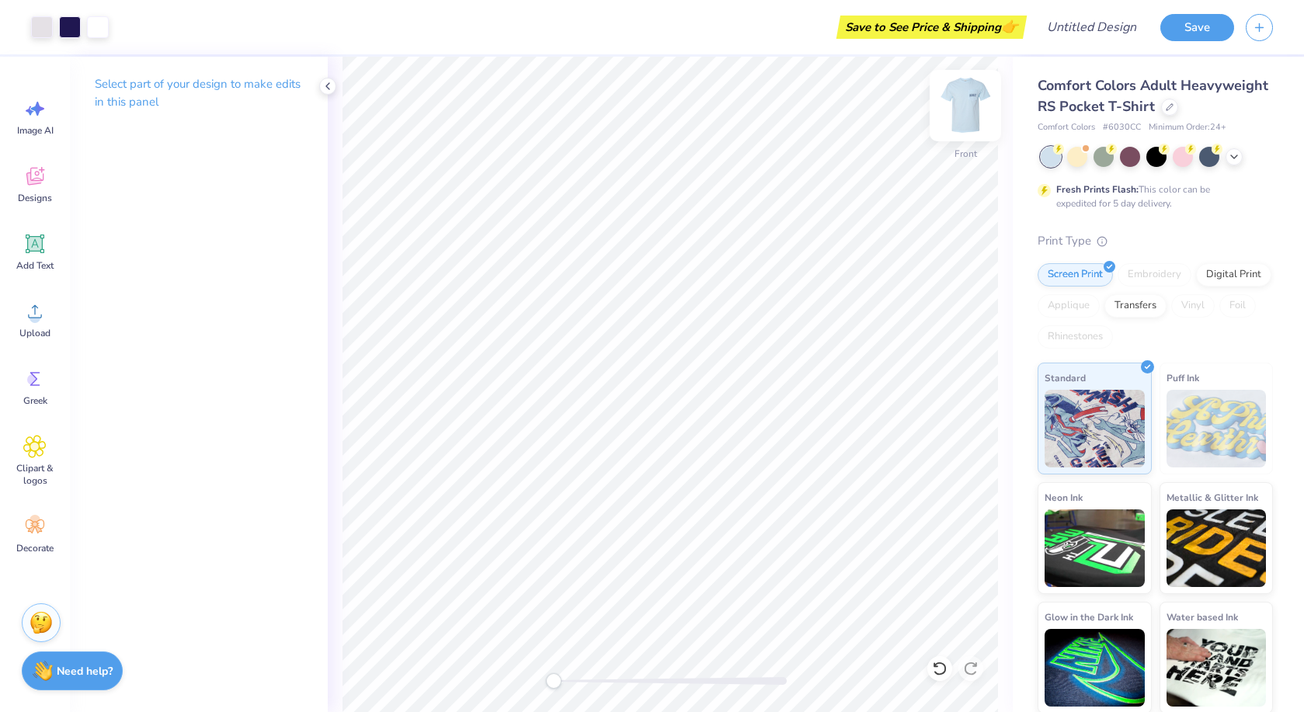
click at [973, 120] on img at bounding box center [966, 106] width 62 height 62
click at [949, 101] on div at bounding box center [965, 105] width 71 height 71
click at [33, 184] on icon at bounding box center [34, 177] width 17 height 18
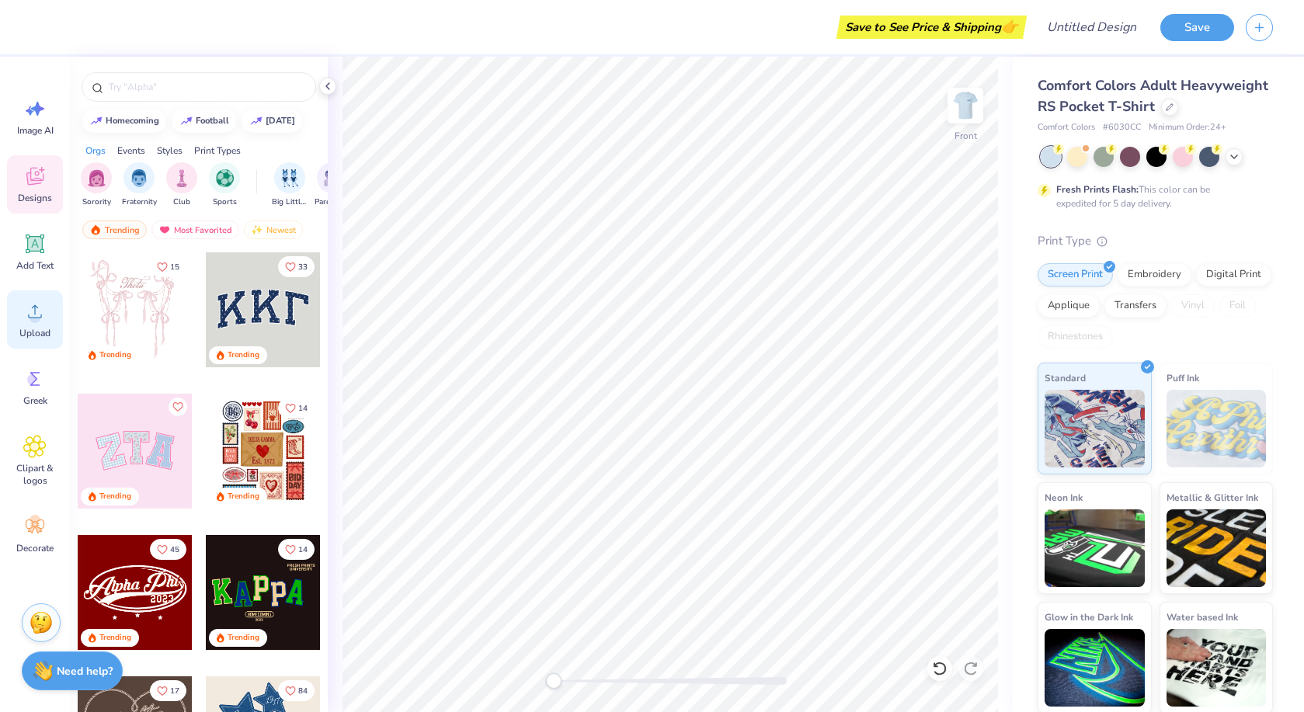
click at [31, 322] on icon at bounding box center [34, 311] width 23 height 23
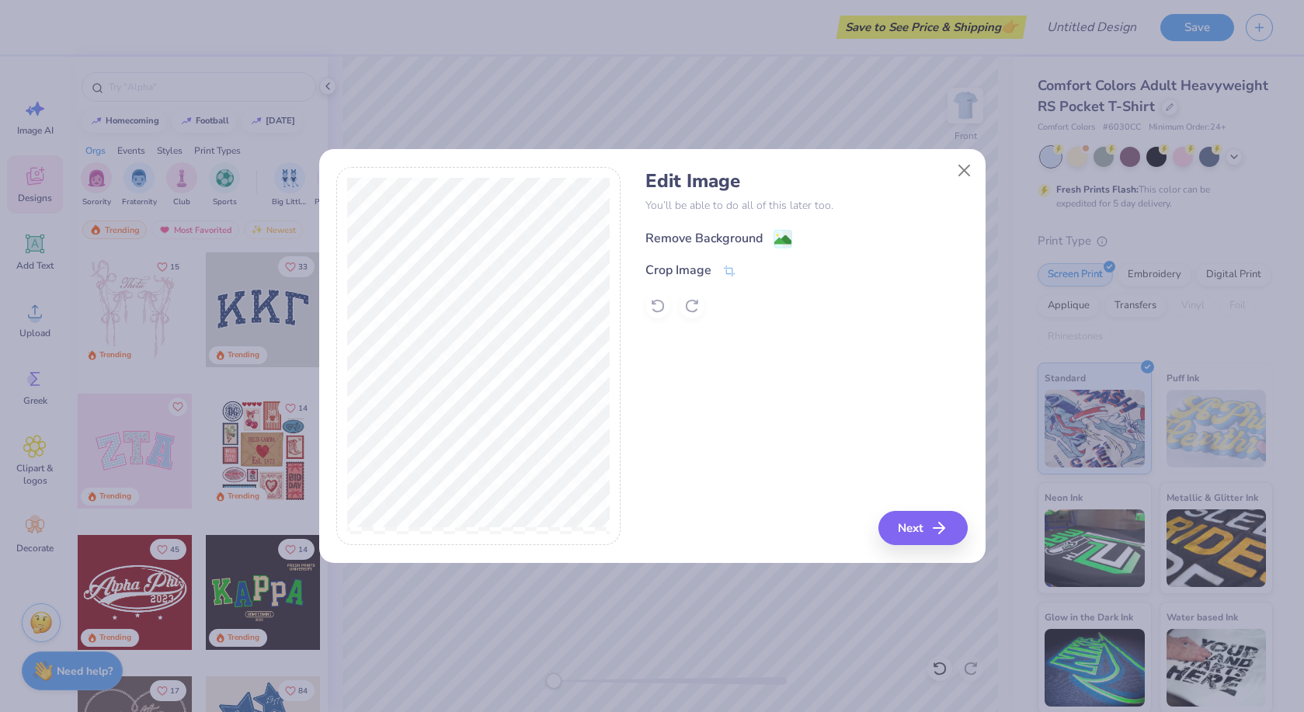
click at [723, 241] on div "Remove Background" at bounding box center [704, 238] width 117 height 19
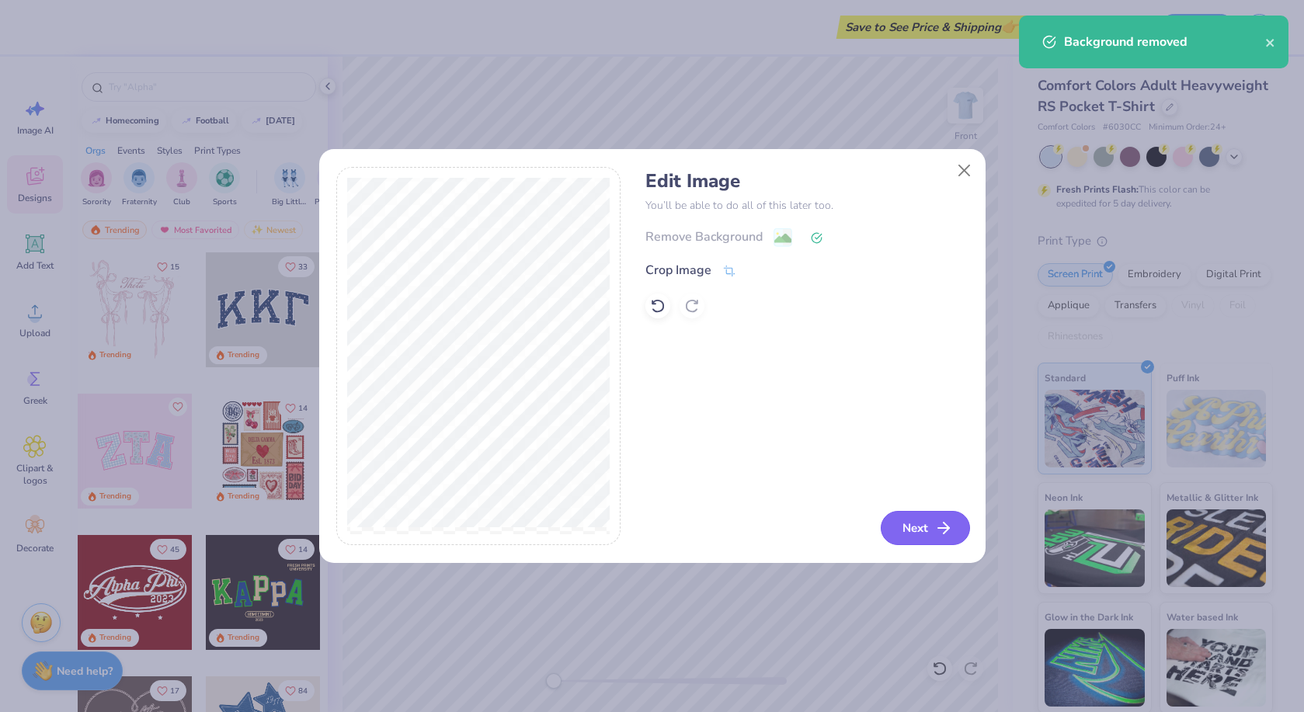
click at [898, 532] on button "Next" at bounding box center [925, 528] width 89 height 34
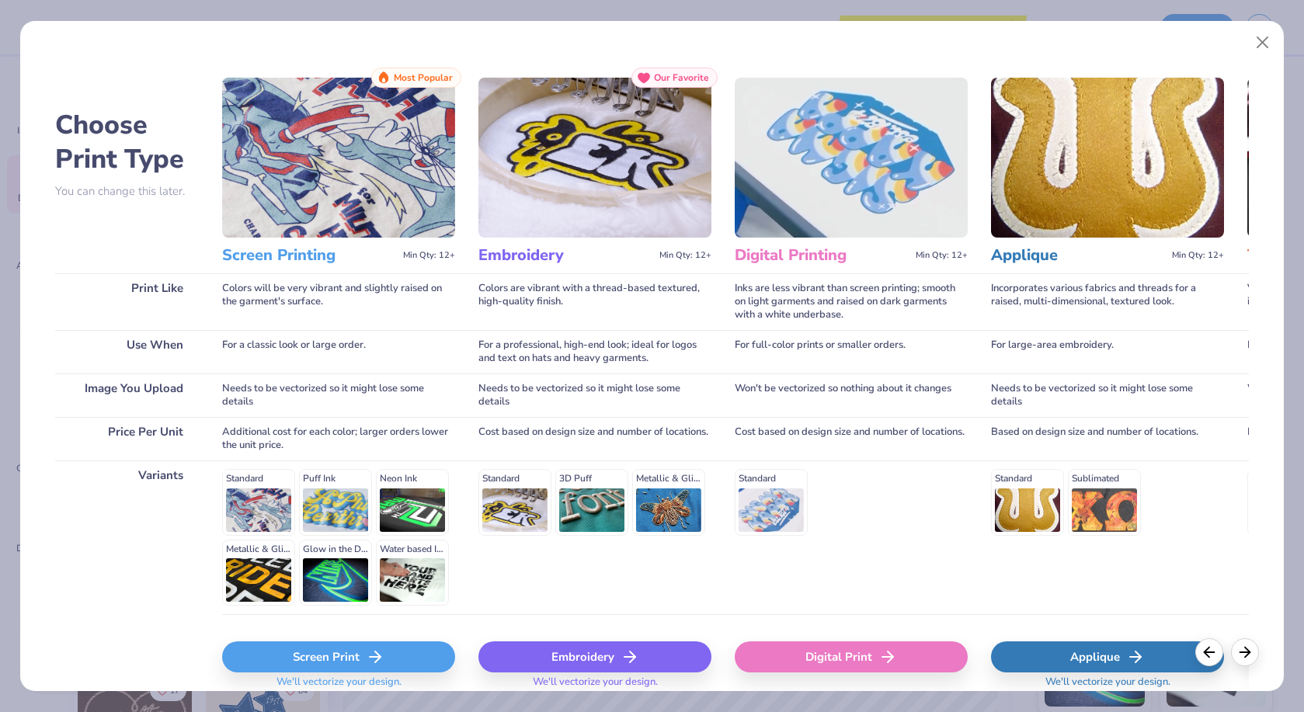
click at [398, 654] on div "Screen Print" at bounding box center [338, 657] width 233 height 31
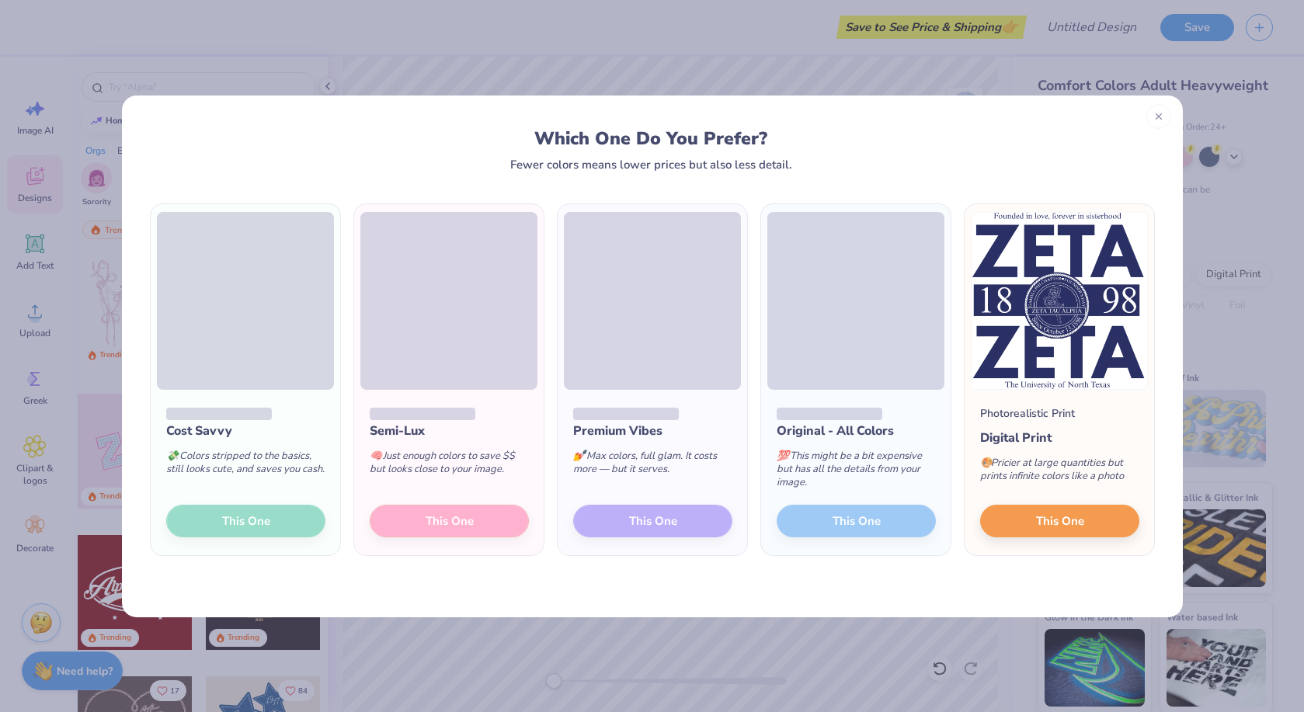
click at [1063, 423] on div "Photorealistic Print Digital Print 🎨 Pricier at large quantities but prints inf…" at bounding box center [1060, 473] width 190 height 166
click at [1163, 120] on div at bounding box center [1159, 114] width 25 height 25
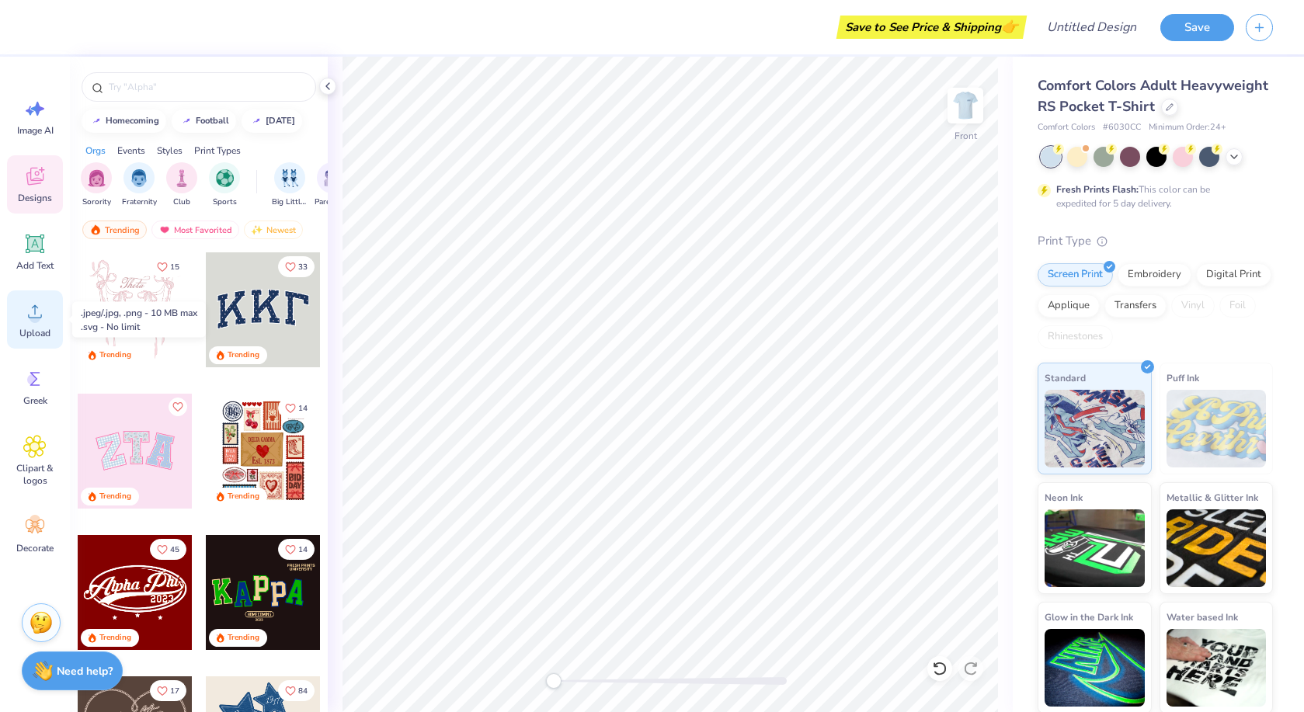
click at [33, 333] on span "Upload" at bounding box center [34, 333] width 31 height 12
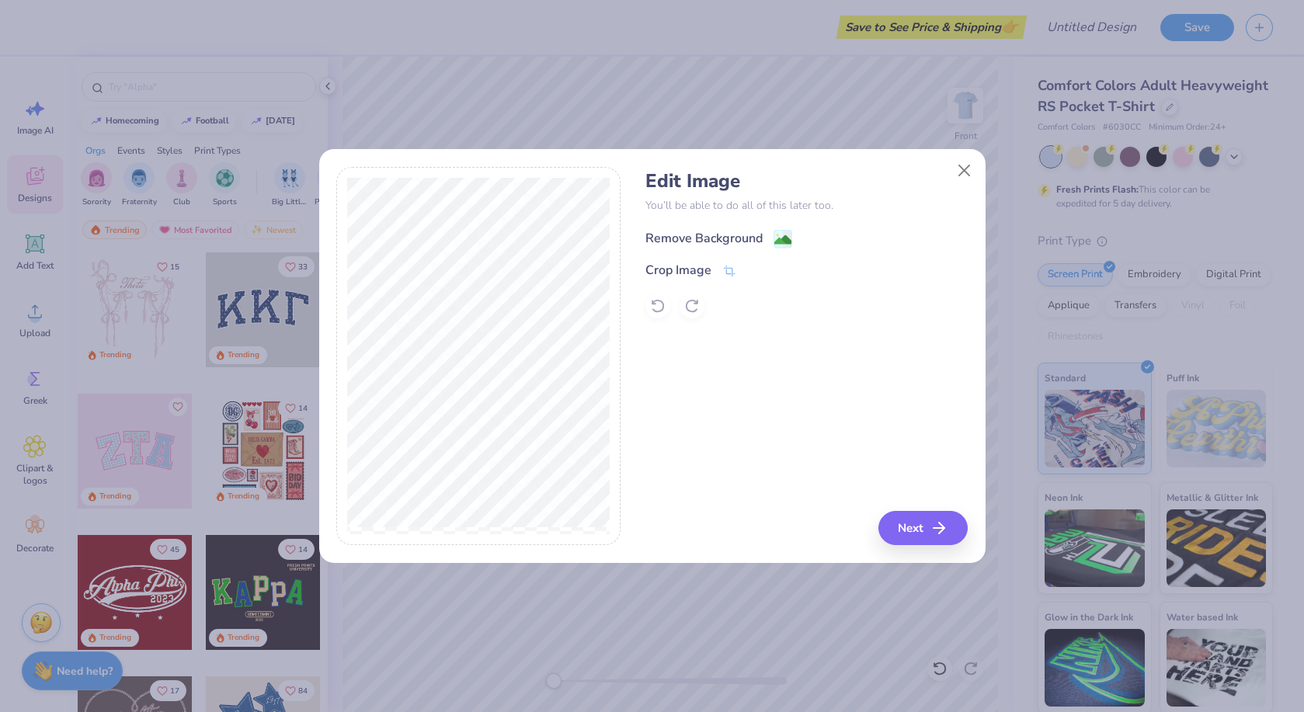
click at [735, 239] on div "Remove Background" at bounding box center [704, 238] width 117 height 19
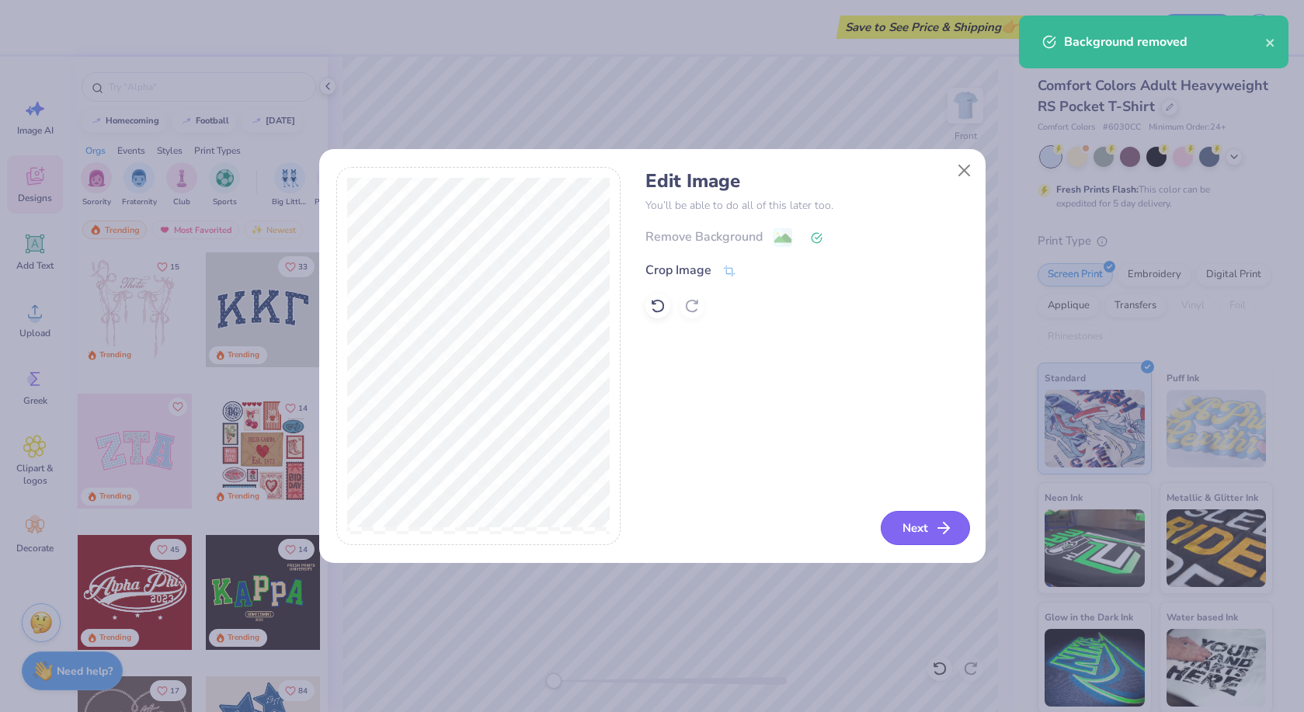
click at [918, 524] on button "Next" at bounding box center [925, 528] width 89 height 34
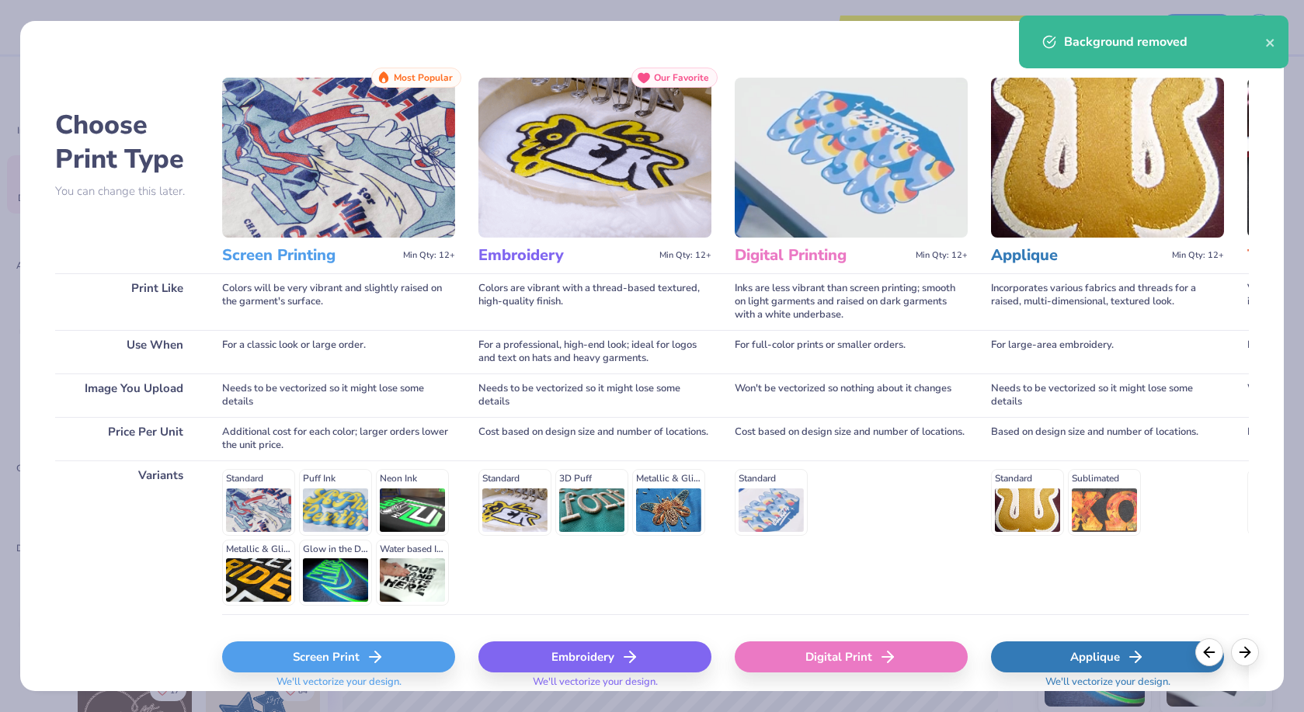
click at [340, 659] on div "Screen Print" at bounding box center [338, 657] width 233 height 31
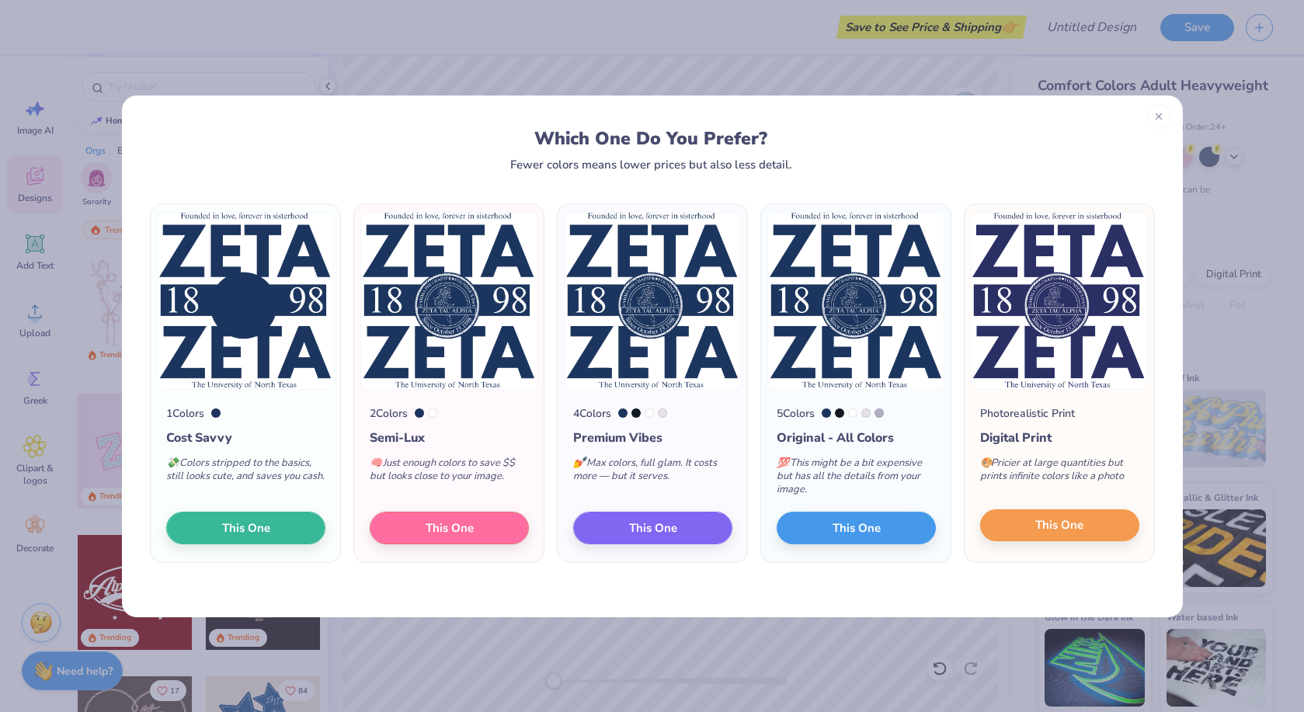
click at [1056, 526] on span "This One" at bounding box center [1060, 526] width 48 height 18
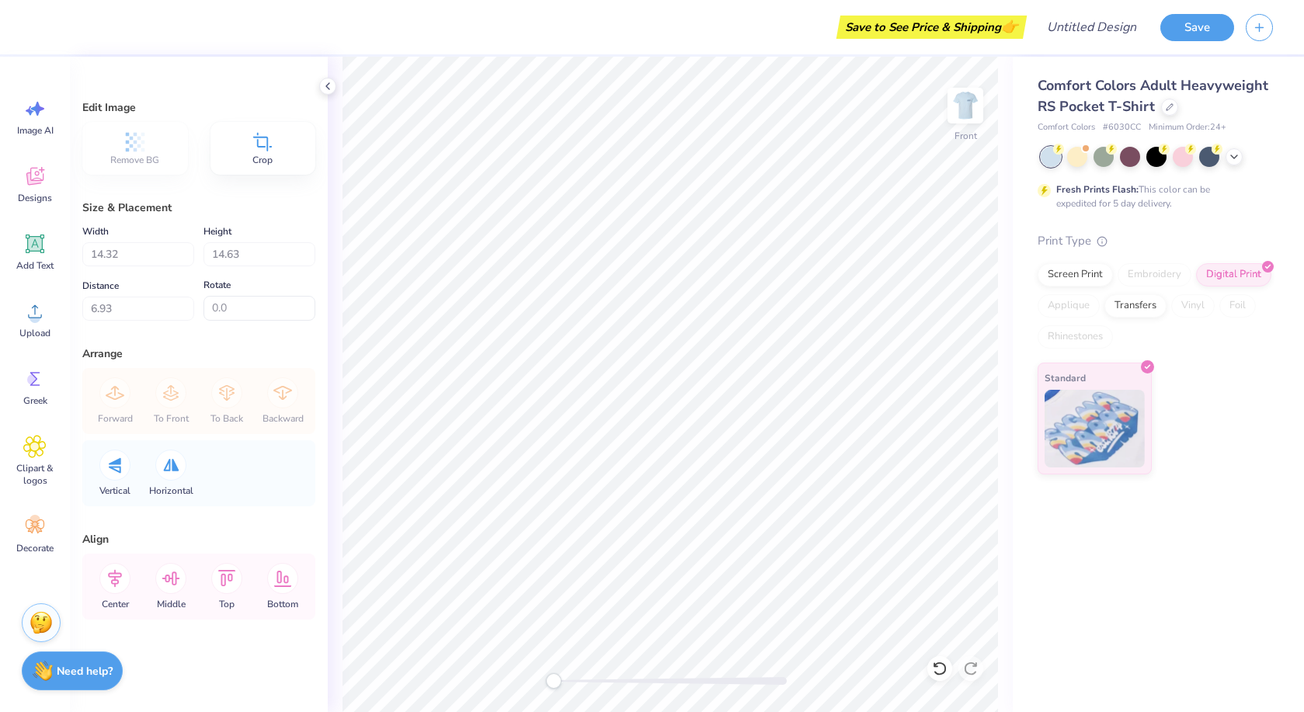
type input "6.43"
type input "13.39"
type input "13.68"
click at [977, 111] on img at bounding box center [966, 106] width 62 height 62
click at [959, 119] on img at bounding box center [966, 106] width 62 height 62
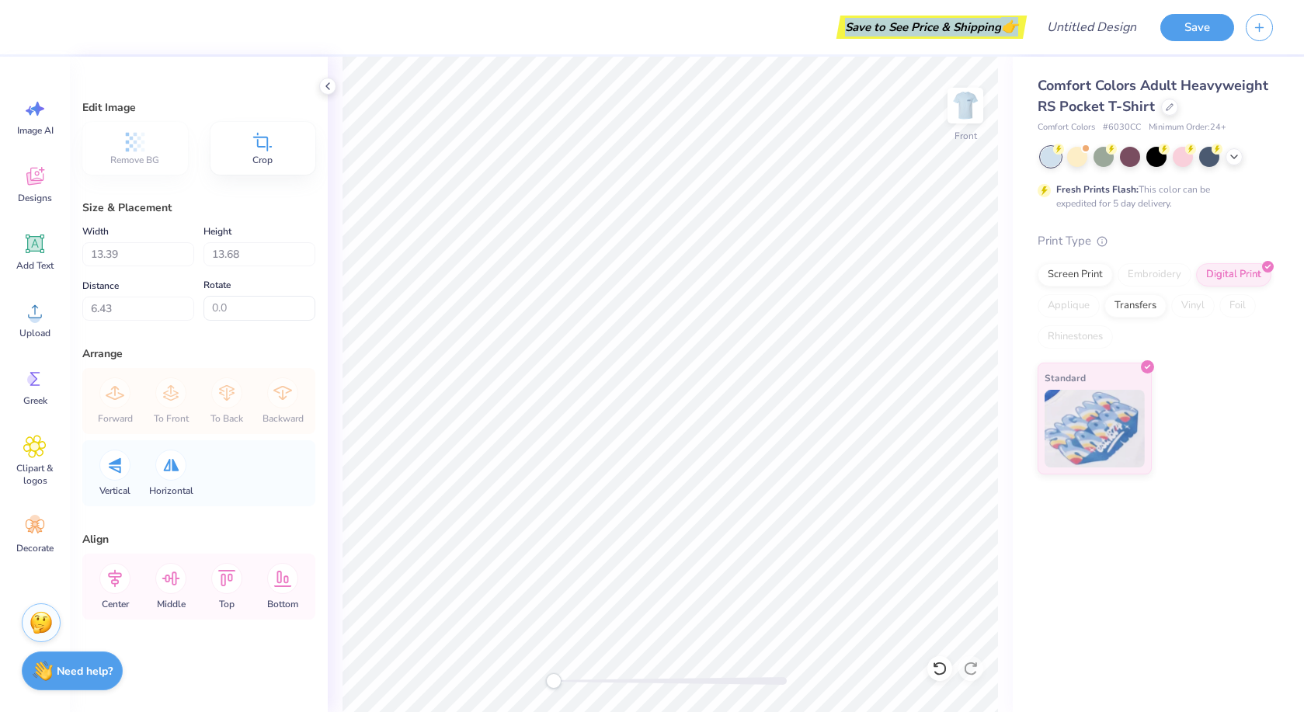
drag, startPoint x: 763, startPoint y: 37, endPoint x: 820, endPoint y: -185, distance: 229.5
click at [820, 0] on html "Save to See Price & Shipping 👉 Design Title Save Image AI Designs Add Text Uplo…" at bounding box center [652, 356] width 1304 height 712
click at [966, 106] on img at bounding box center [966, 106] width 62 height 62
